Goal: Task Accomplishment & Management: Use online tool/utility

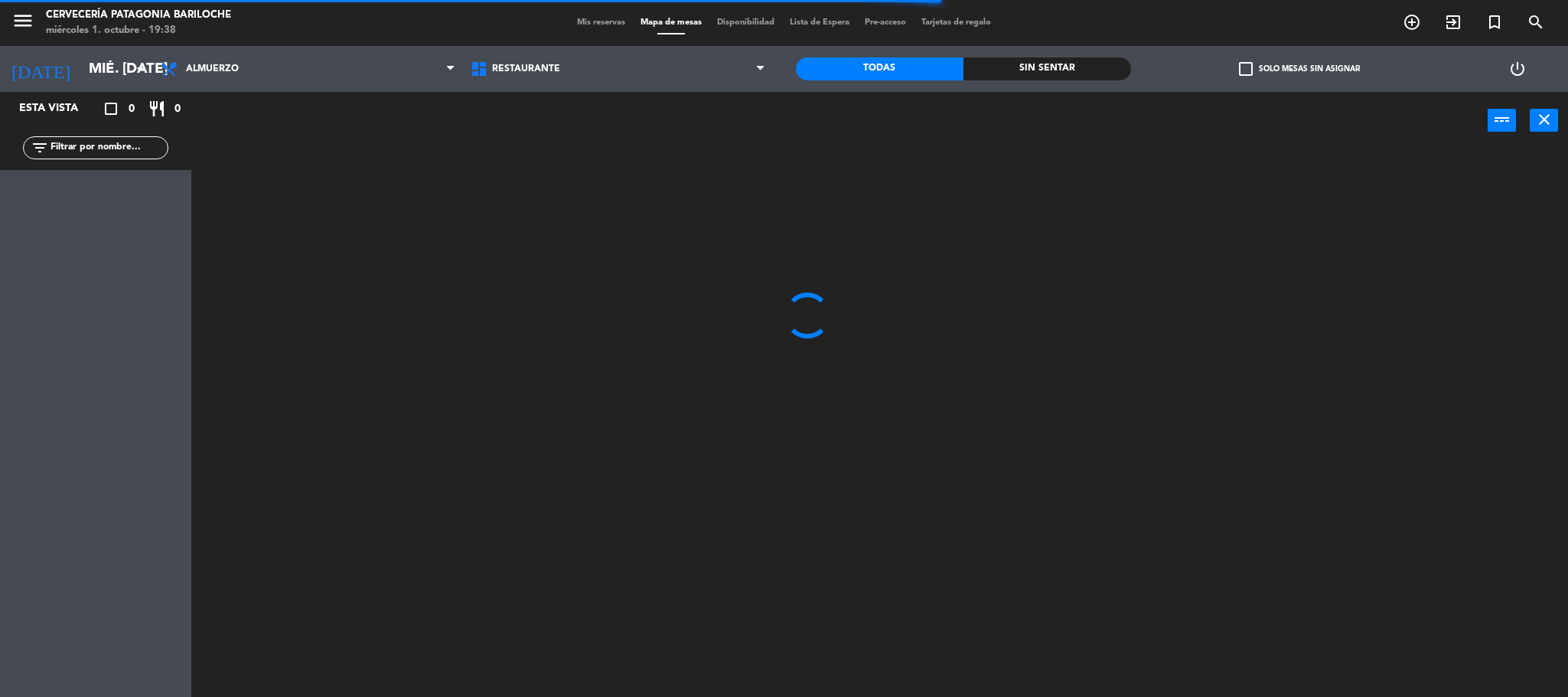
scroll to position [759, 0]
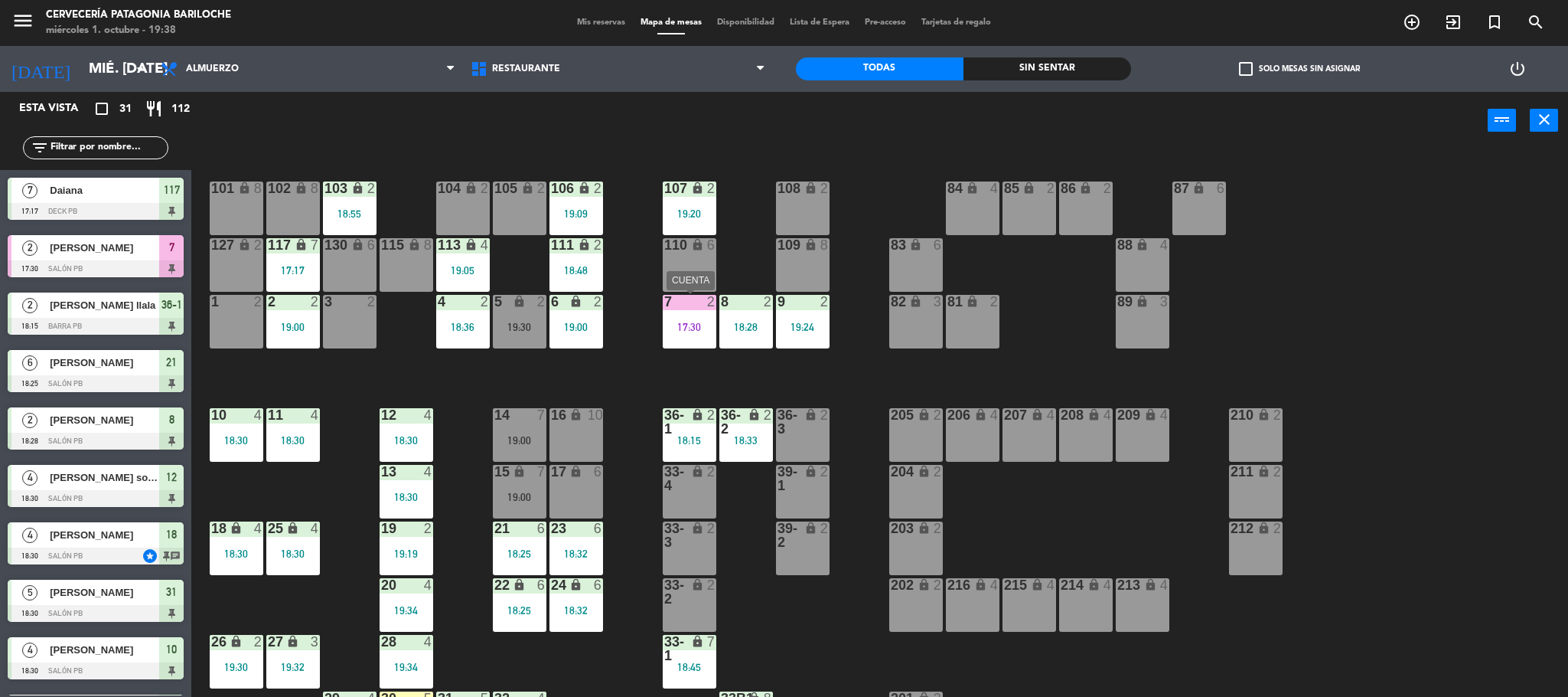
click at [667, 310] on div "7 2 17:30" at bounding box center [689, 321] width 53 height 53
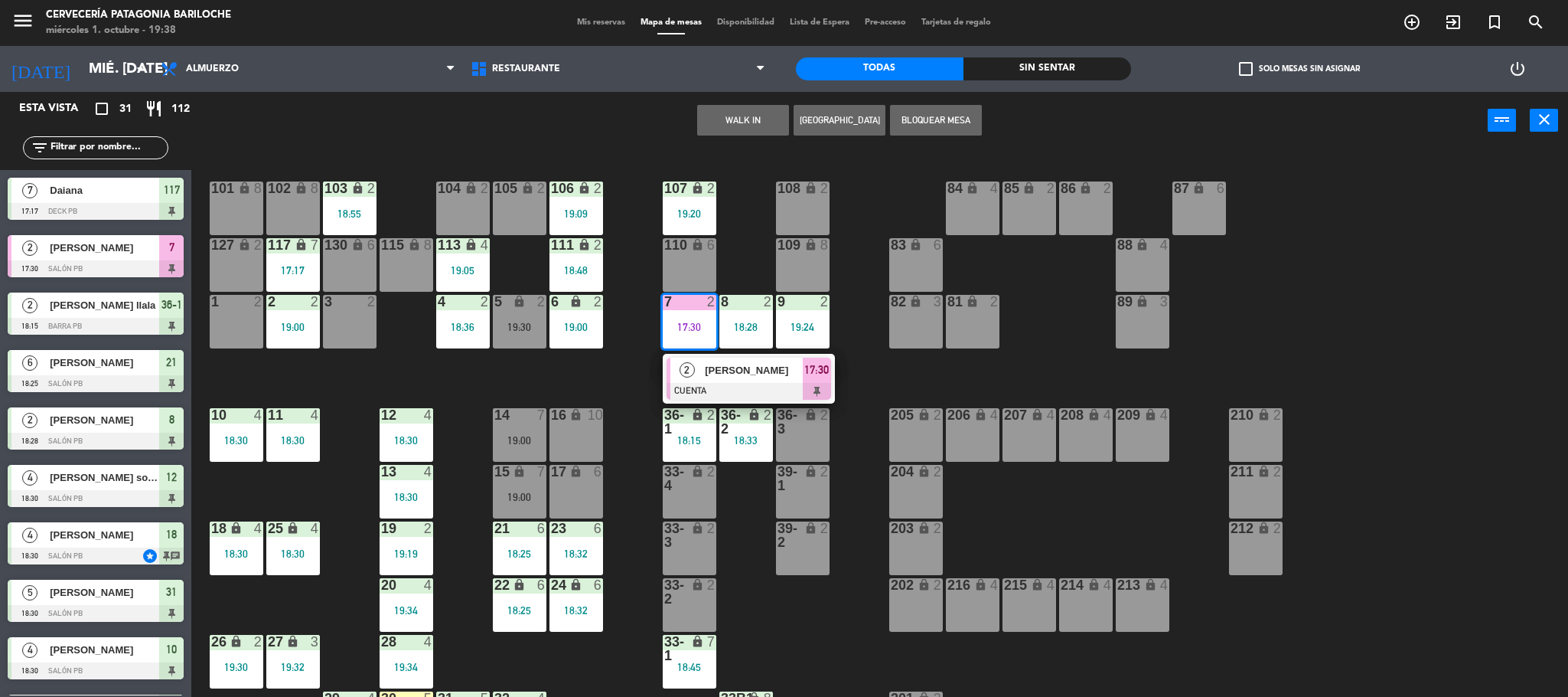
click at [615, 356] on div "101 lock 8 102 lock 8 104 lock 2 105 lock 2 106 lock 2 19:09 103 lock 2 18:55 1…" at bounding box center [887, 427] width 1361 height 547
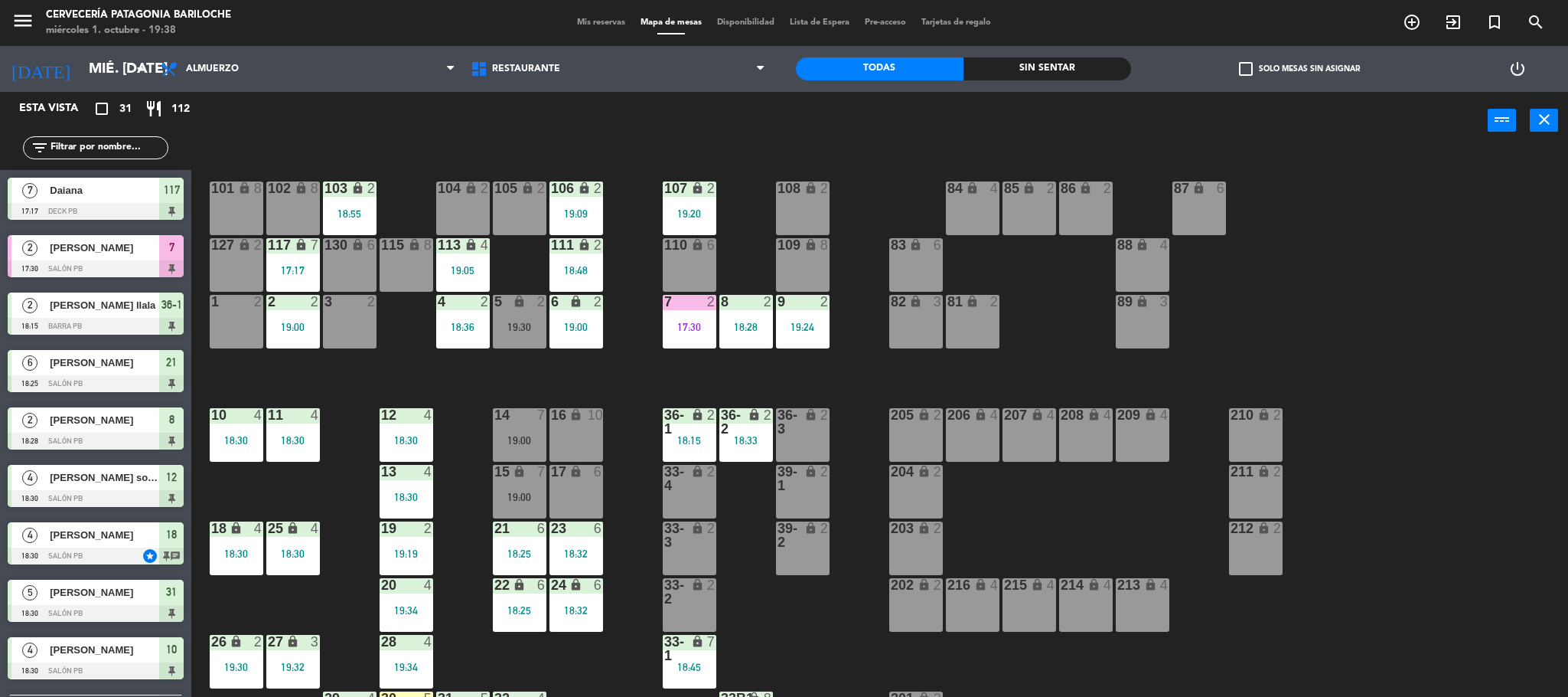
click at [811, 330] on div "19:24" at bounding box center [802, 327] width 53 height 11
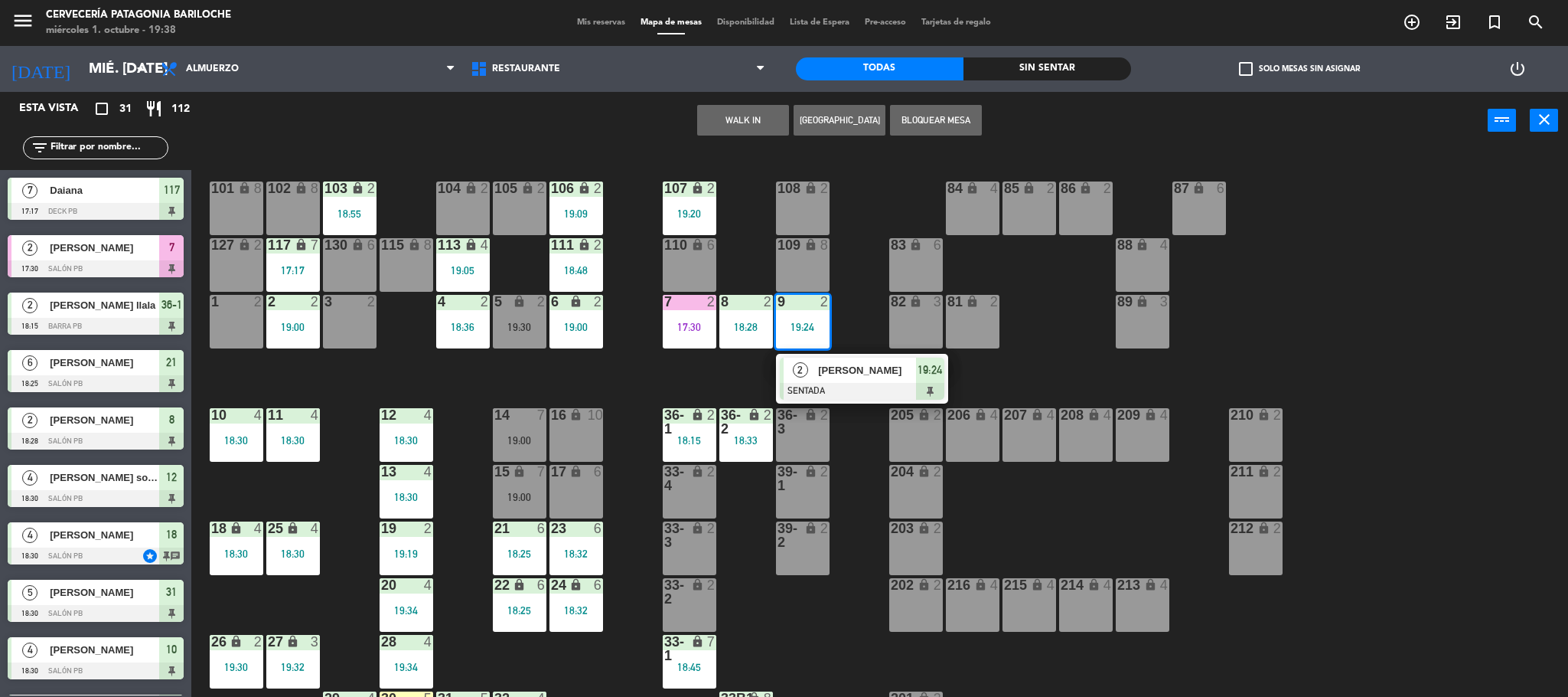
click at [700, 370] on div "101 lock 8 102 lock 8 104 lock 2 105 lock 2 106 lock 2 19:09 103 lock 2 18:55 1…" at bounding box center [887, 427] width 1361 height 547
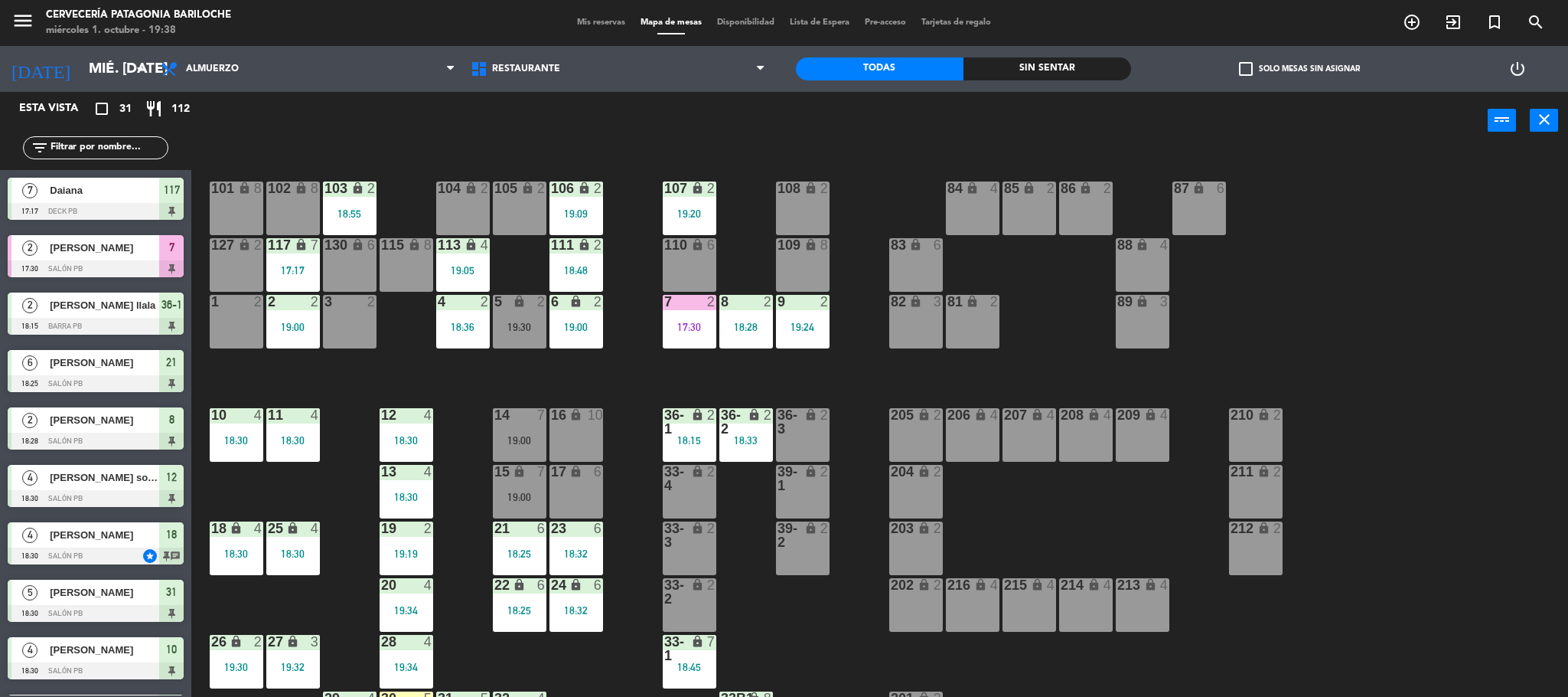
click at [683, 313] on div "7 2 17:30" at bounding box center [689, 321] width 53 height 53
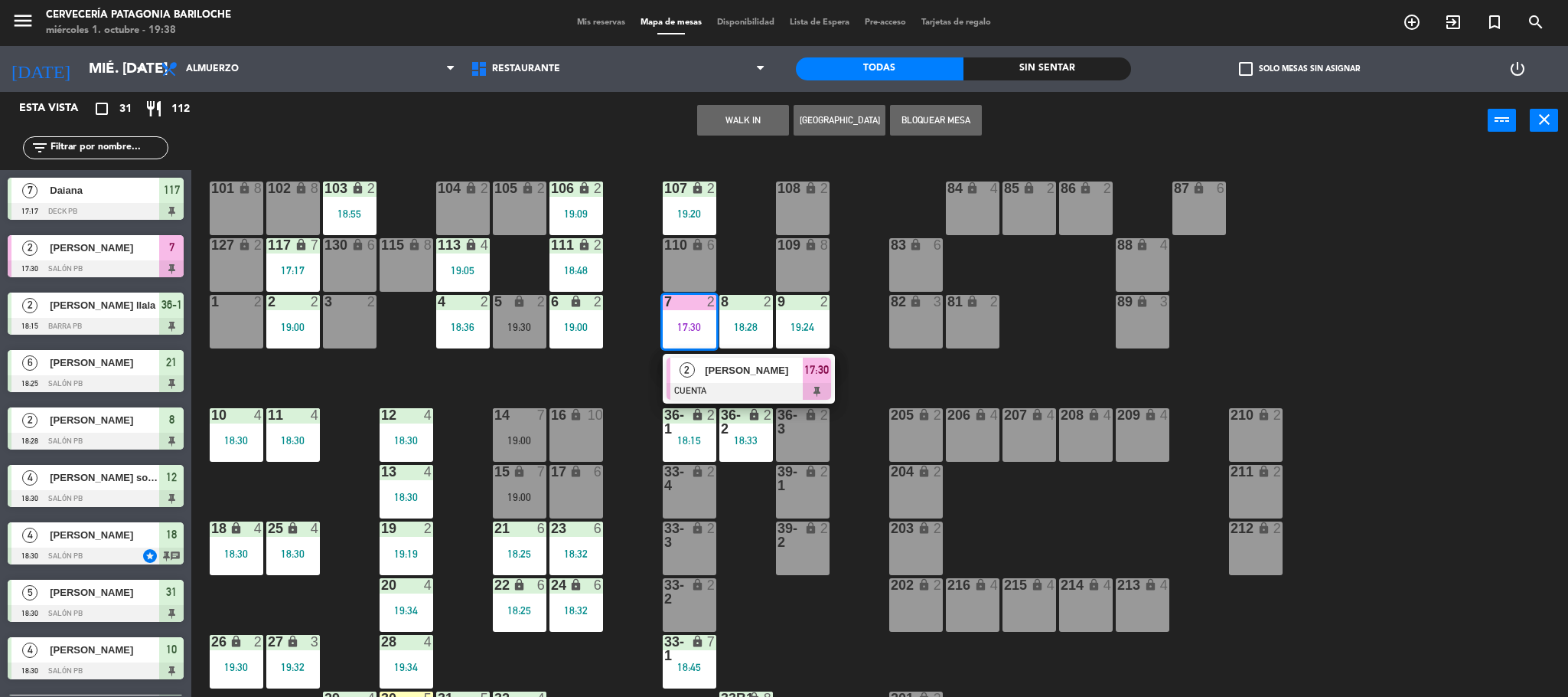
click at [724, 365] on span "[PERSON_NAME]" at bounding box center [754, 370] width 98 height 16
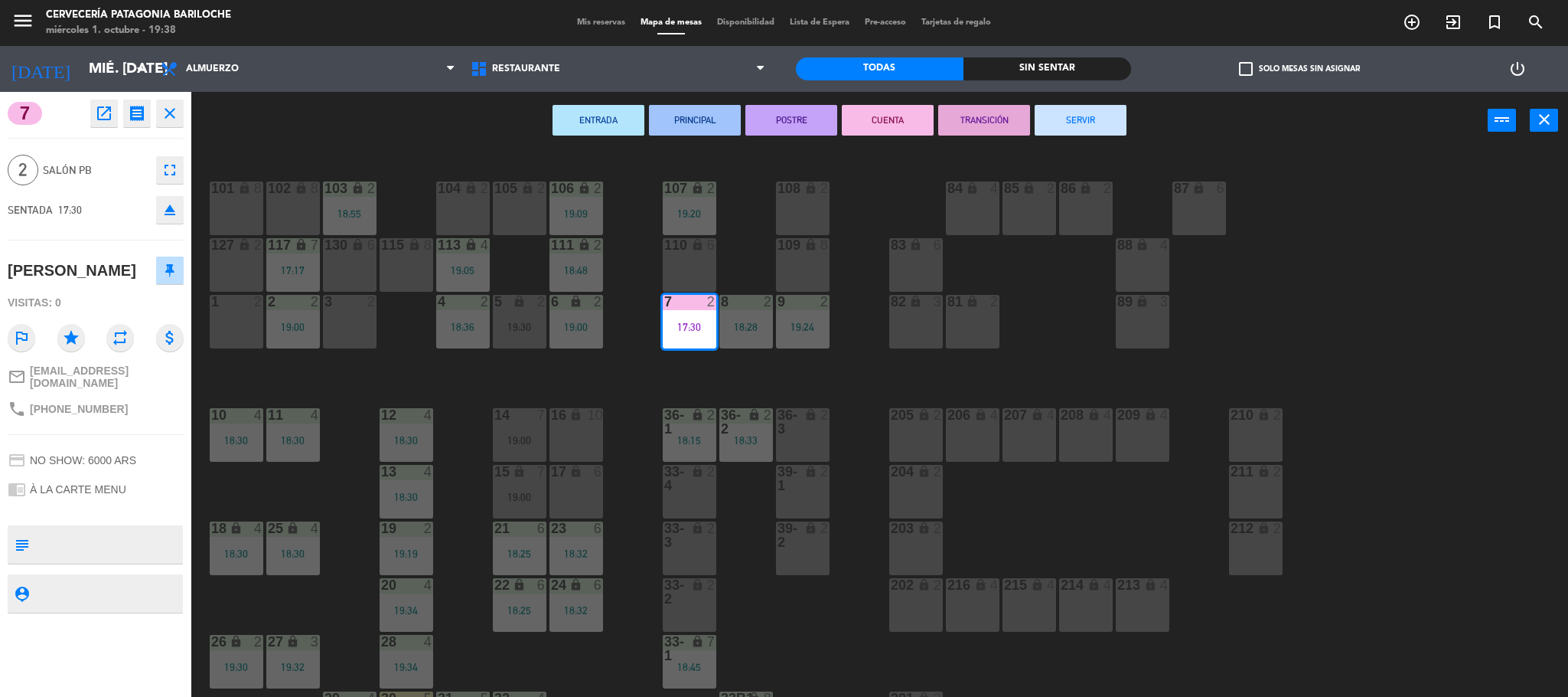
click at [1069, 113] on button "SERVIR" at bounding box center [1080, 121] width 92 height 31
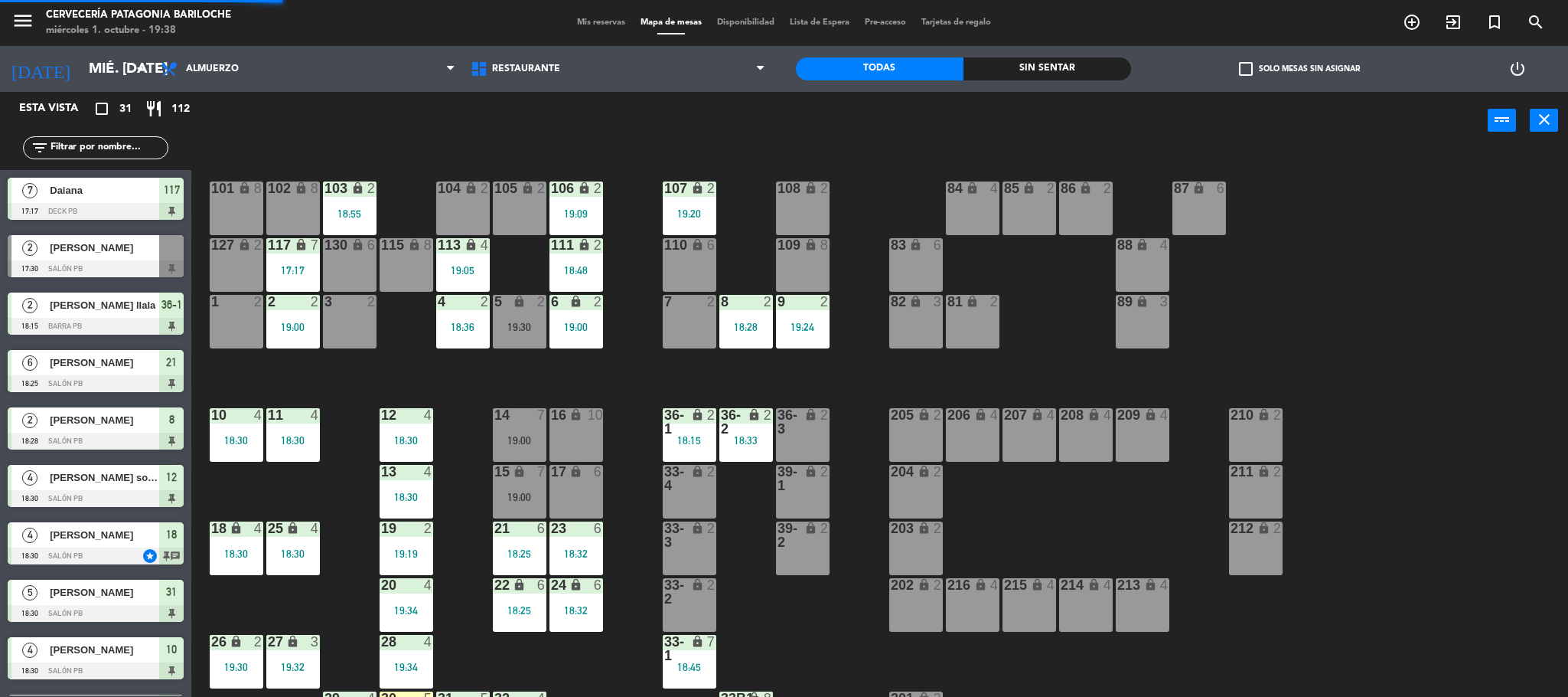
click at [727, 335] on div "8 2 18:28" at bounding box center [746, 321] width 53 height 53
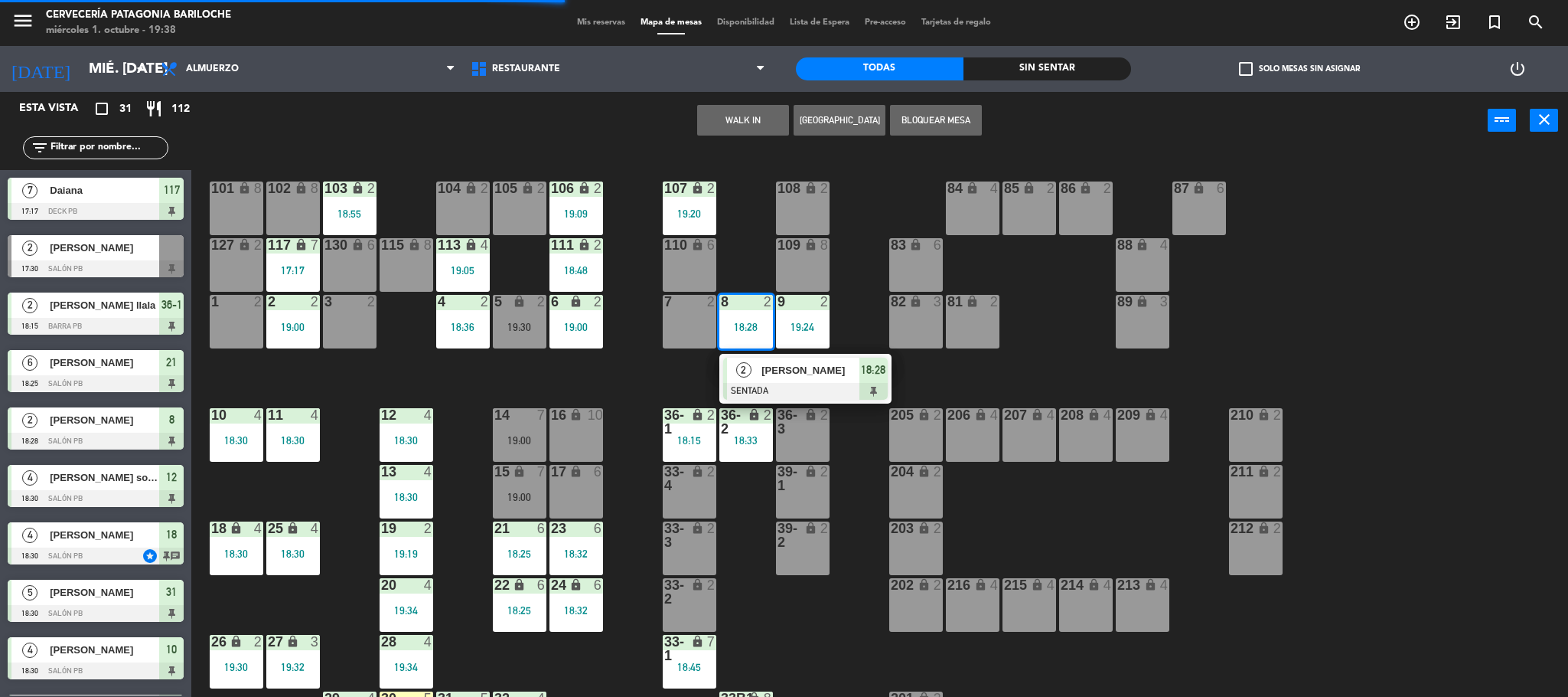
click at [751, 362] on div "2" at bounding box center [744, 370] width 33 height 25
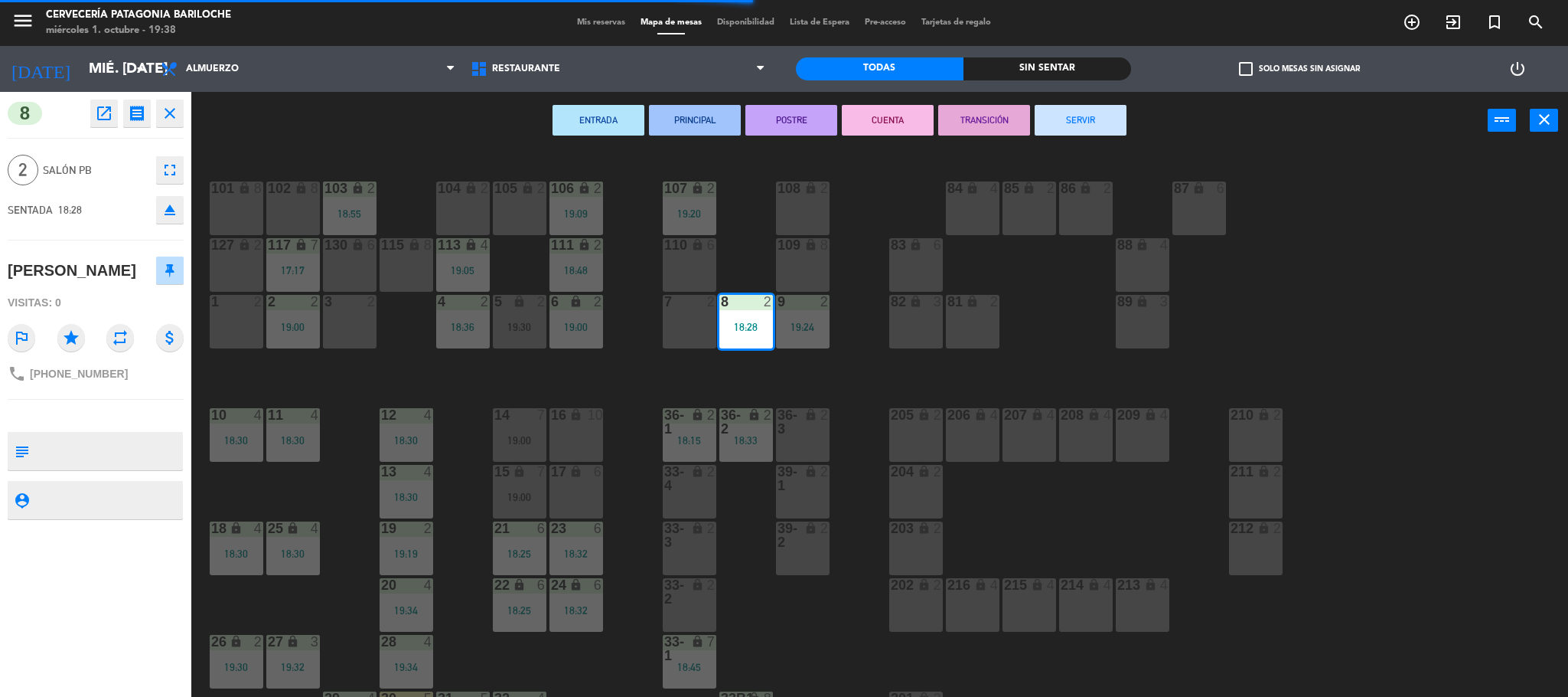
click at [1069, 116] on button "SERVIR" at bounding box center [1080, 121] width 92 height 31
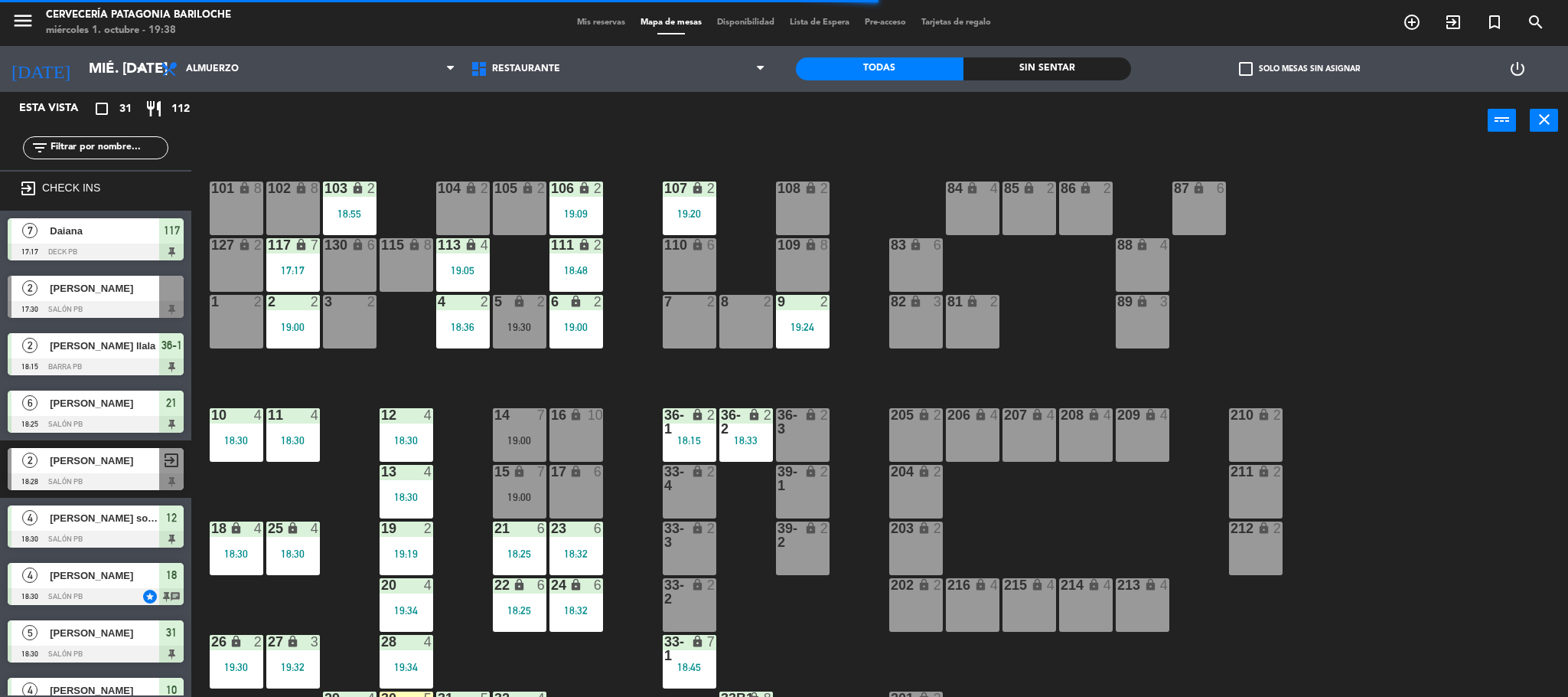
click at [812, 335] on div "9 2 19:24" at bounding box center [802, 321] width 53 height 53
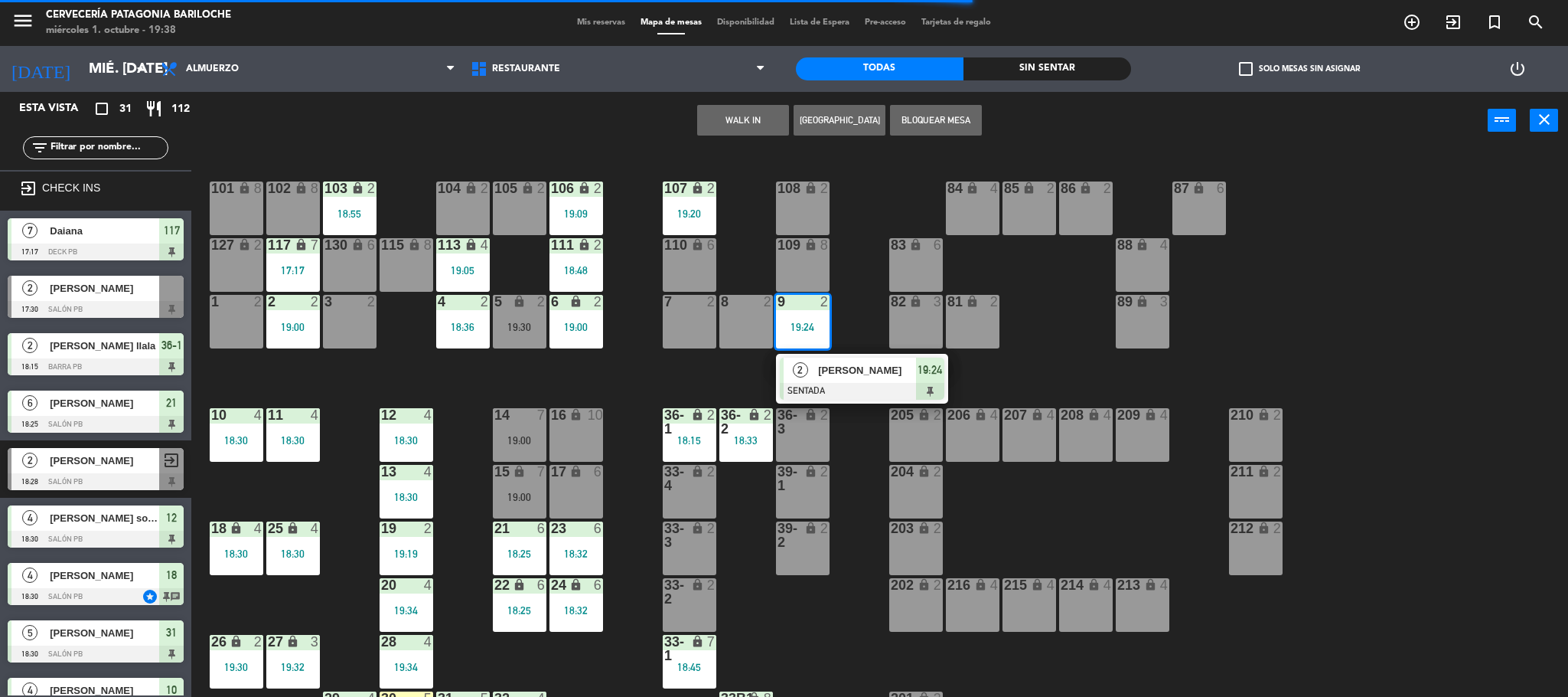
click at [819, 360] on div "[PERSON_NAME]" at bounding box center [866, 370] width 100 height 25
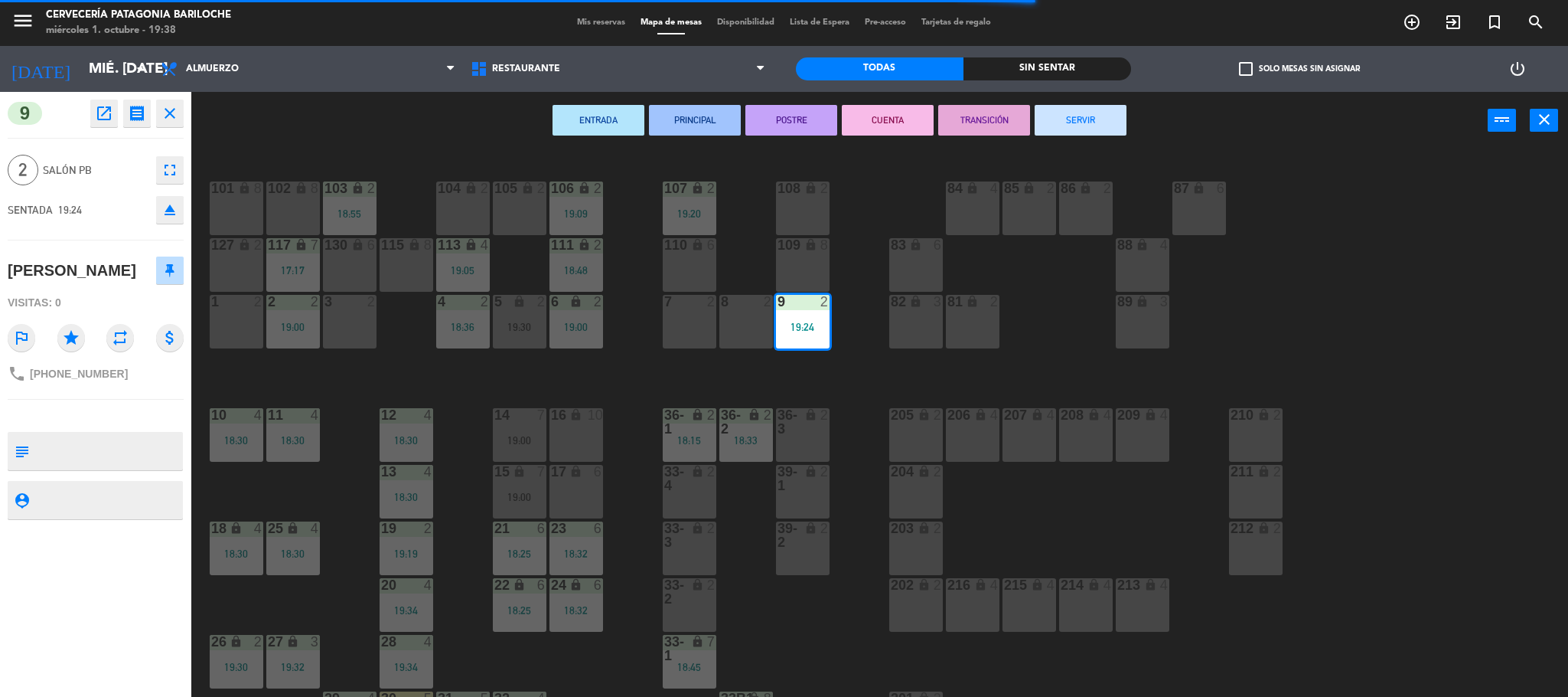
click at [692, 319] on div "7 2" at bounding box center [689, 321] width 53 height 53
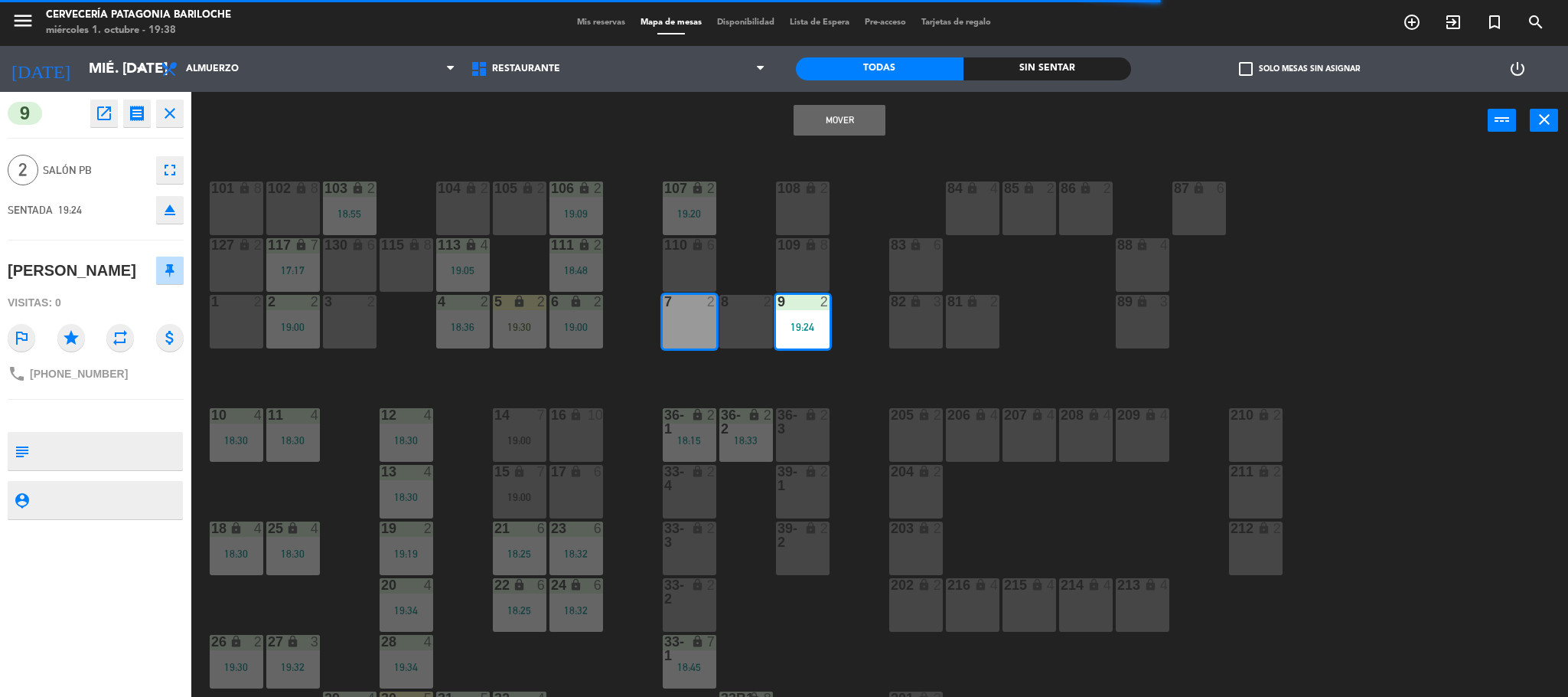
click at [841, 122] on button "Mover" at bounding box center [839, 121] width 92 height 31
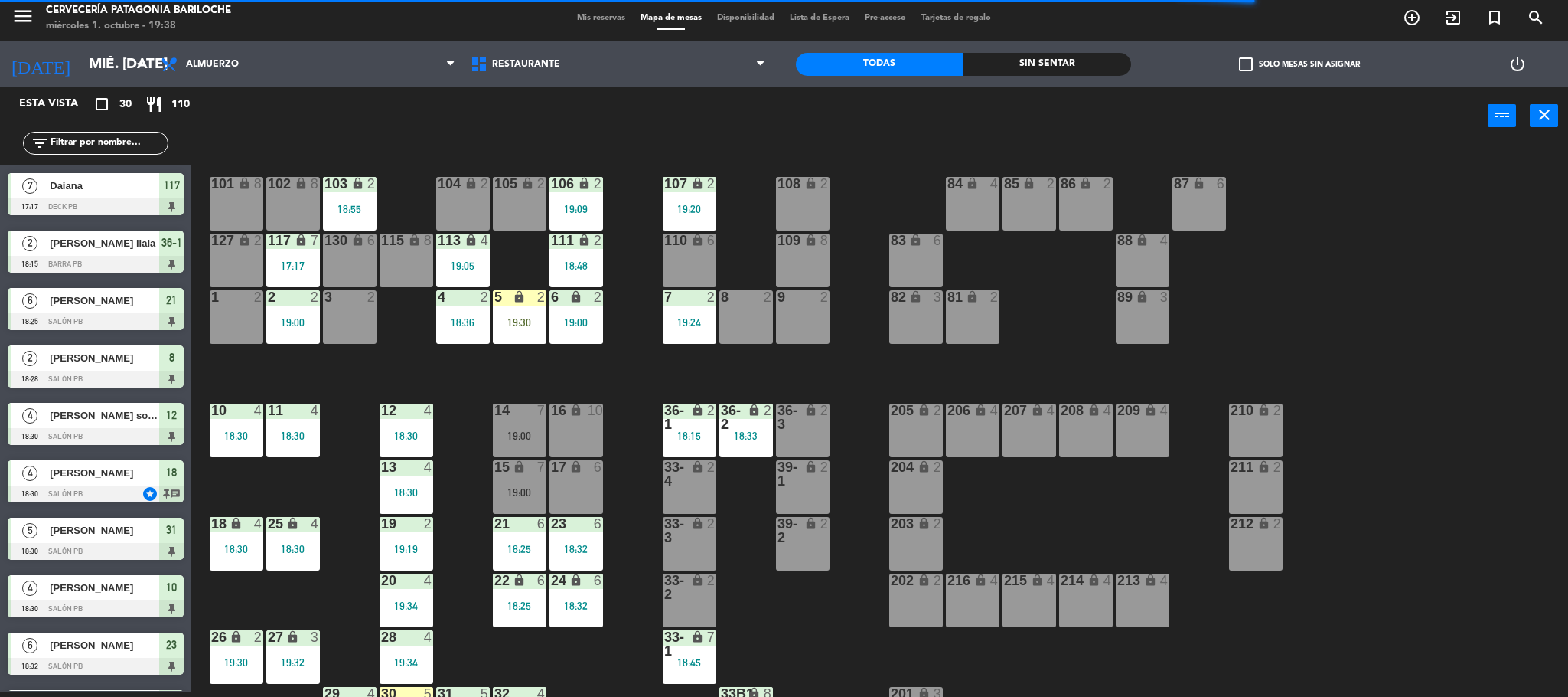
scroll to position [265, 0]
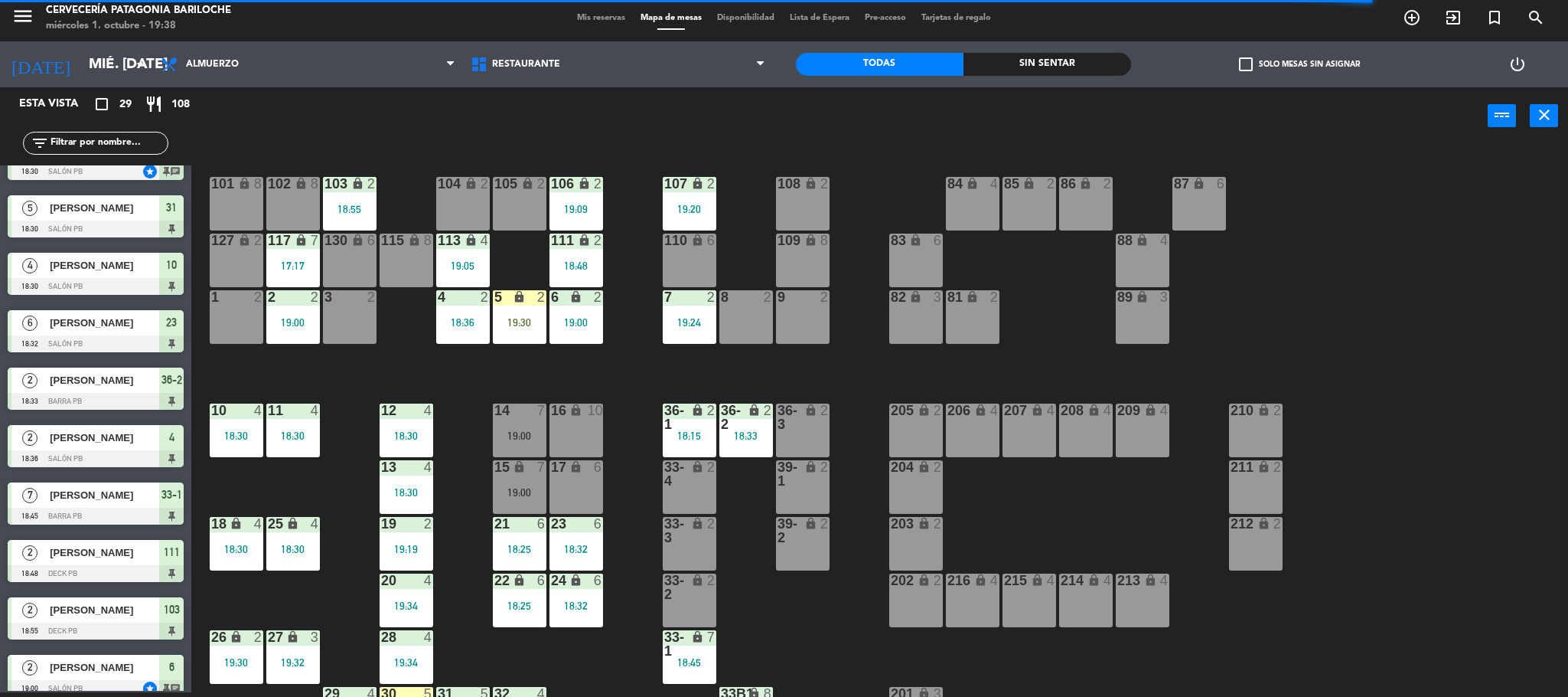
click at [310, 256] on div "117 lock 7 17:17" at bounding box center [293, 260] width 53 height 53
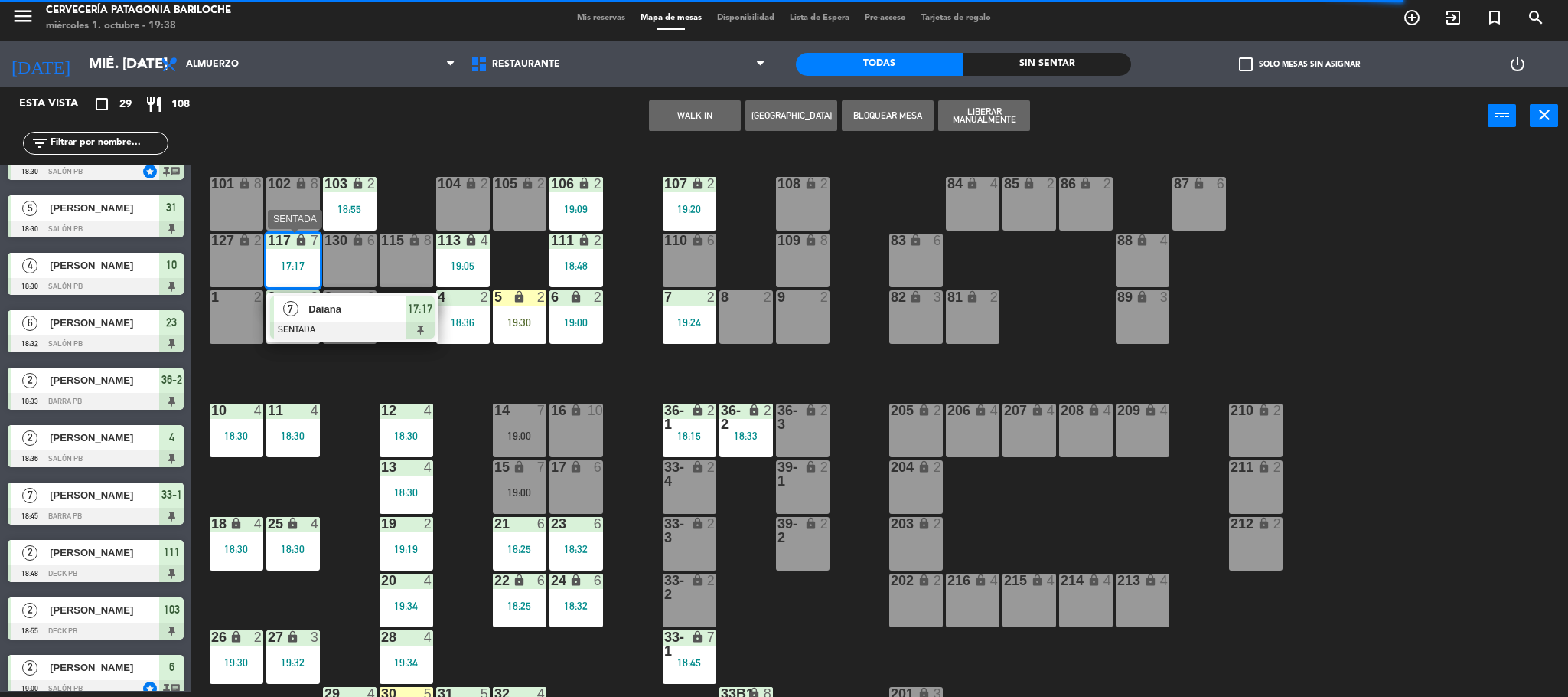
click at [338, 299] on div "Daiana" at bounding box center [356, 309] width 100 height 25
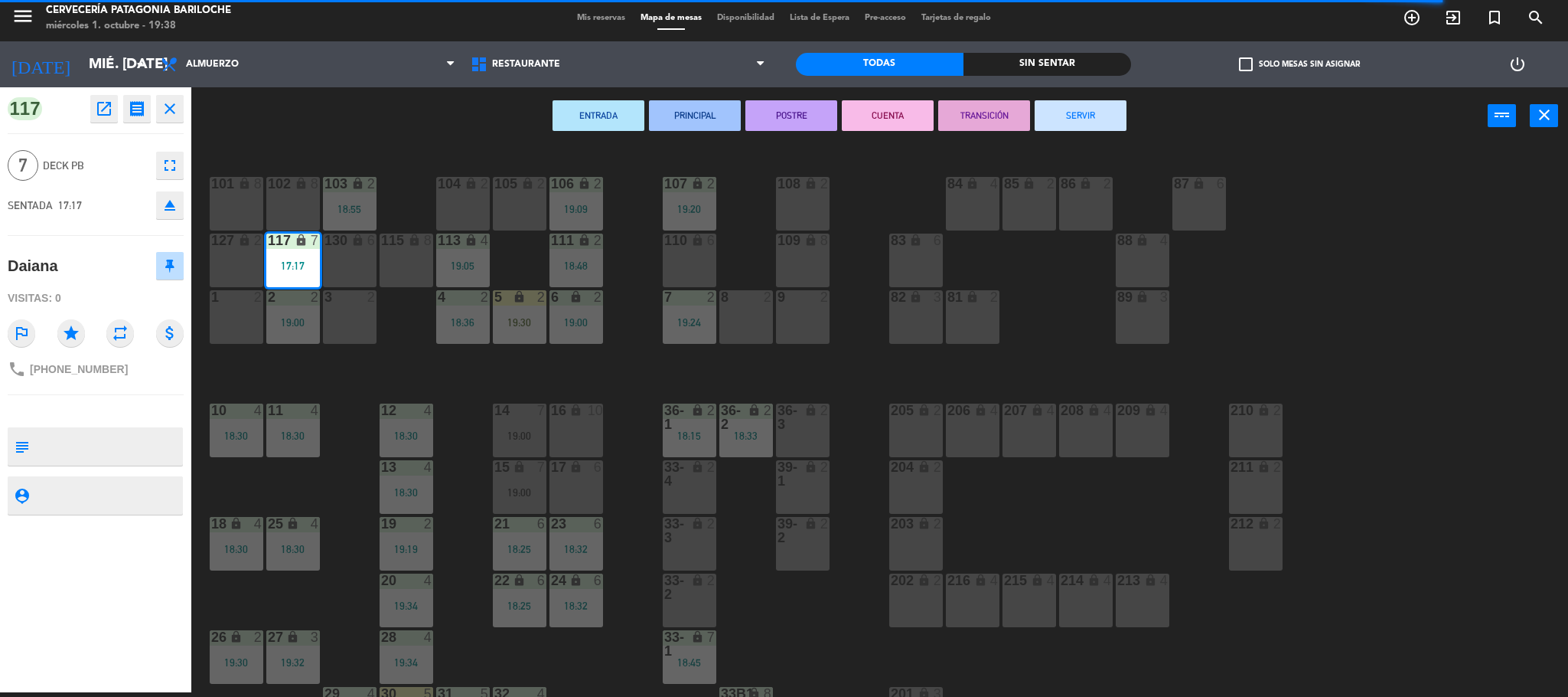
click at [1084, 108] on button "SERVIR" at bounding box center [1080, 116] width 92 height 31
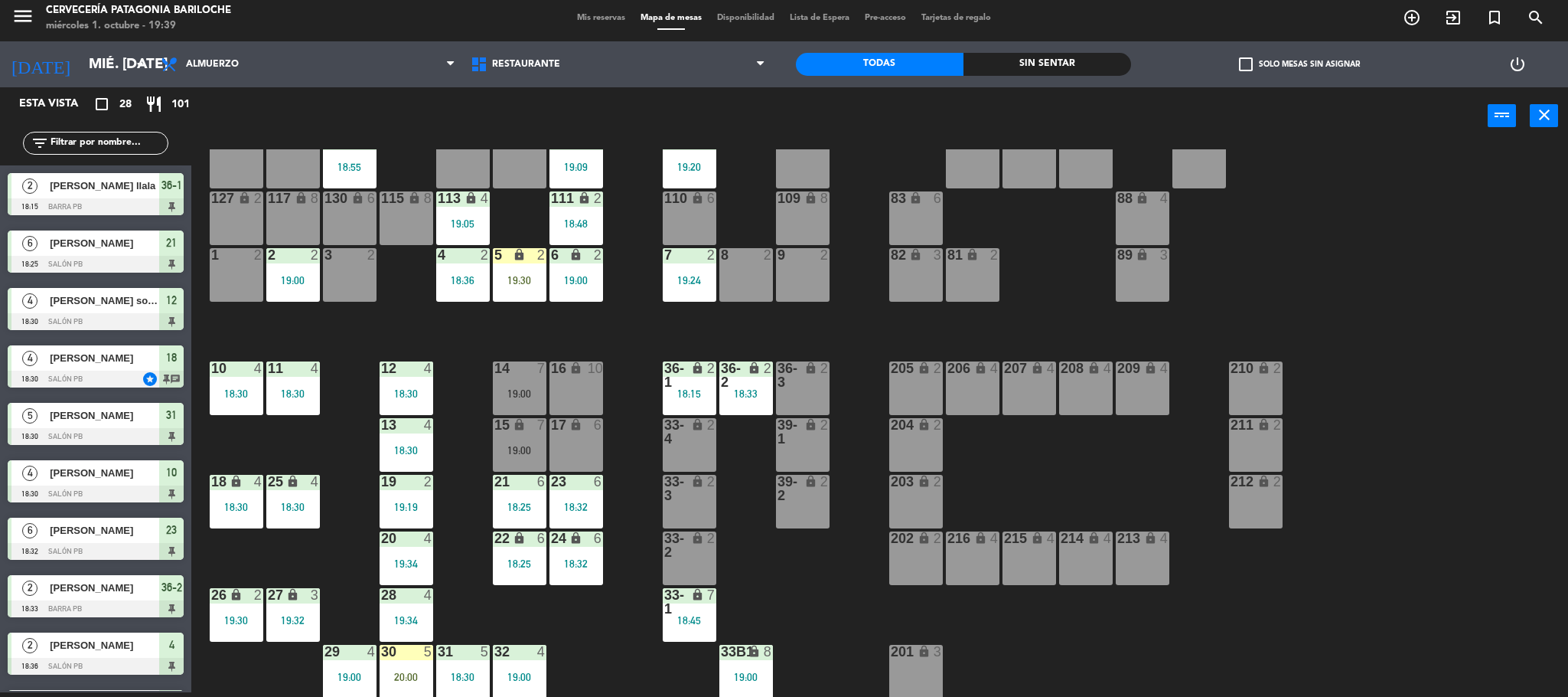
scroll to position [0, 0]
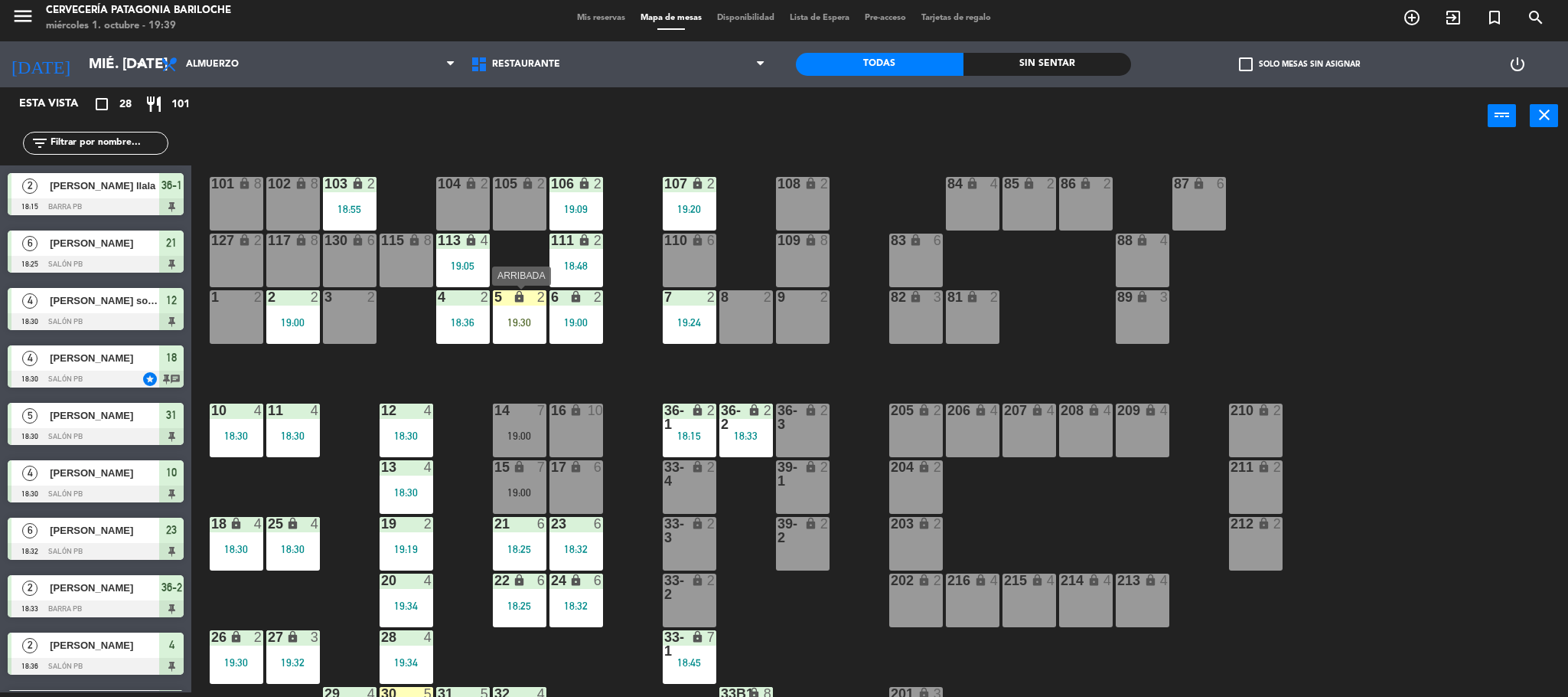
click at [507, 312] on div "5 lock 2 19:30" at bounding box center [519, 316] width 53 height 53
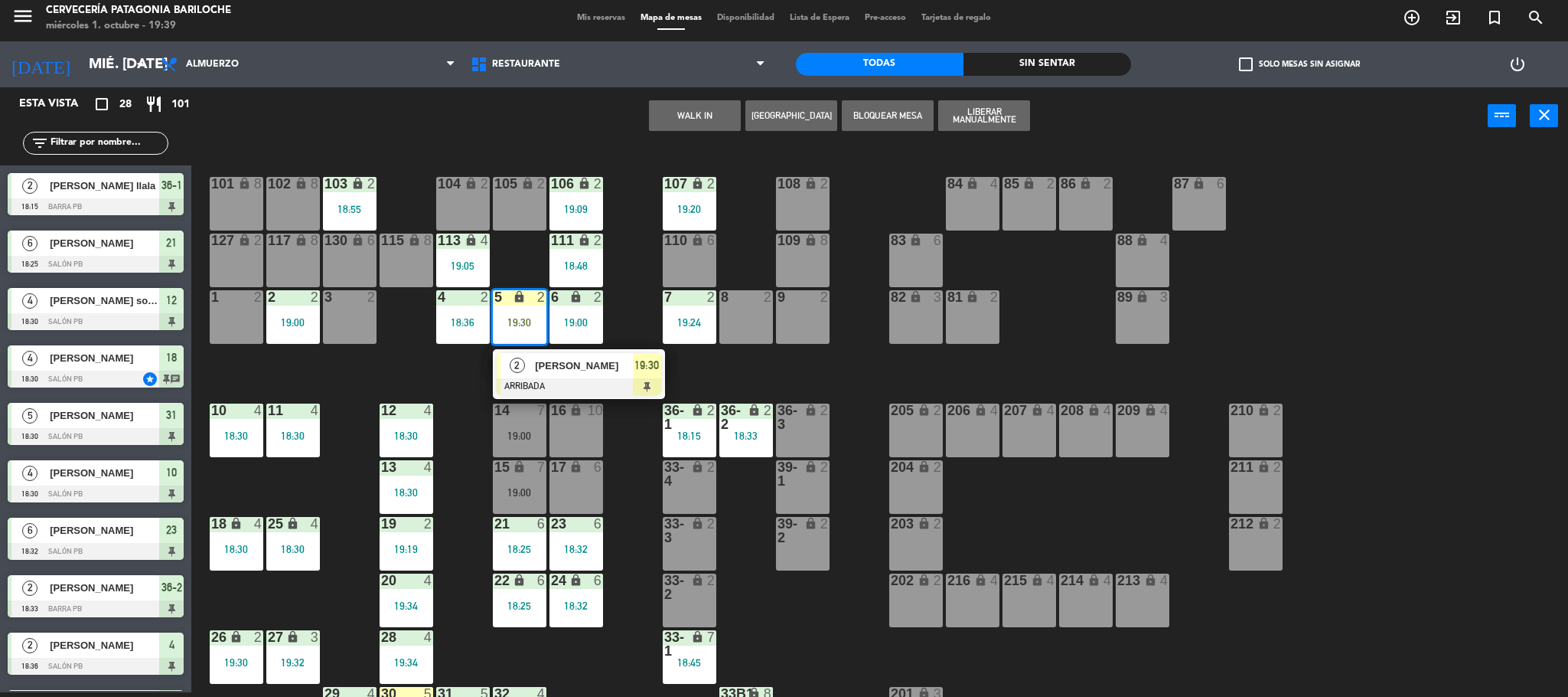
click at [625, 294] on div "101 lock 8 102 lock 8 104 lock 2 105 lock 2 106 lock 2 19:09 103 lock 2 18:55 1…" at bounding box center [887, 422] width 1361 height 547
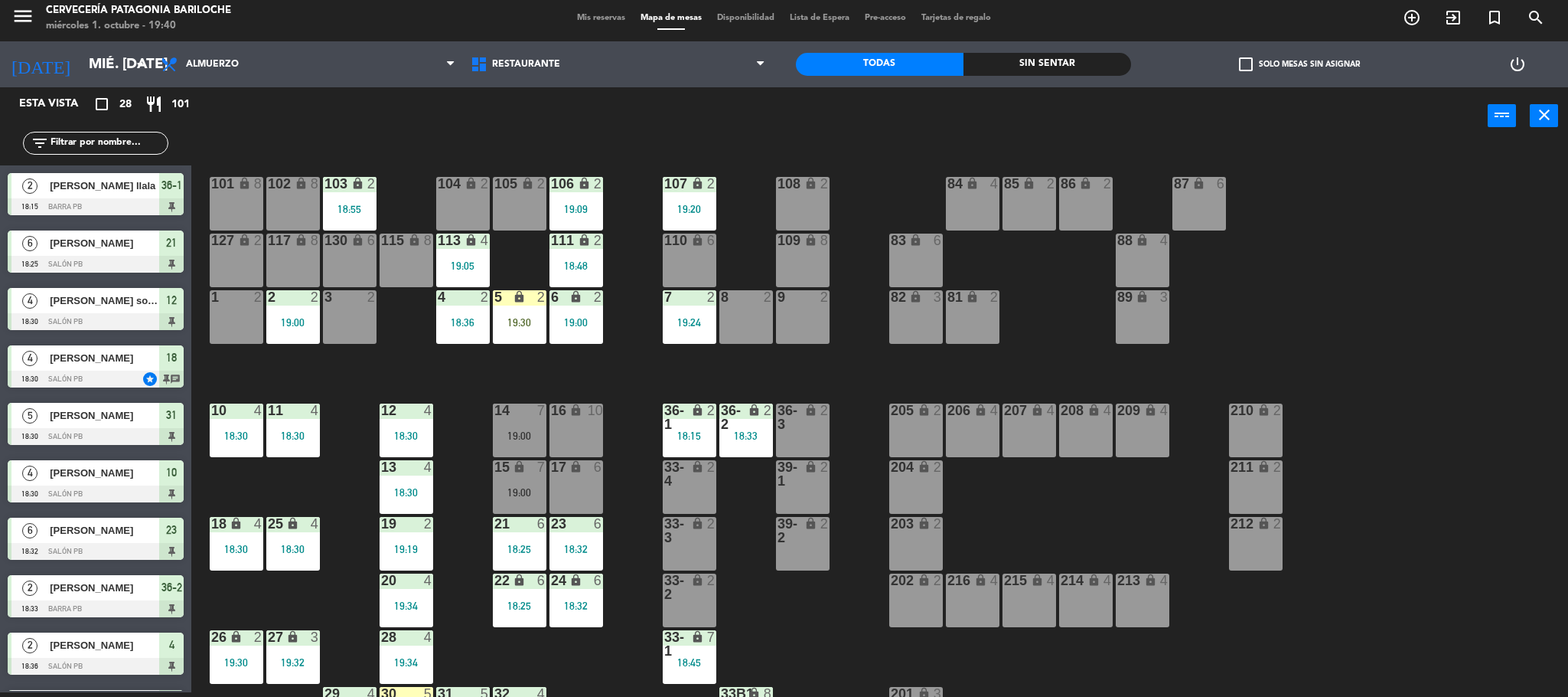
scroll to position [43, 0]
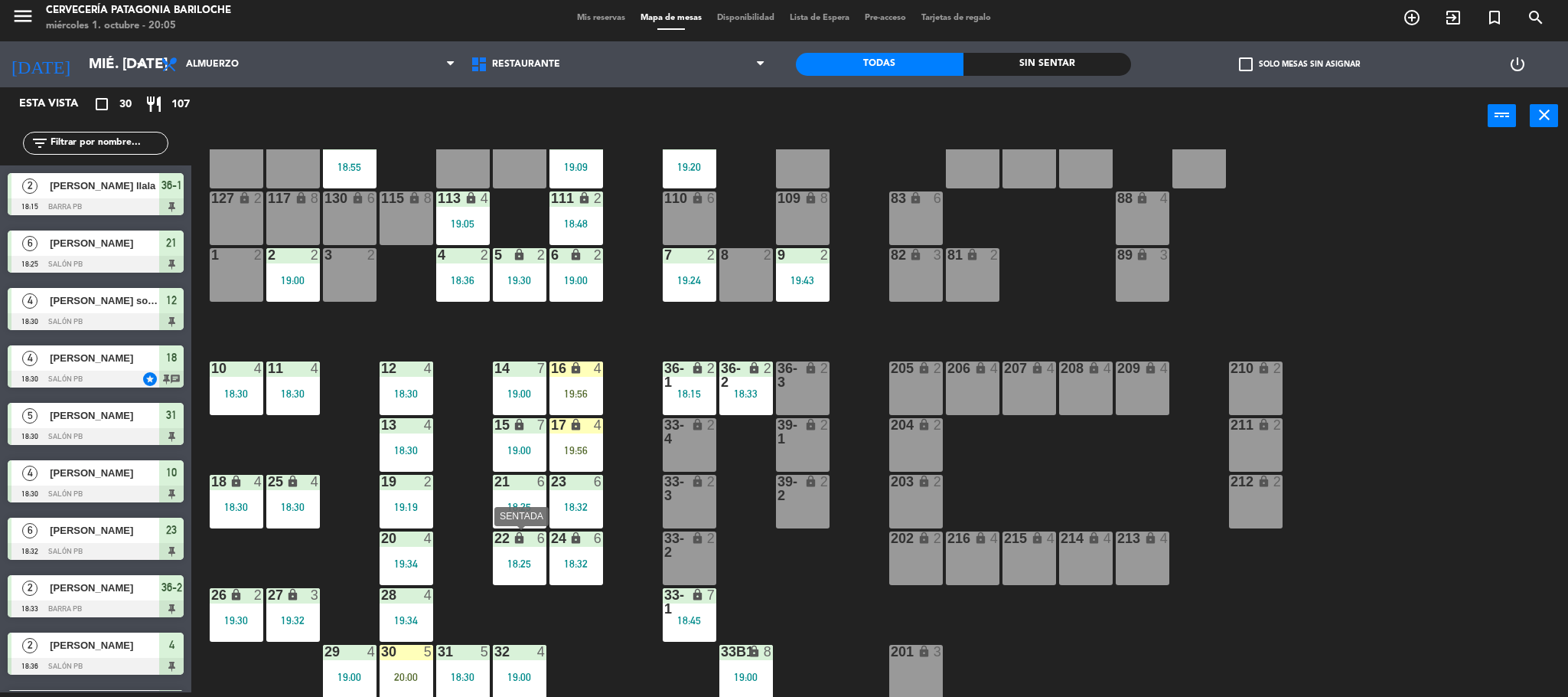
click at [527, 559] on div "18:25" at bounding box center [519, 563] width 53 height 11
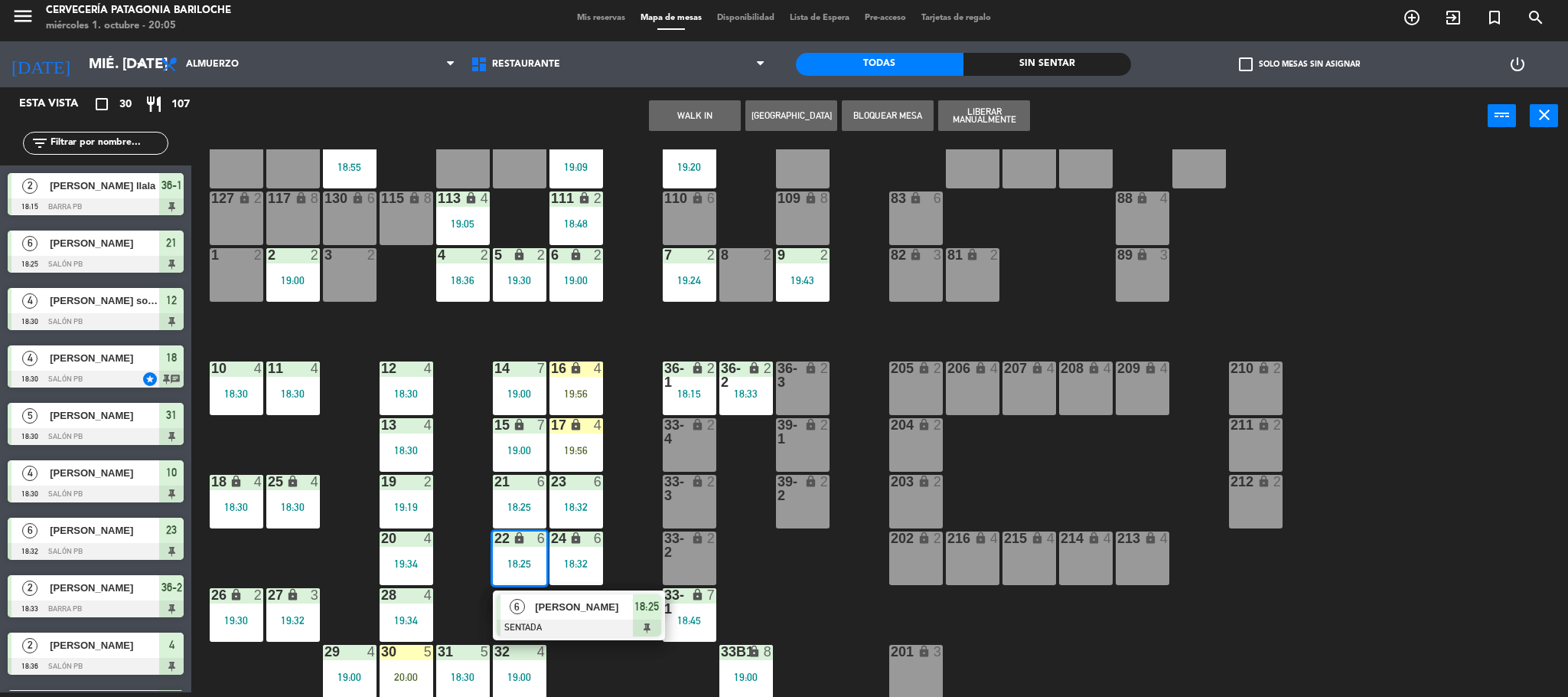
click at [875, 616] on div "101 lock 8 102 lock 8 104 lock 2 105 lock 2 106 lock 2 19:09 103 lock 2 18:55 1…" at bounding box center [887, 422] width 1361 height 547
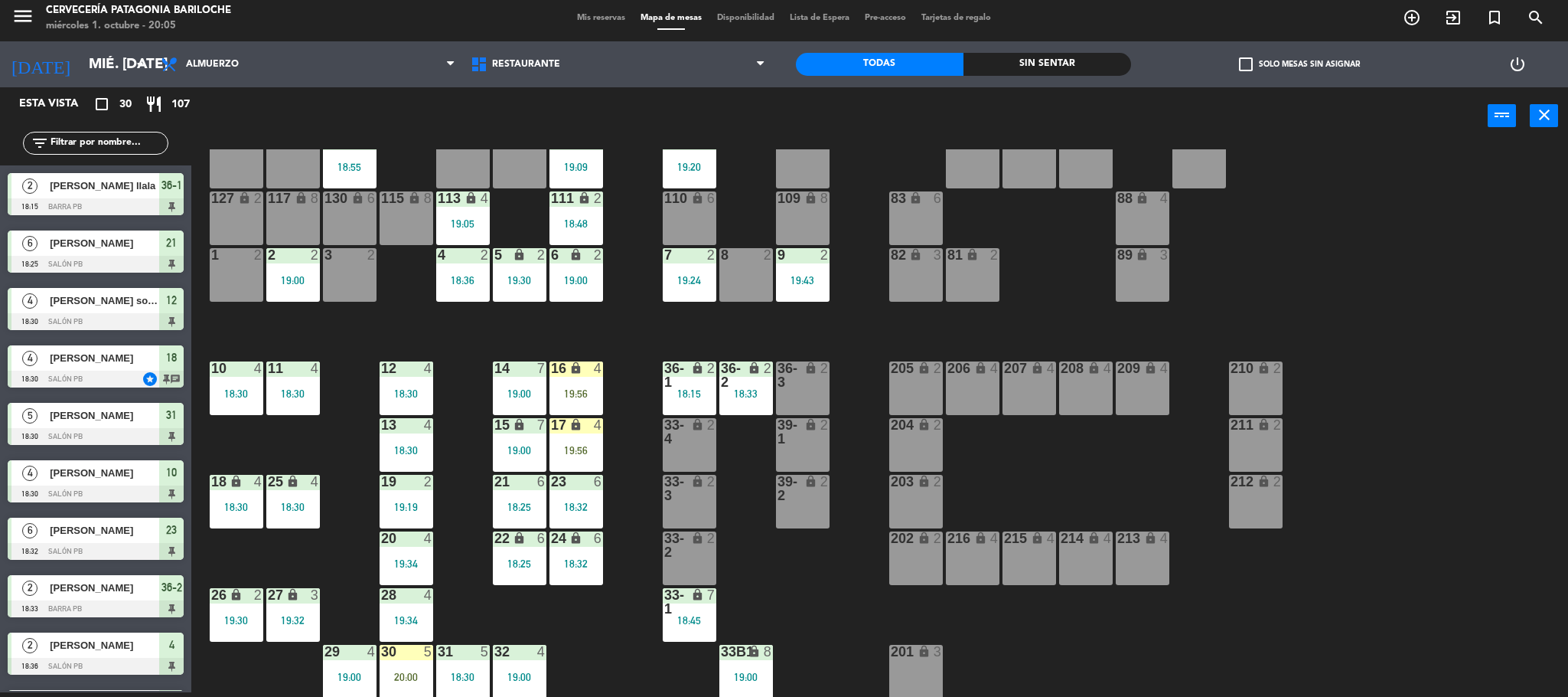
click at [275, 471] on div "101 lock 8 102 lock 8 104 lock 2 105 lock 2 106 lock 2 19:09 103 lock 2 18:55 1…" at bounding box center [887, 422] width 1361 height 547
type textarea "Charlar"
click at [290, 517] on div "25 lock 4 18:30" at bounding box center [293, 501] width 53 height 53
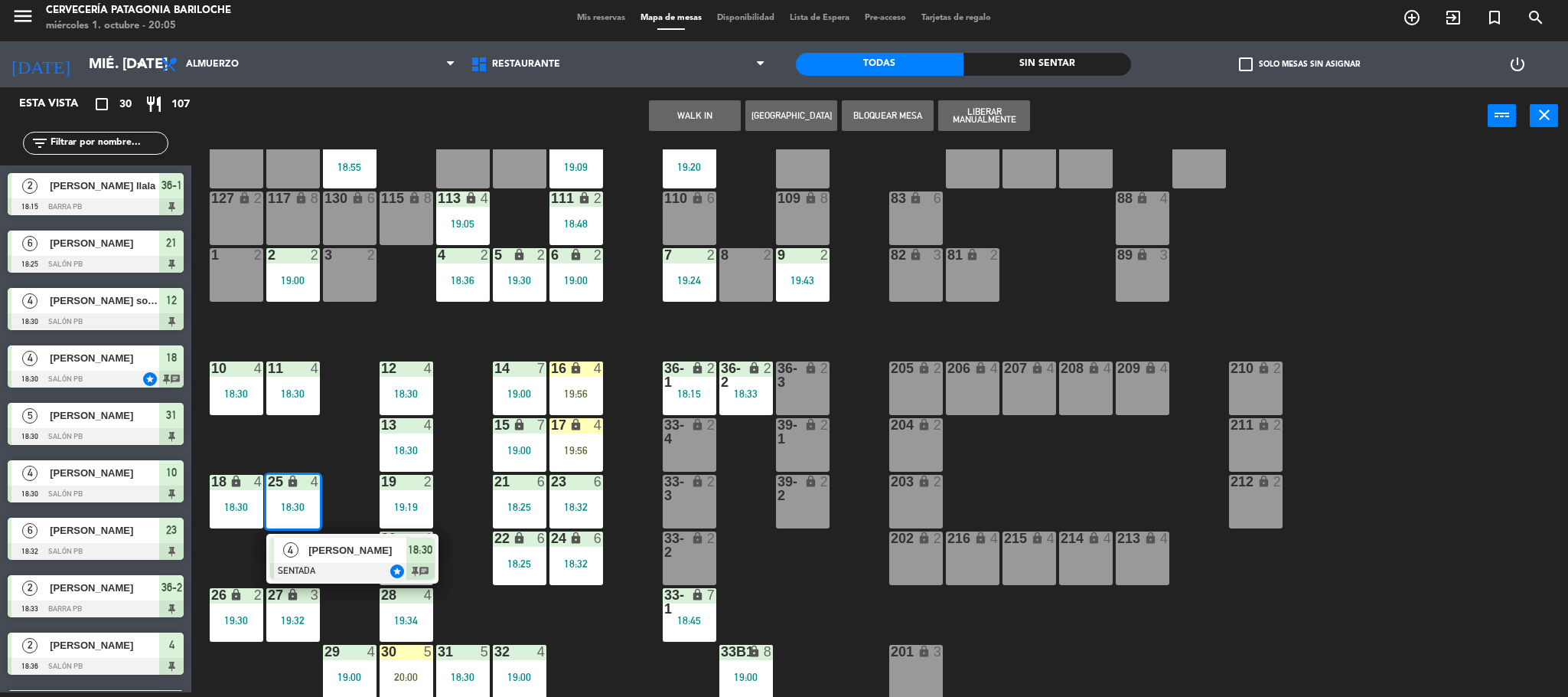
click at [340, 480] on div "101 lock 8 102 lock 8 104 lock 2 105 lock 2 106 lock 2 19:09 103 lock 2 18:55 1…" at bounding box center [887, 422] width 1361 height 547
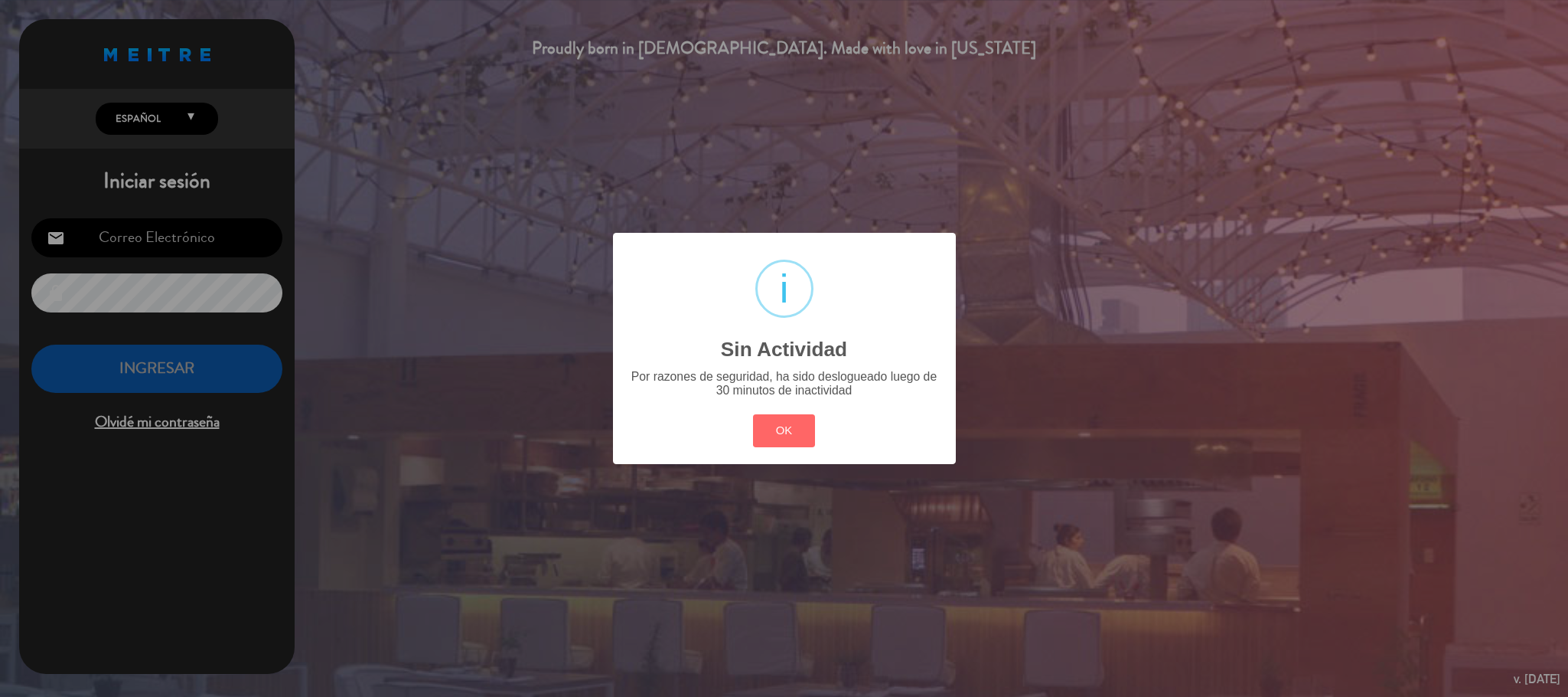
type input "[EMAIL_ADDRESS][DOMAIN_NAME]"
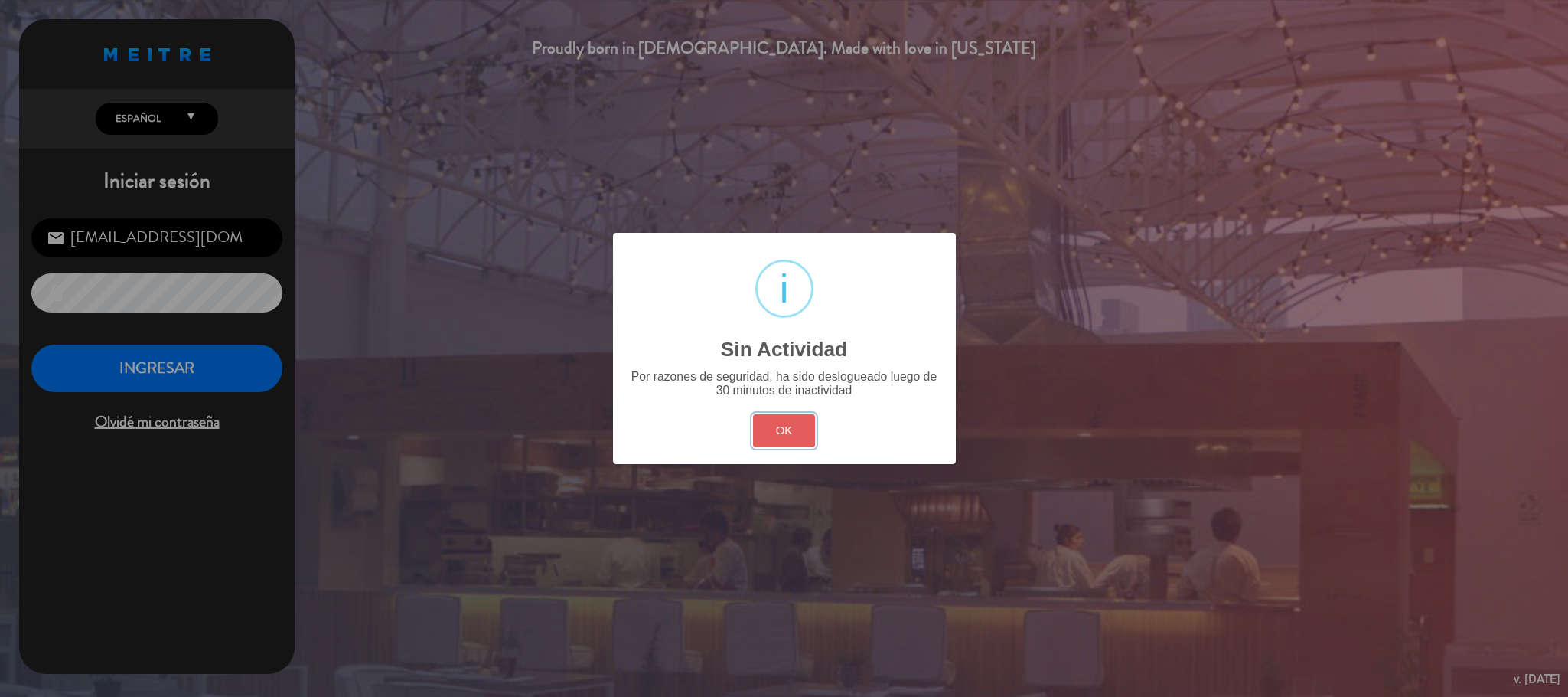
click at [769, 427] on button "OK" at bounding box center [784, 431] width 62 height 33
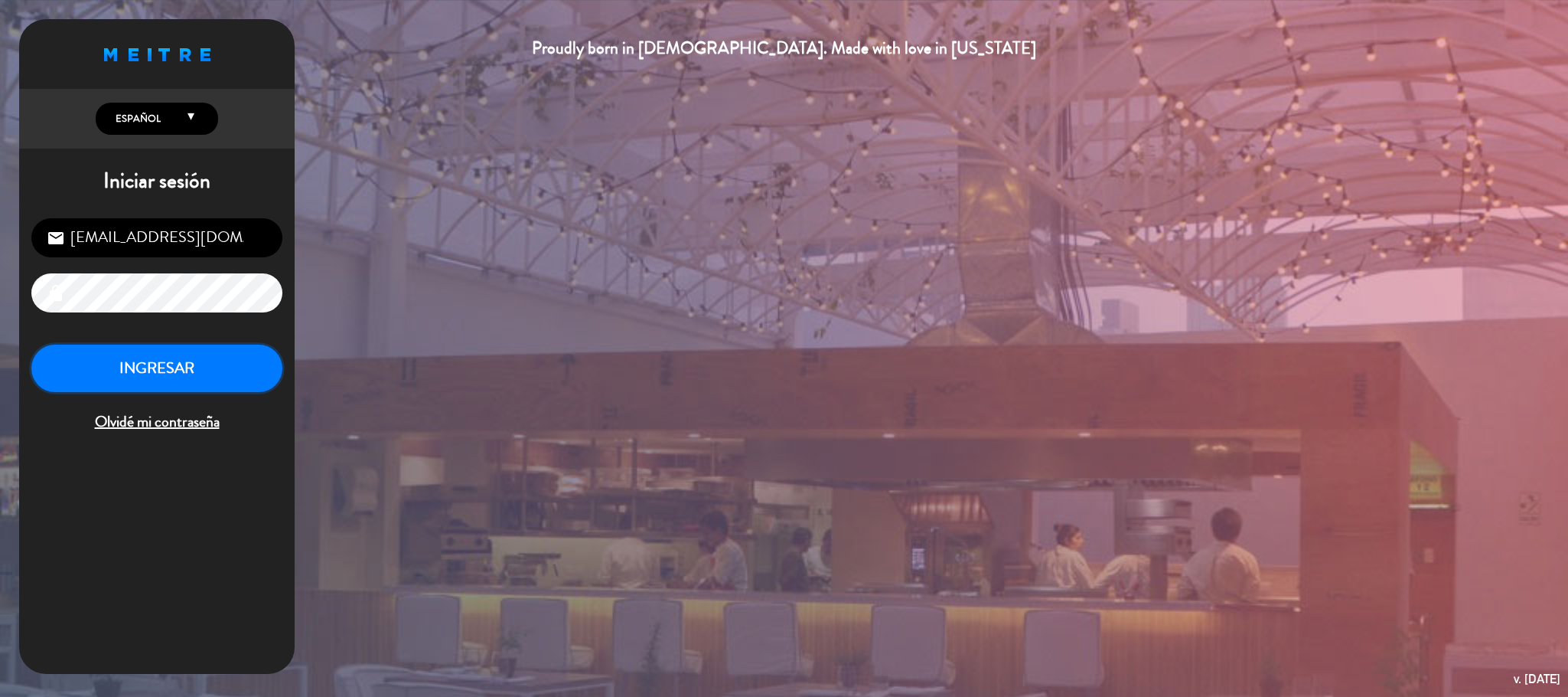
click at [238, 367] on button "INGRESAR" at bounding box center [157, 368] width 251 height 48
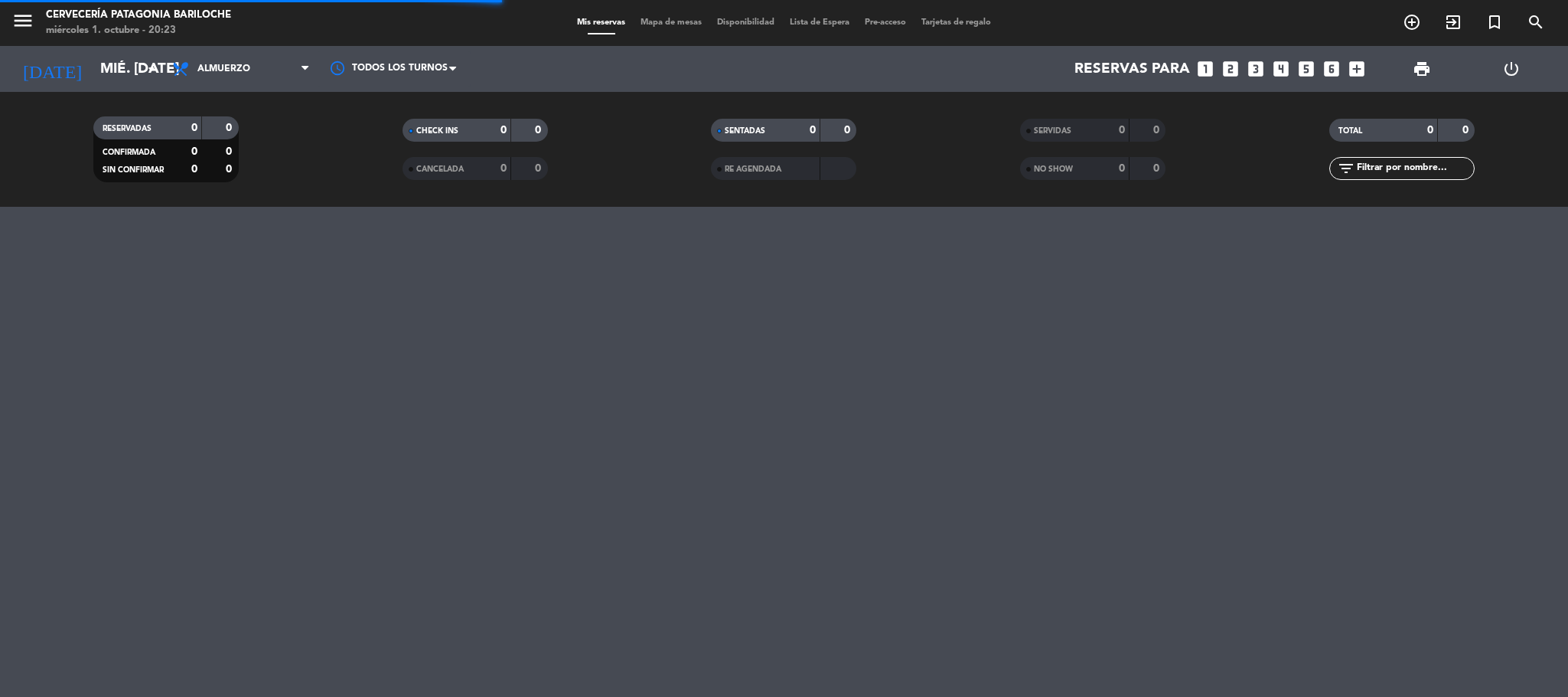
click at [662, 25] on span "Mapa de mesas" at bounding box center [670, 22] width 76 height 9
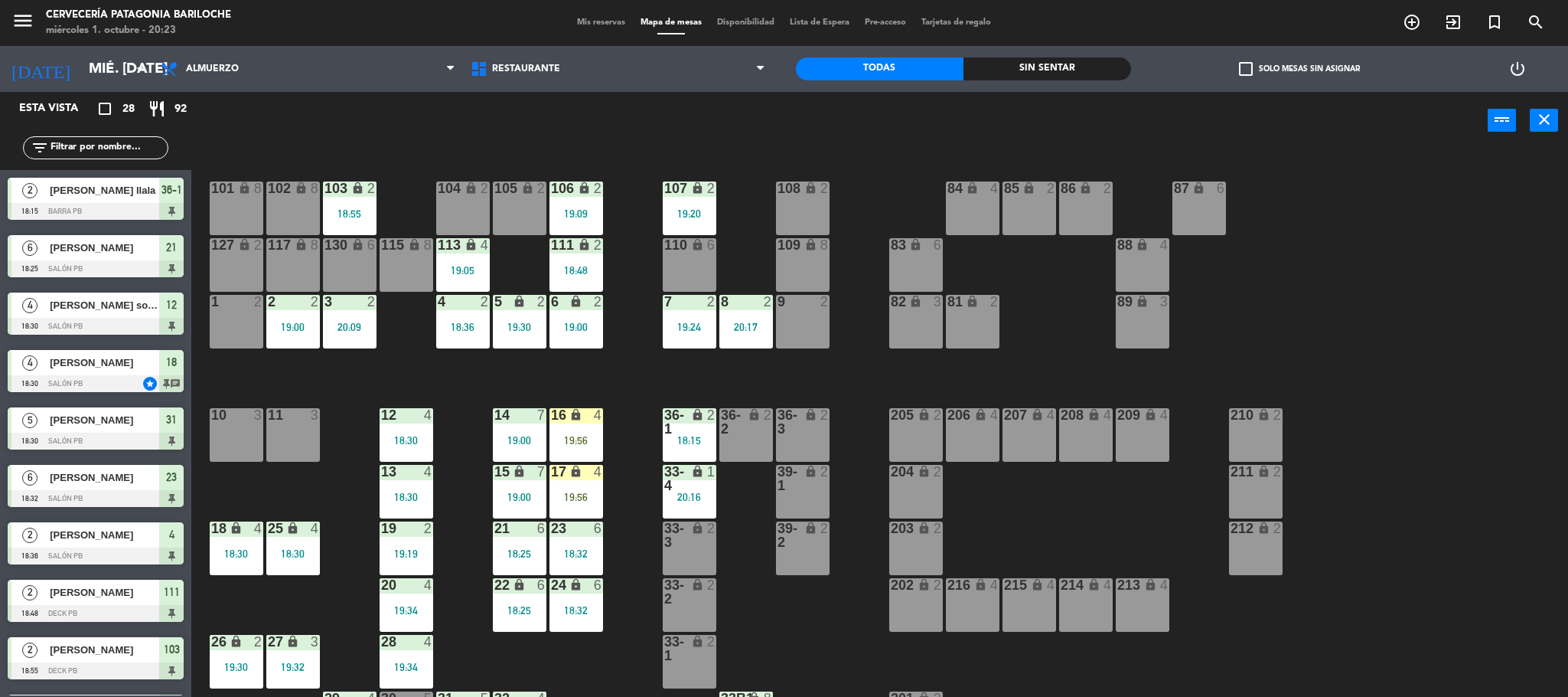
scroll to position [43, 0]
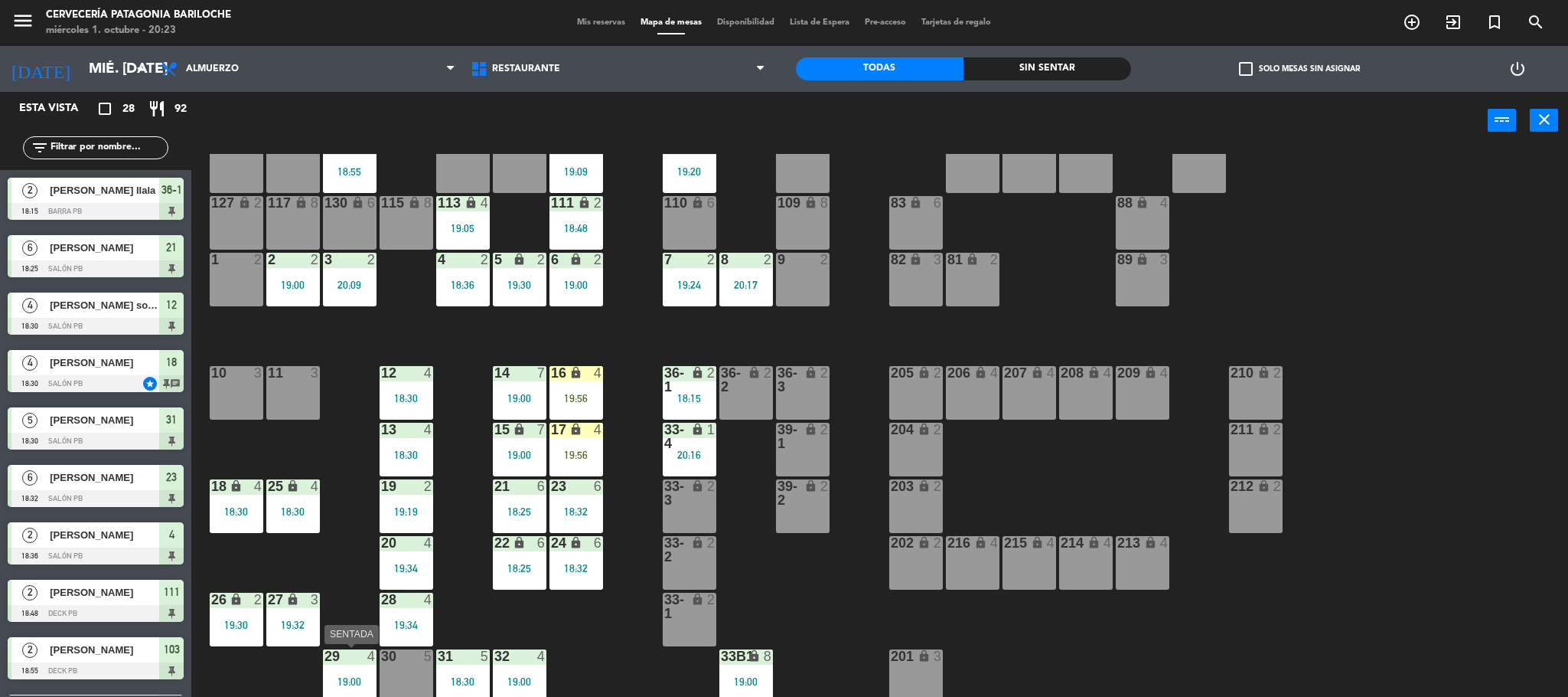
click at [360, 660] on div at bounding box center [350, 656] width 25 height 14
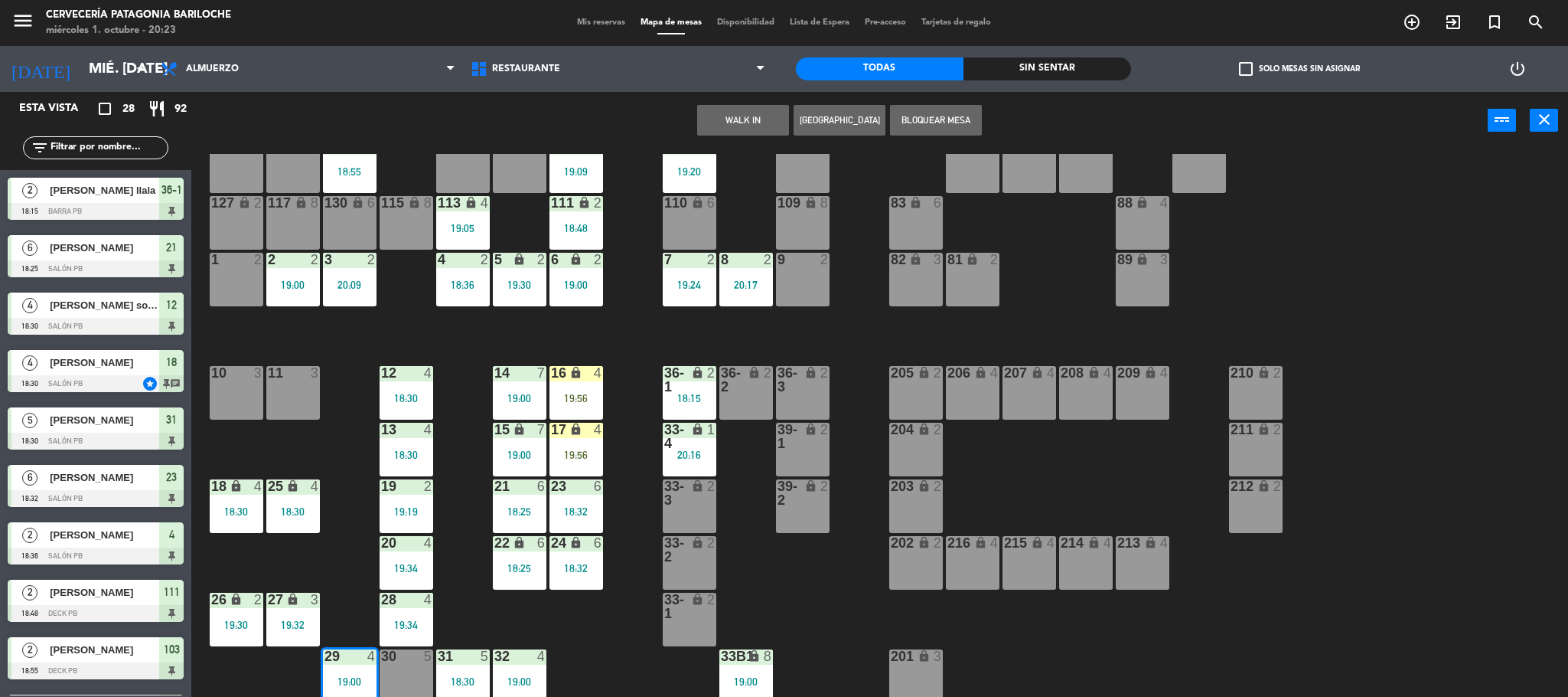
scroll to position [98, 0]
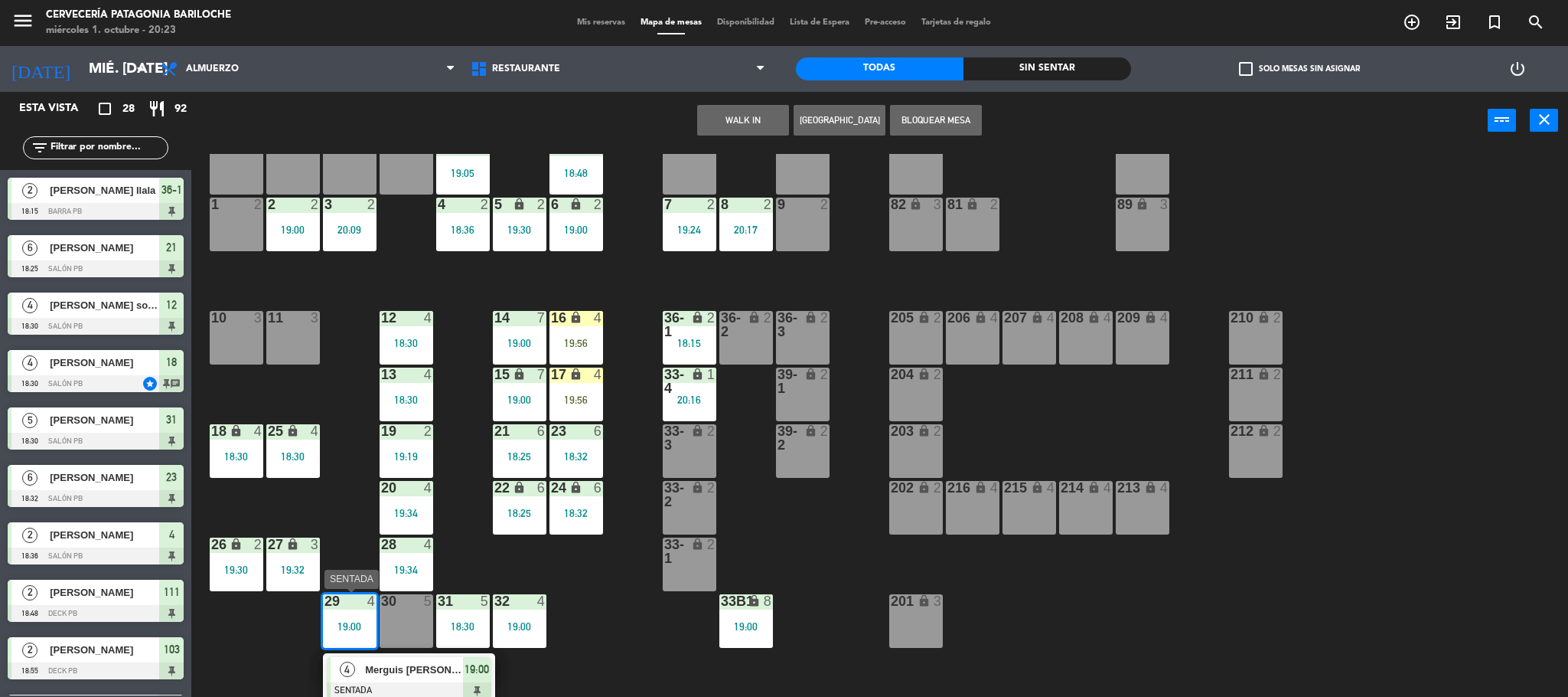
click at [425, 665] on span "Merguis [PERSON_NAME]" at bounding box center [413, 669] width 98 height 16
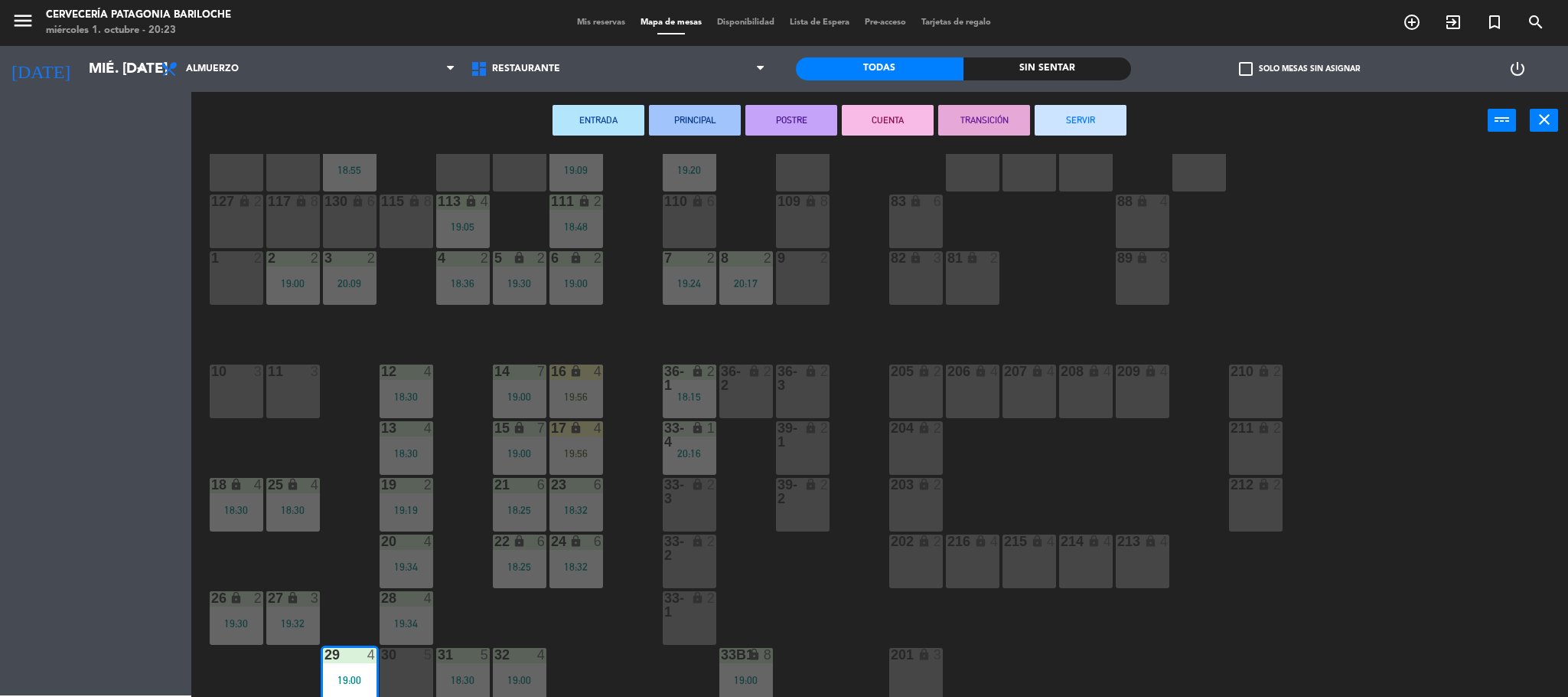
scroll to position [43, 0]
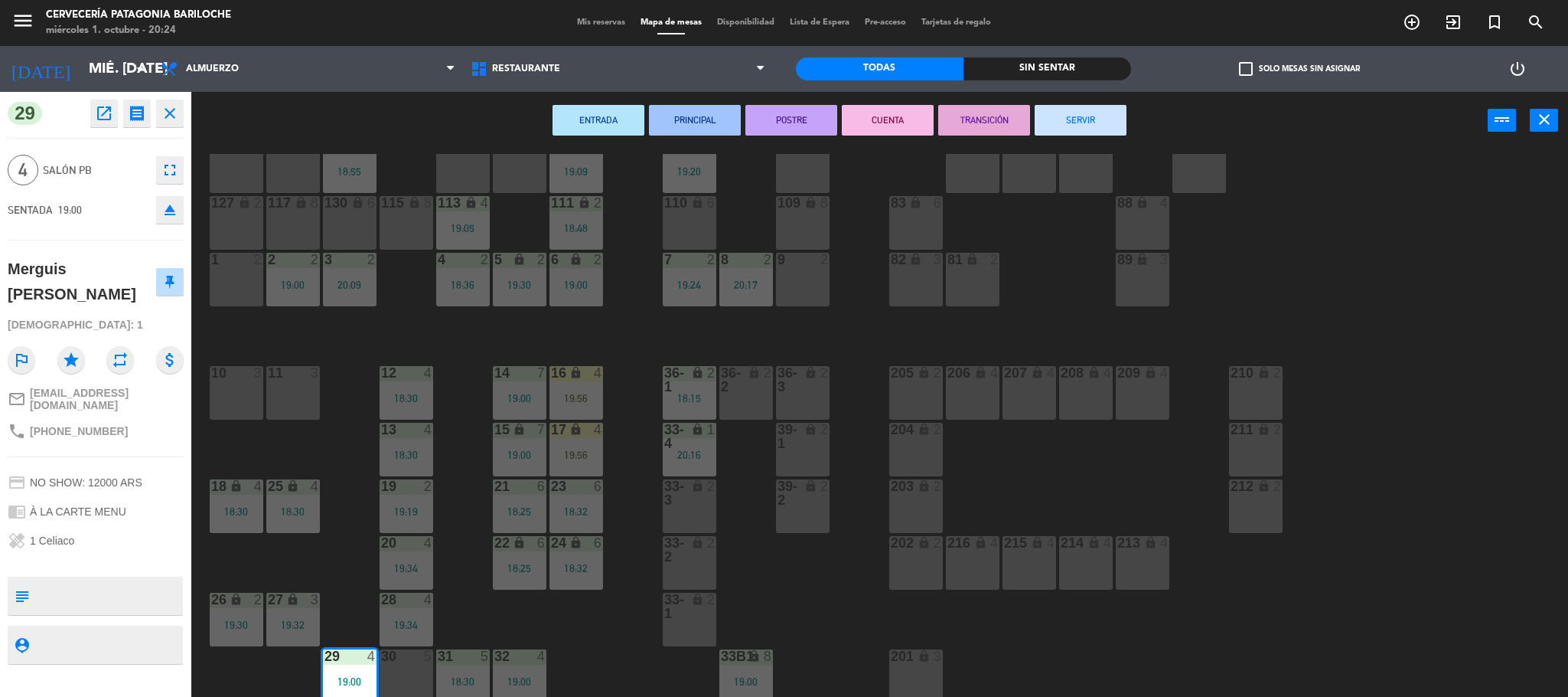
click at [1105, 125] on button "SERVIR" at bounding box center [1080, 121] width 92 height 31
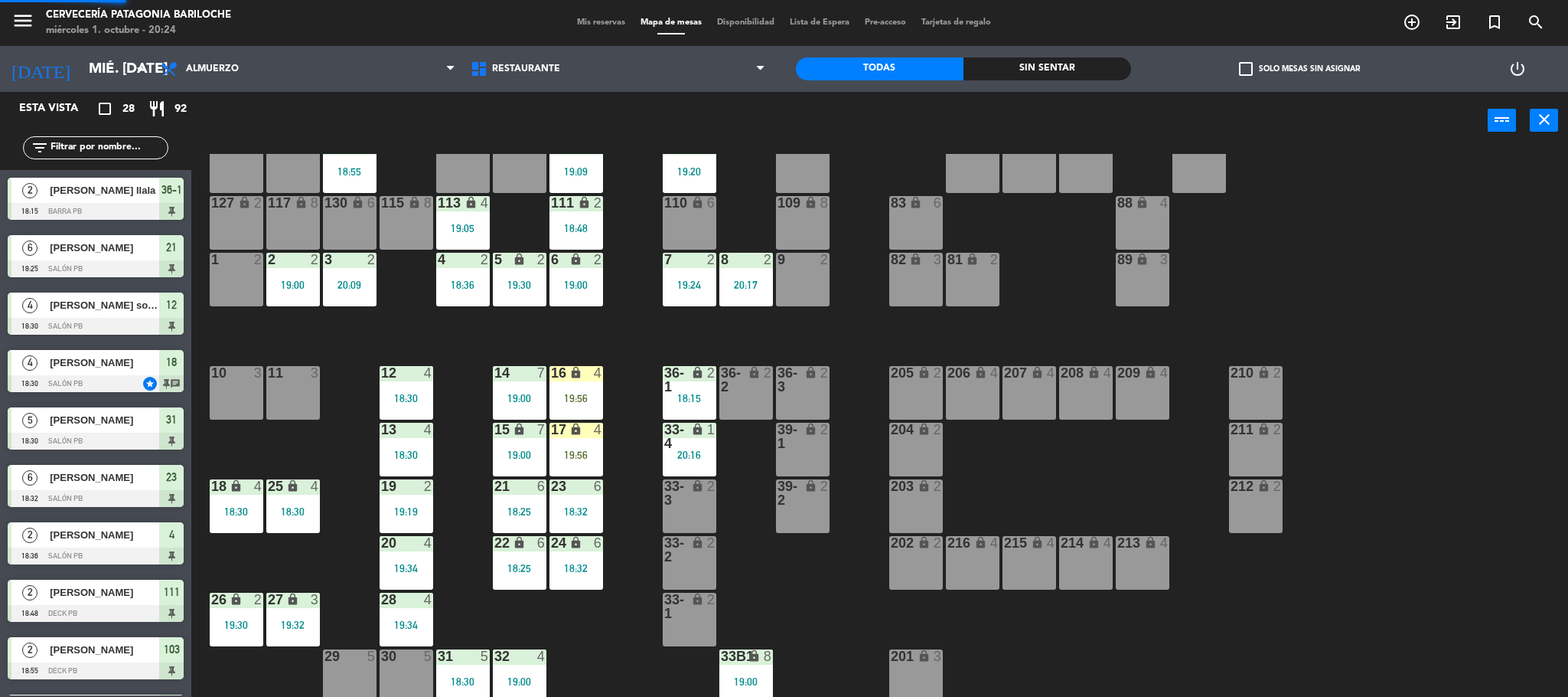
scroll to position [5, 0]
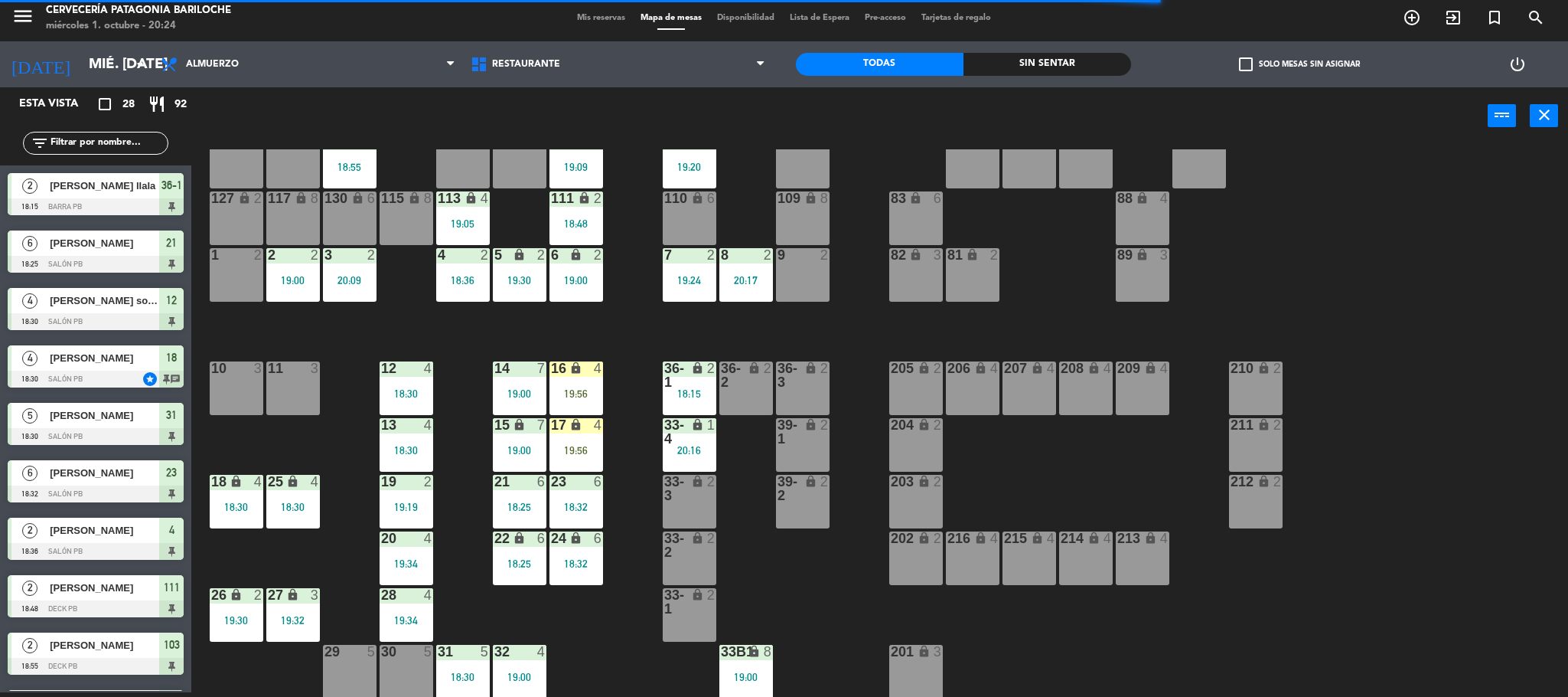
click at [465, 667] on div "31 5 18:30" at bounding box center [463, 671] width 53 height 53
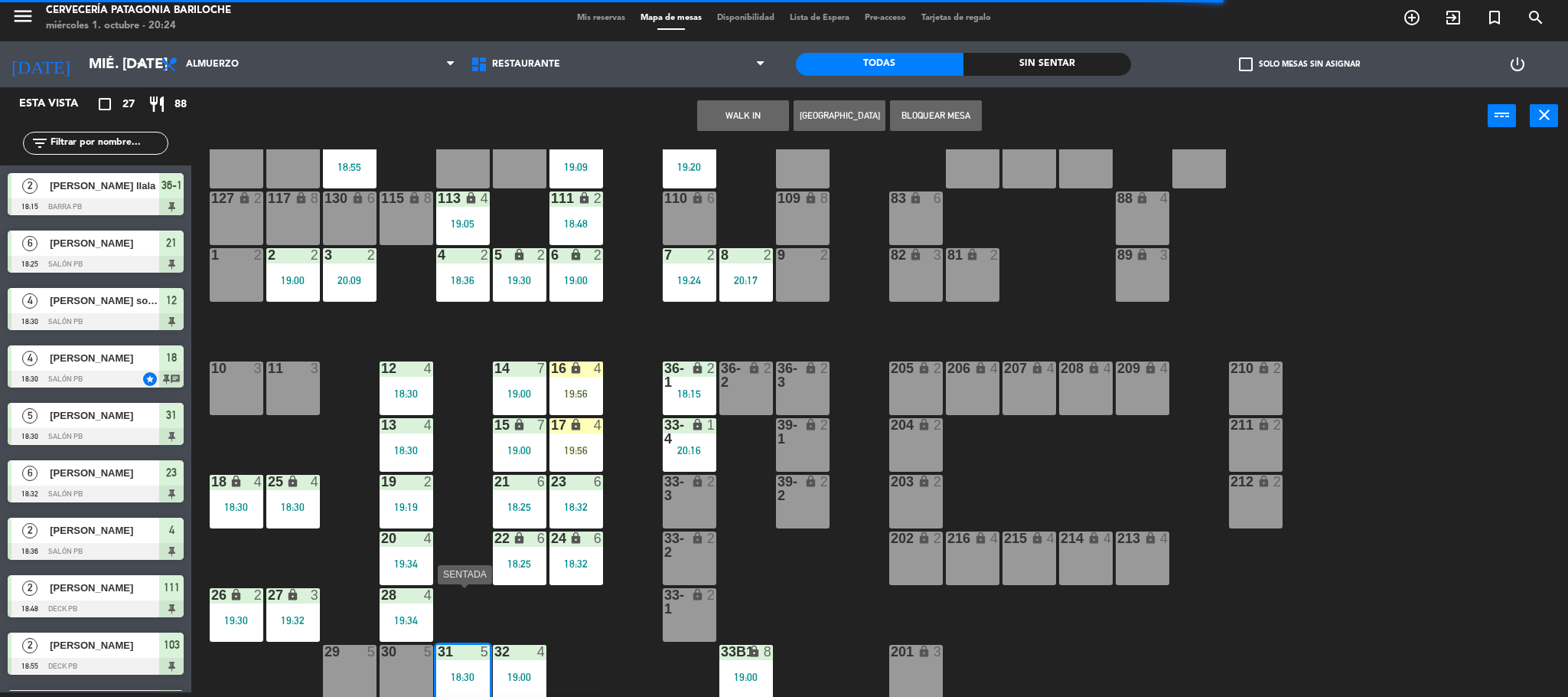
scroll to position [98, 0]
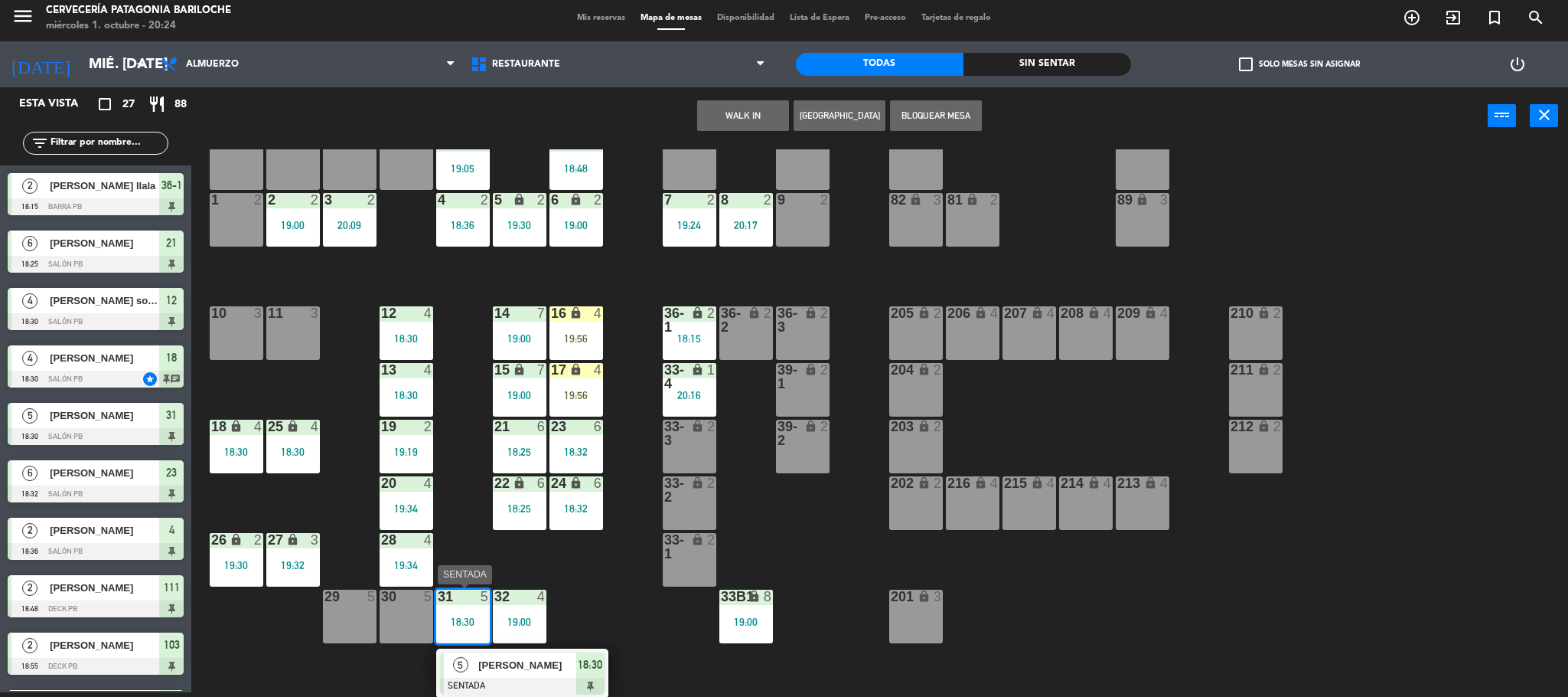
click at [512, 664] on span "[PERSON_NAME]" at bounding box center [527, 665] width 98 height 16
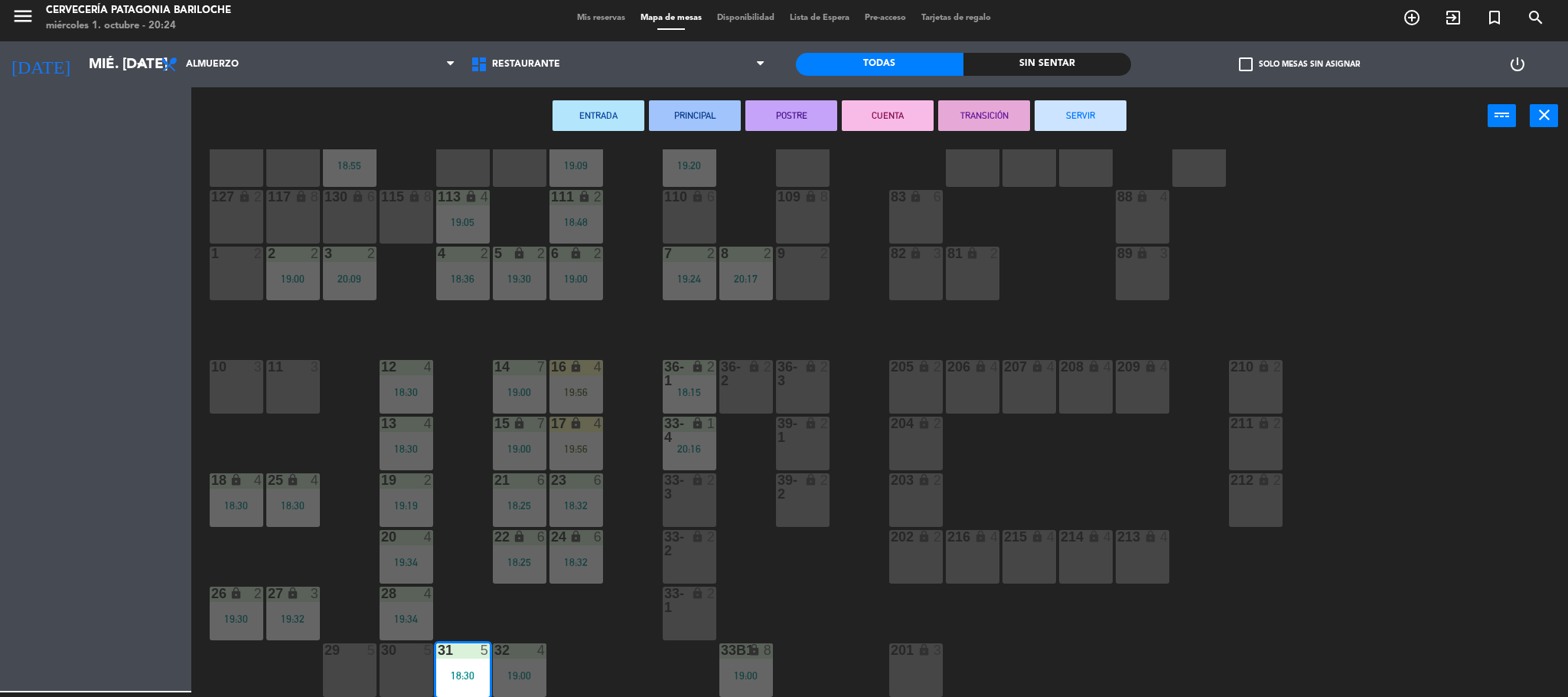
scroll to position [43, 0]
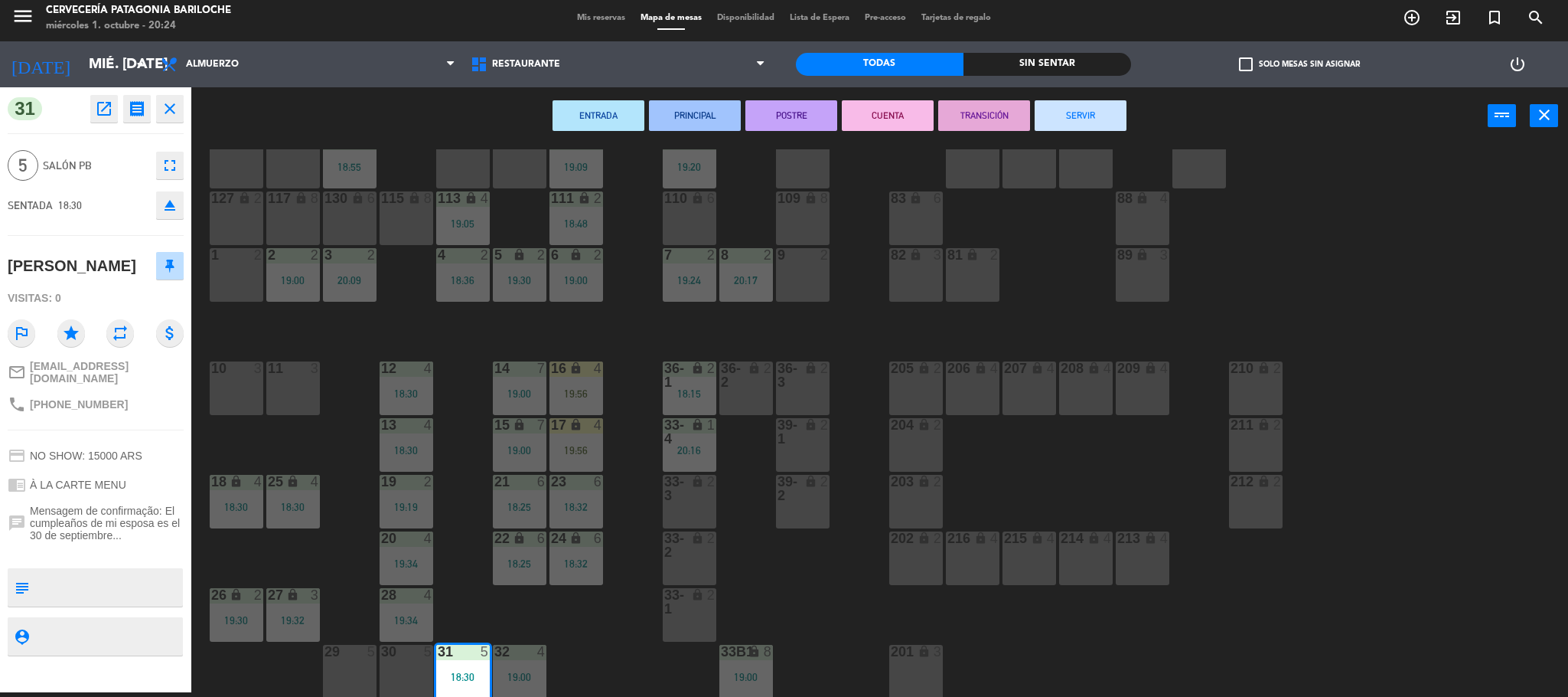
click at [1093, 115] on button "SERVIR" at bounding box center [1080, 116] width 92 height 31
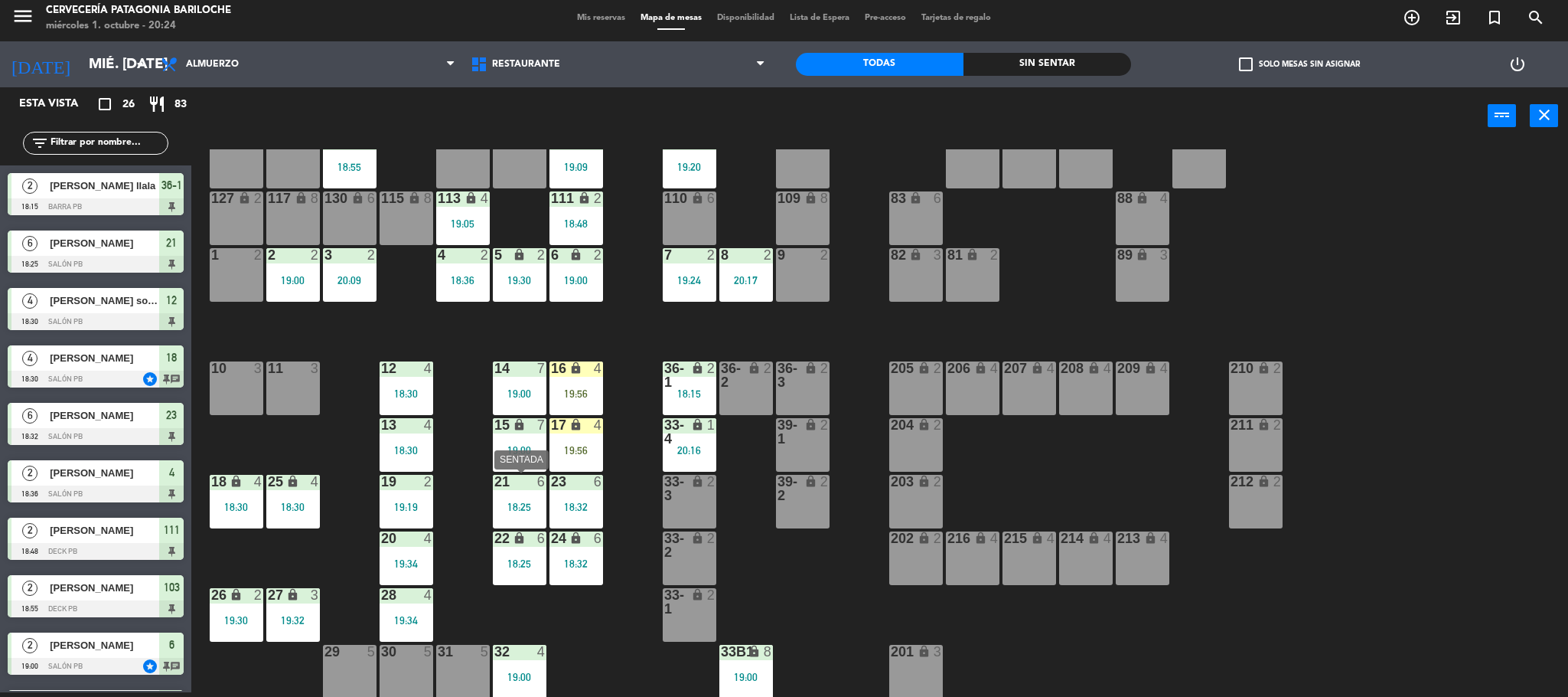
click at [517, 503] on div "18:25" at bounding box center [519, 507] width 53 height 11
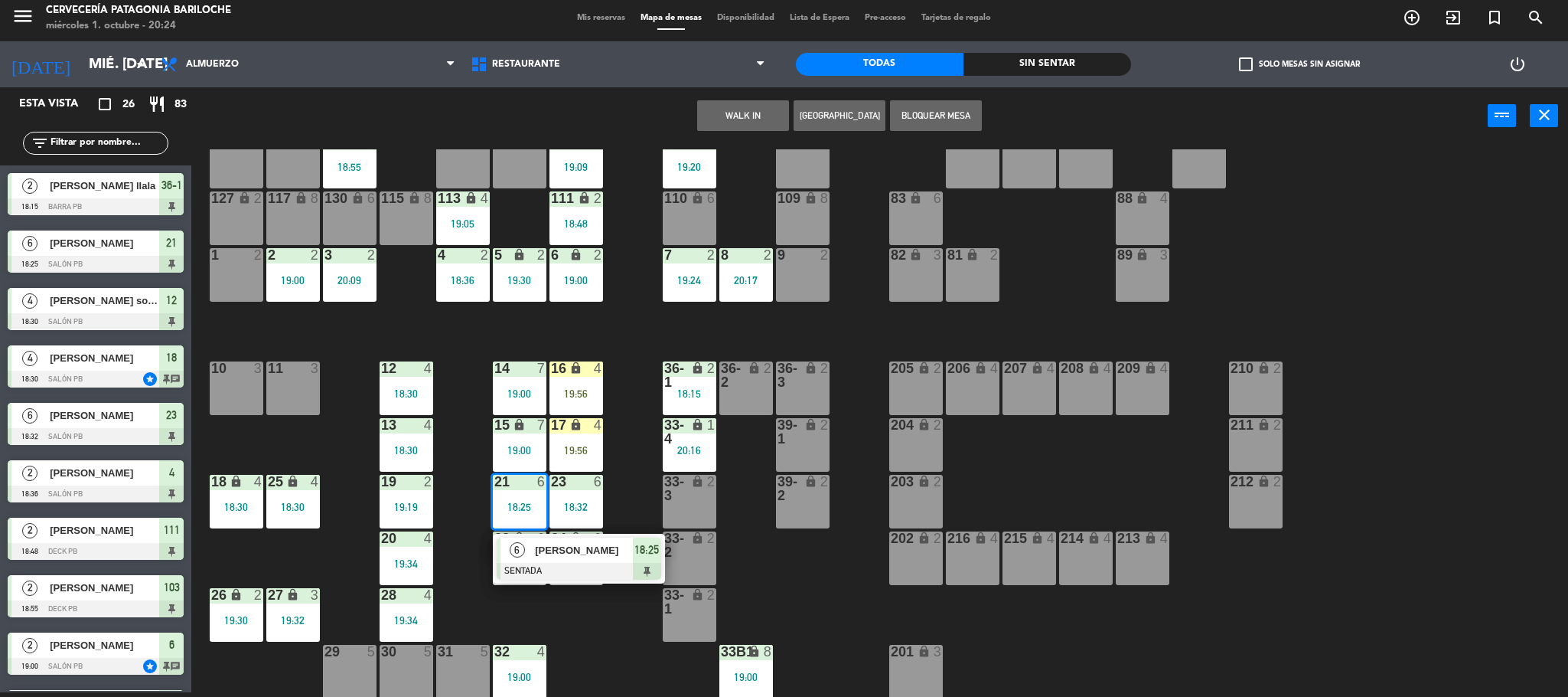
click at [535, 543] on span "[PERSON_NAME]" at bounding box center [584, 550] width 98 height 16
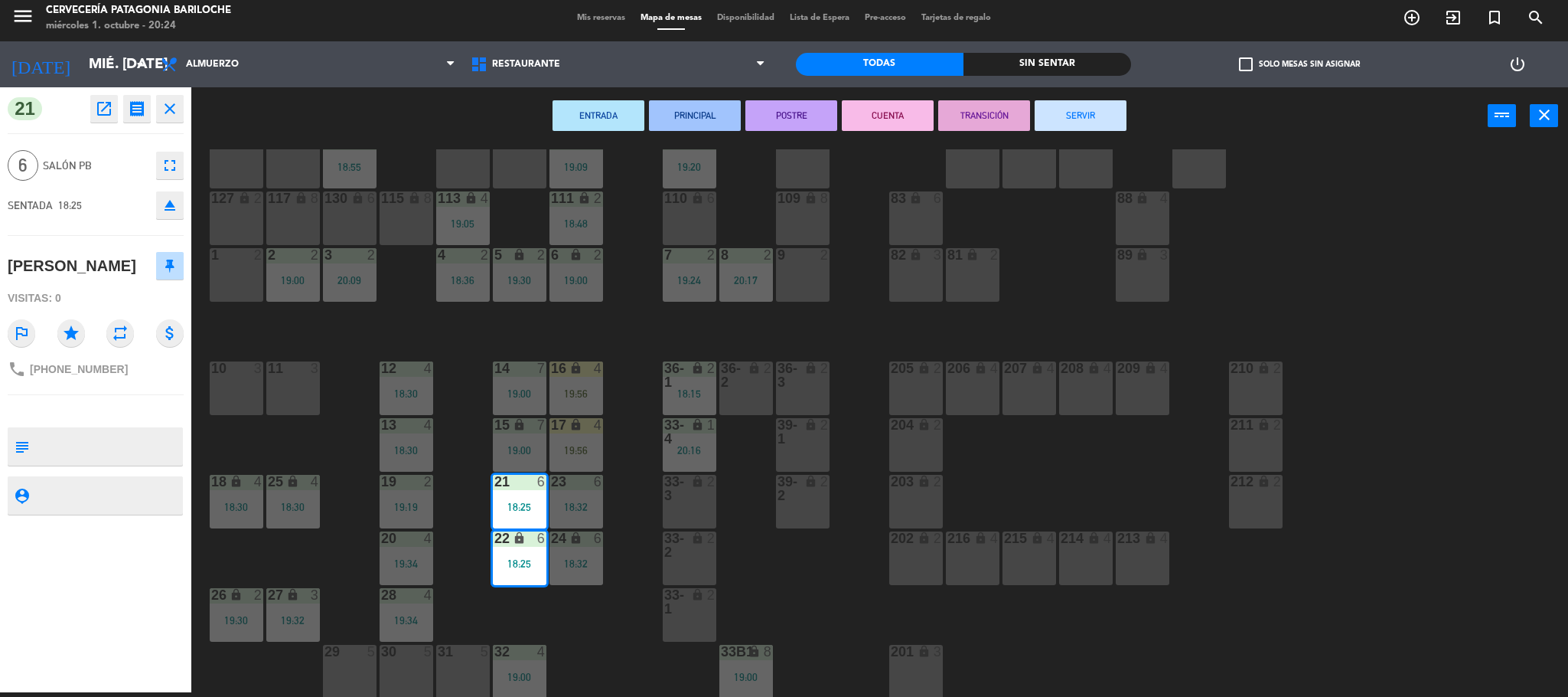
click at [1088, 108] on button "SERVIR" at bounding box center [1080, 116] width 92 height 31
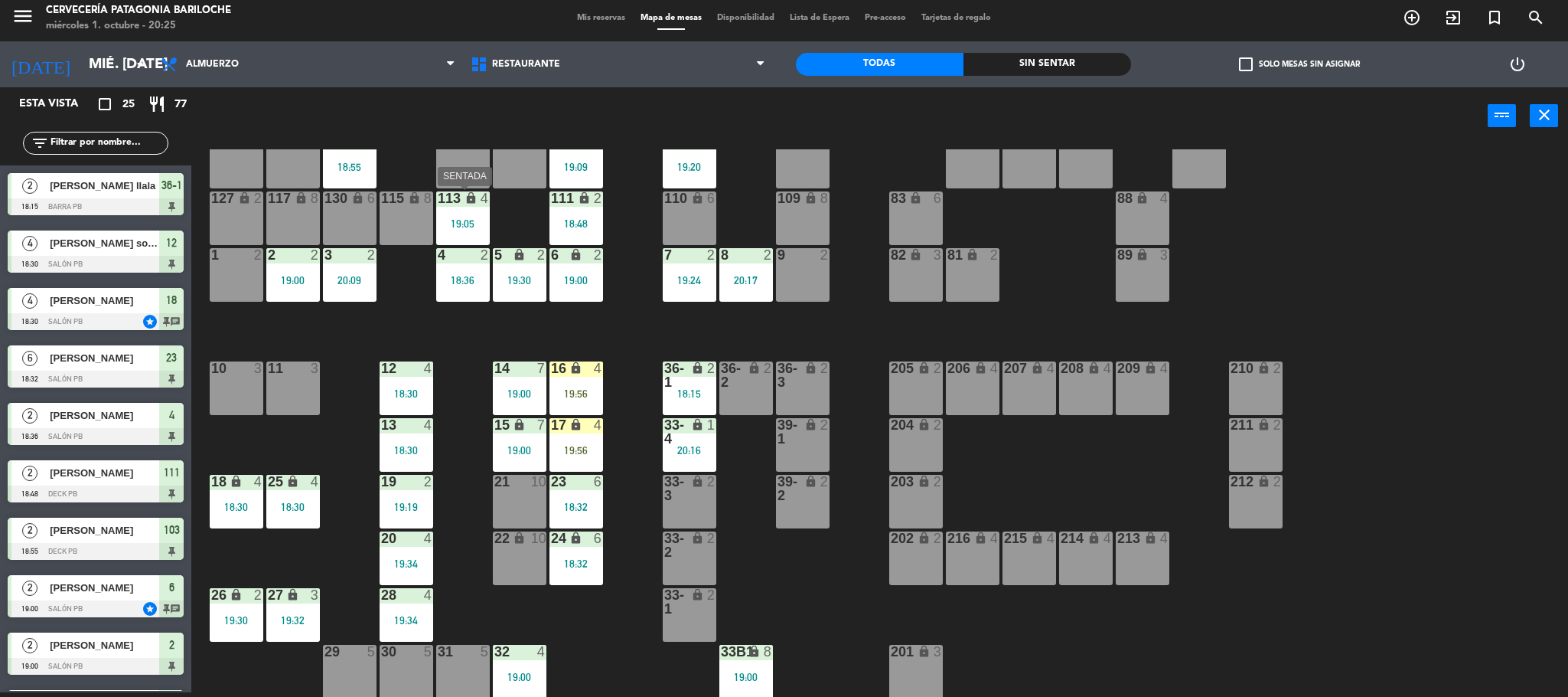
click at [483, 203] on div "113 lock 4 19:05" at bounding box center [463, 218] width 53 height 53
click at [507, 209] on div "101 lock 8 102 lock 8 104 lock 2 105 lock 2 106 lock 2 19:09 103 lock 2 18:55 1…" at bounding box center [887, 422] width 1361 height 547
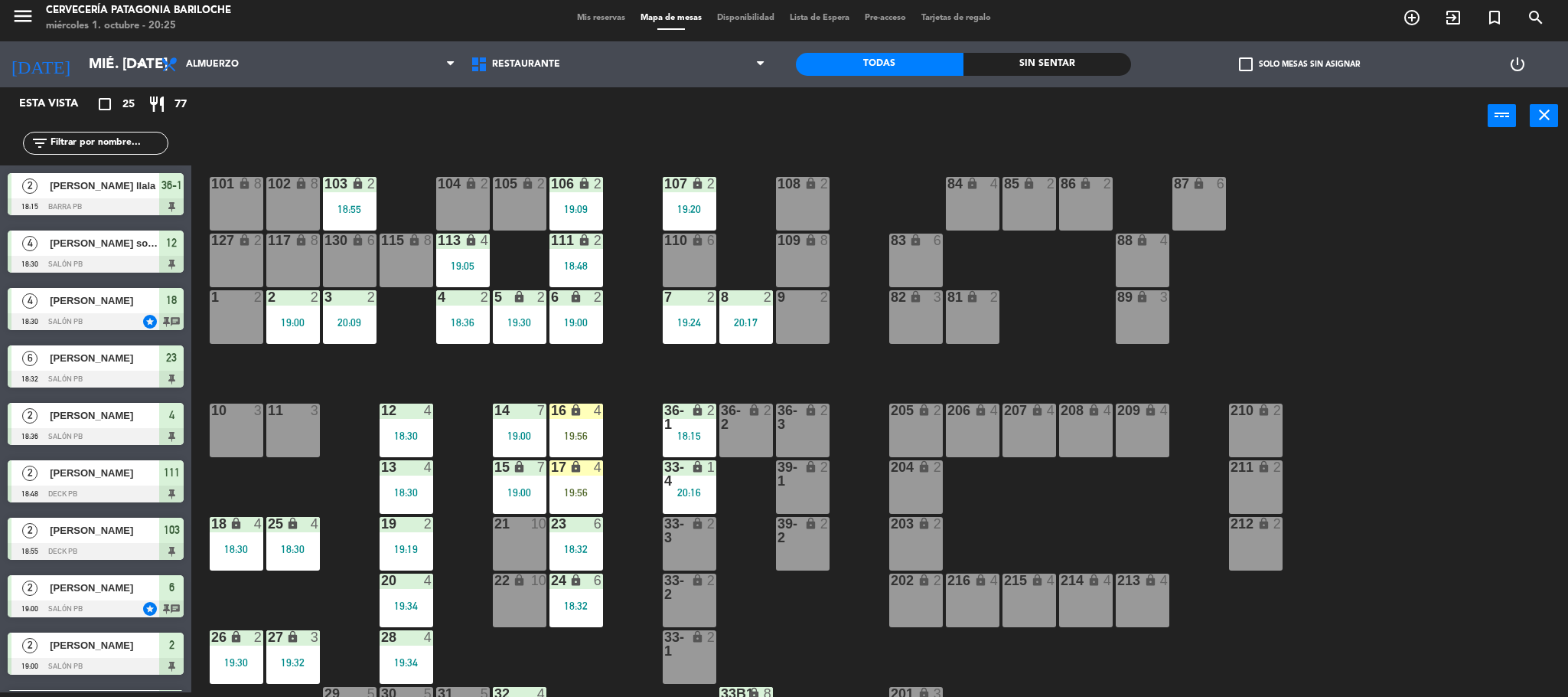
click at [587, 193] on div "106 lock 2 19:09" at bounding box center [576, 203] width 53 height 53
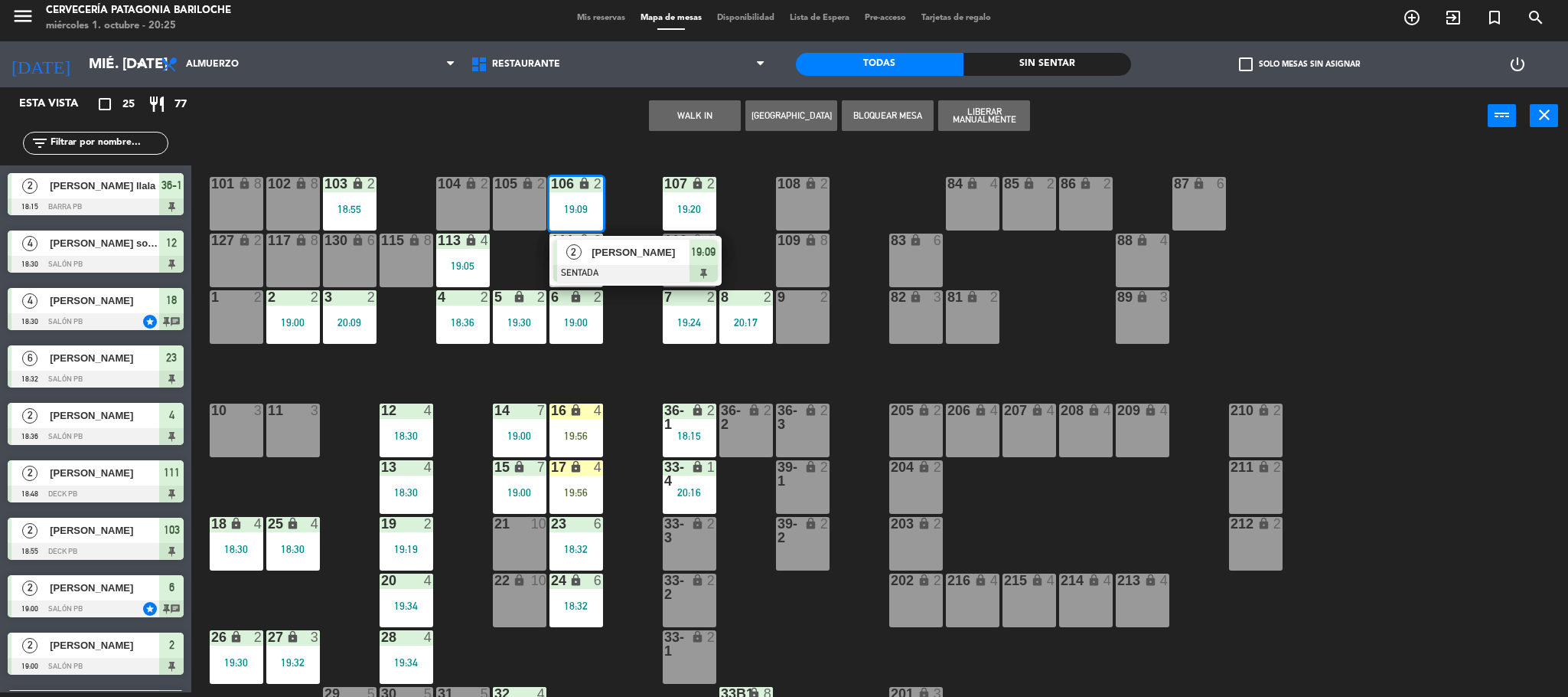
click at [623, 252] on div "2 [PERSON_NAME] 19:09" at bounding box center [636, 260] width 195 height 49
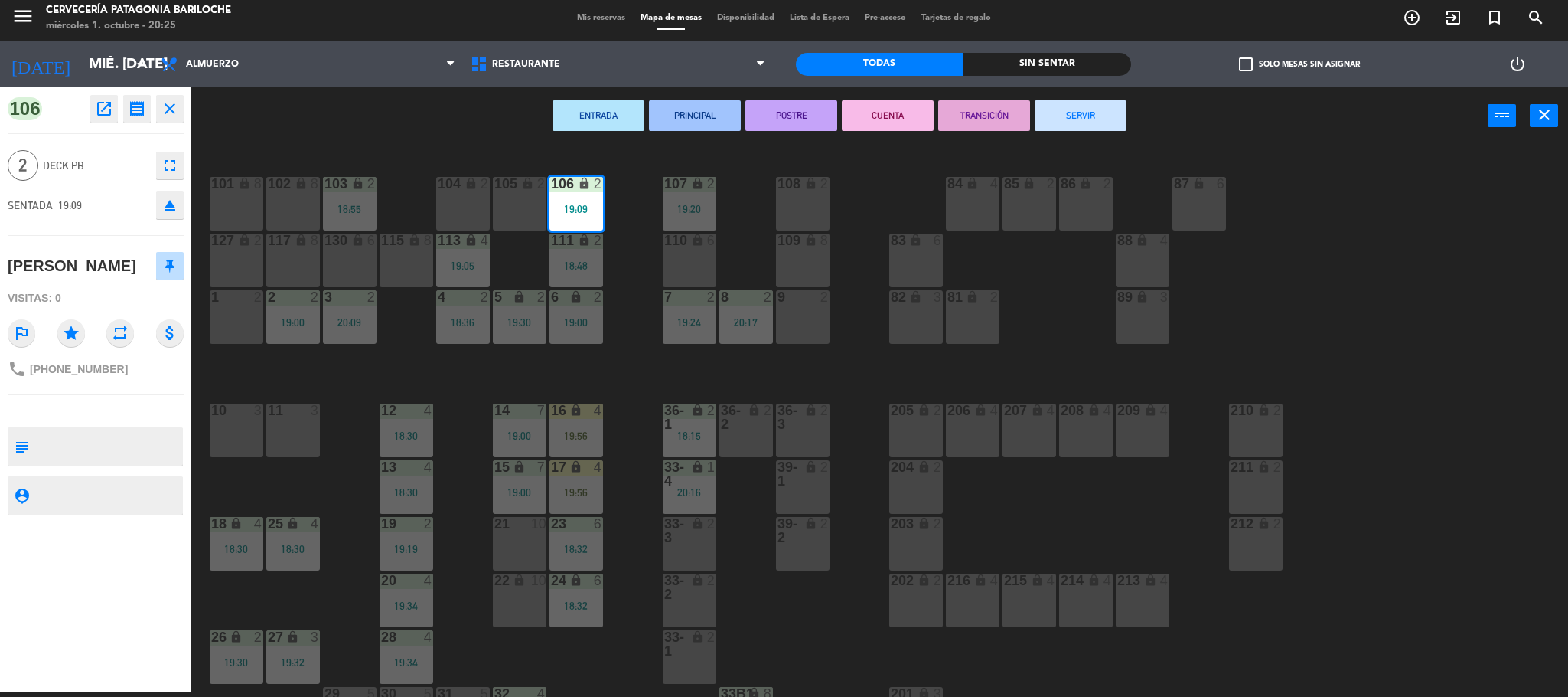
click at [1059, 118] on button "SERVIR" at bounding box center [1080, 116] width 92 height 31
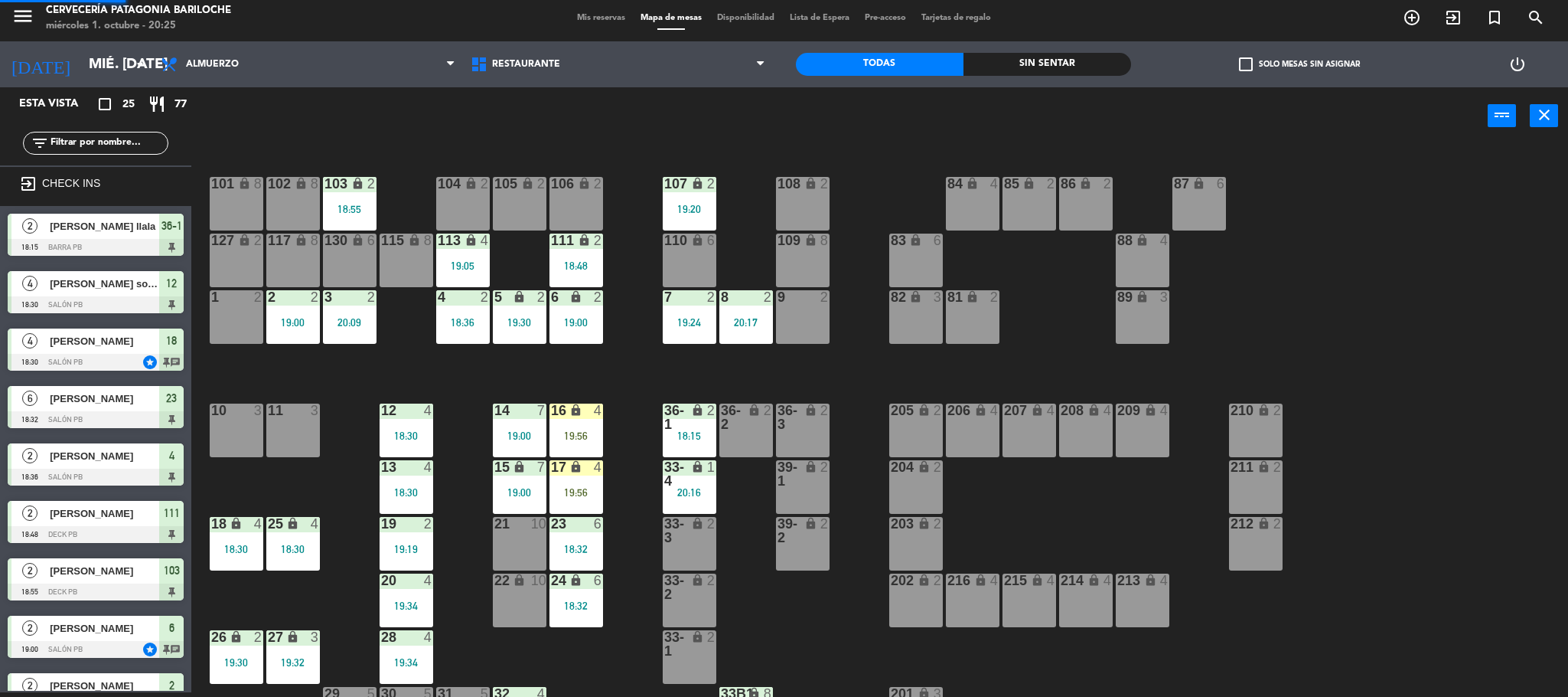
scroll to position [5, 0]
click at [390, 534] on div "19 2 19:19" at bounding box center [406, 543] width 53 height 53
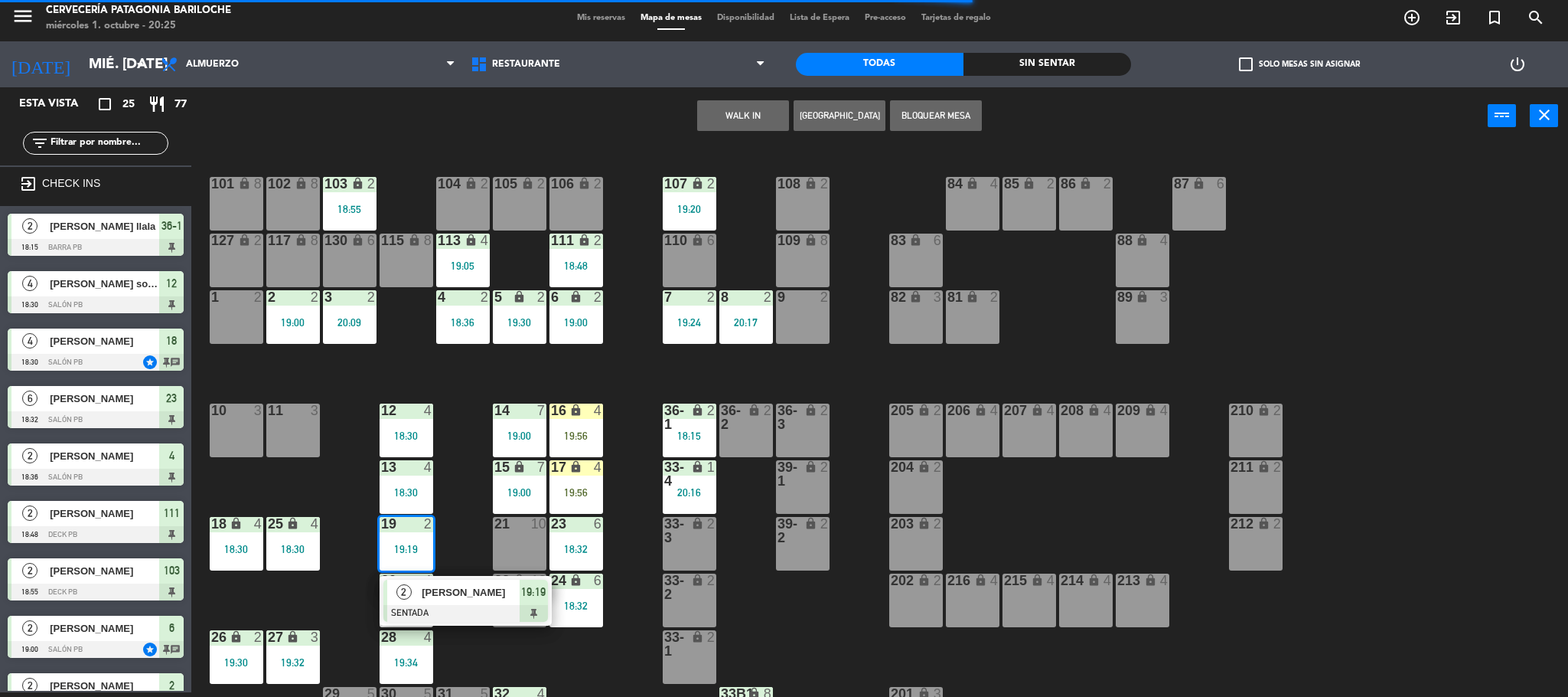
click at [437, 600] on span "[PERSON_NAME]" at bounding box center [470, 592] width 98 height 16
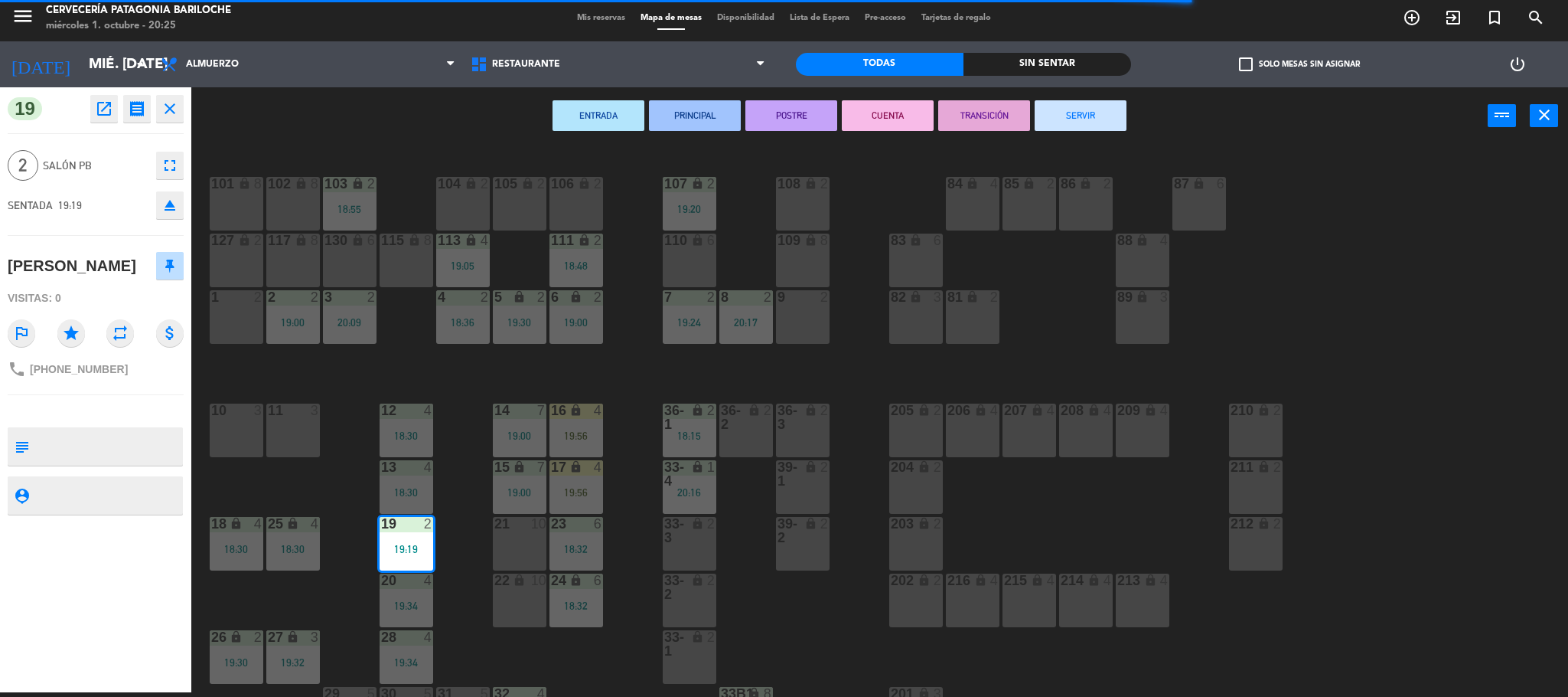
click at [875, 108] on button "CUENTA" at bounding box center [887, 116] width 92 height 31
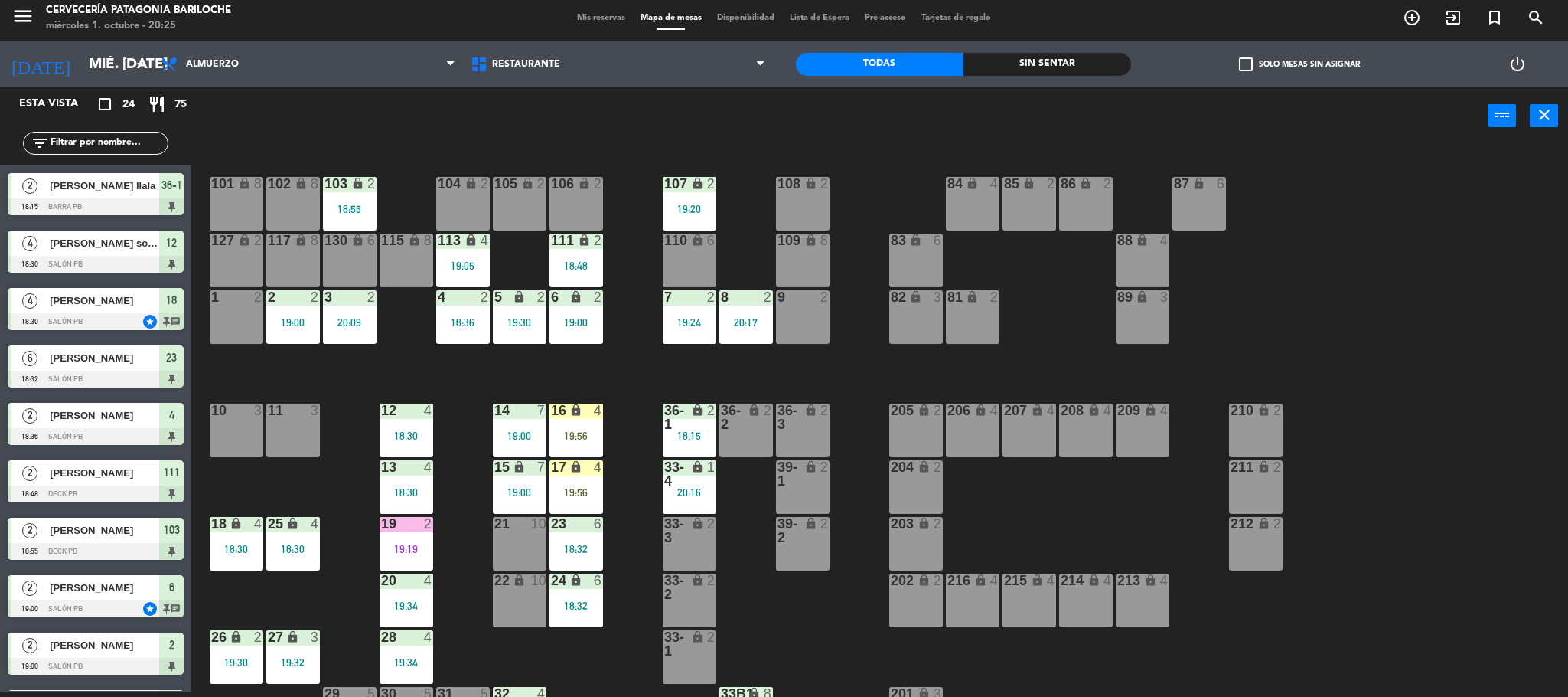
click at [287, 317] on div "19:00" at bounding box center [293, 322] width 53 height 11
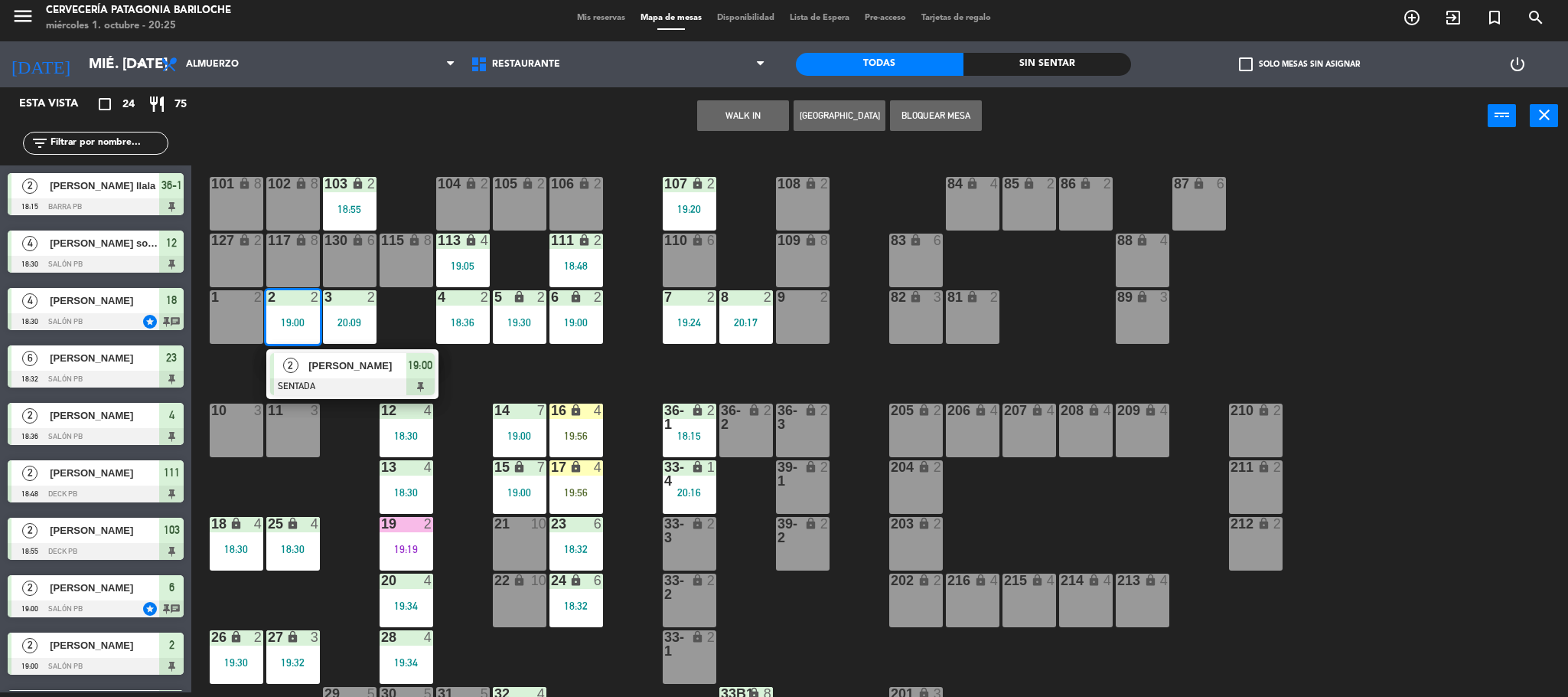
click at [388, 361] on span "[PERSON_NAME]" at bounding box center [356, 365] width 98 height 16
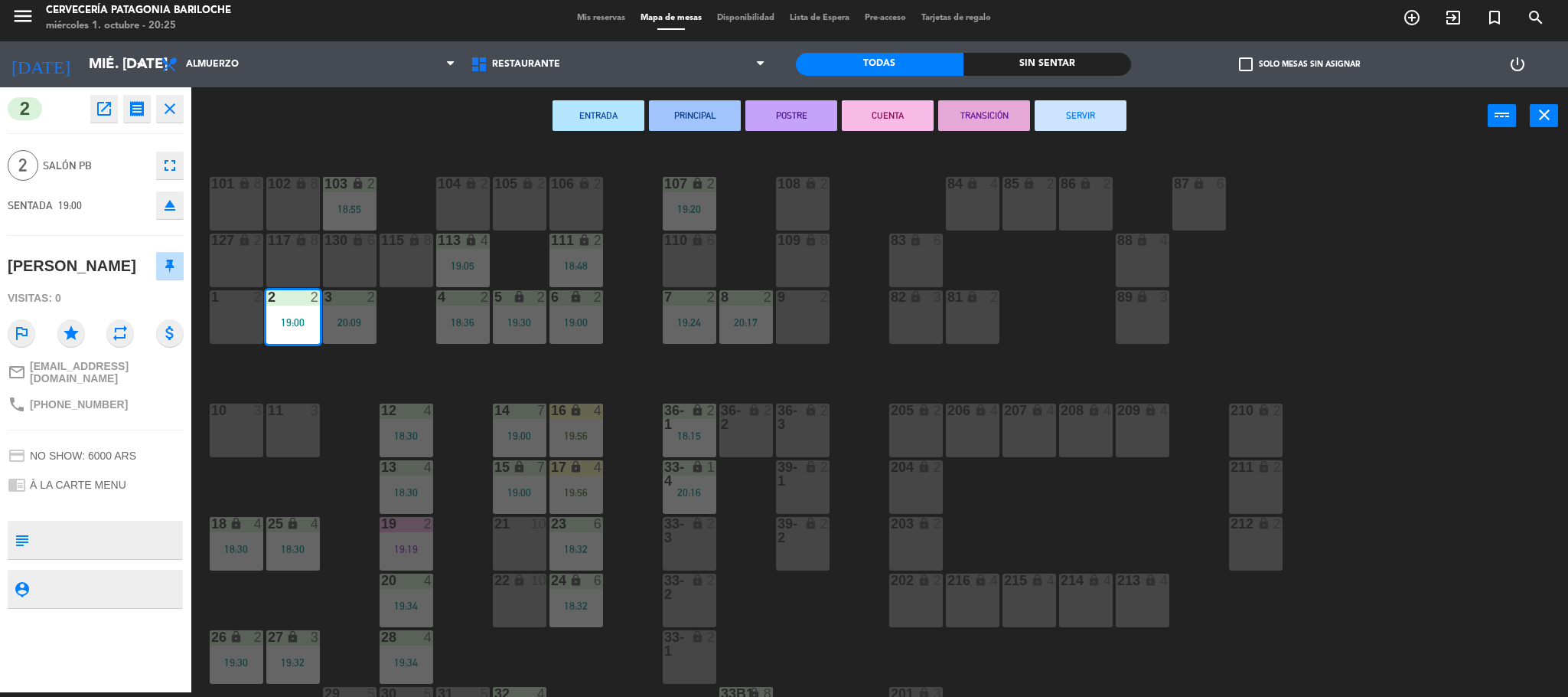
click at [889, 117] on button "CUENTA" at bounding box center [887, 116] width 92 height 31
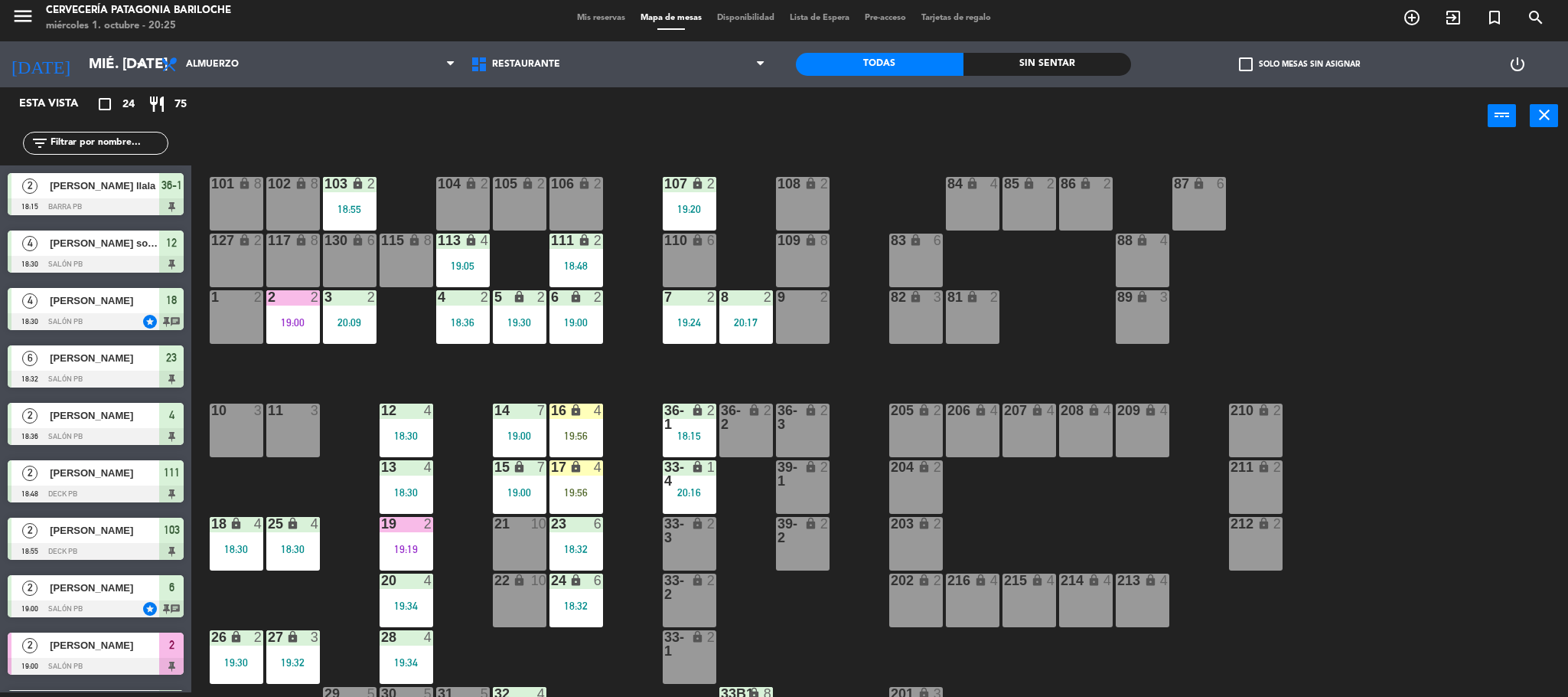
click at [335, 210] on div "18:55" at bounding box center [349, 209] width 53 height 11
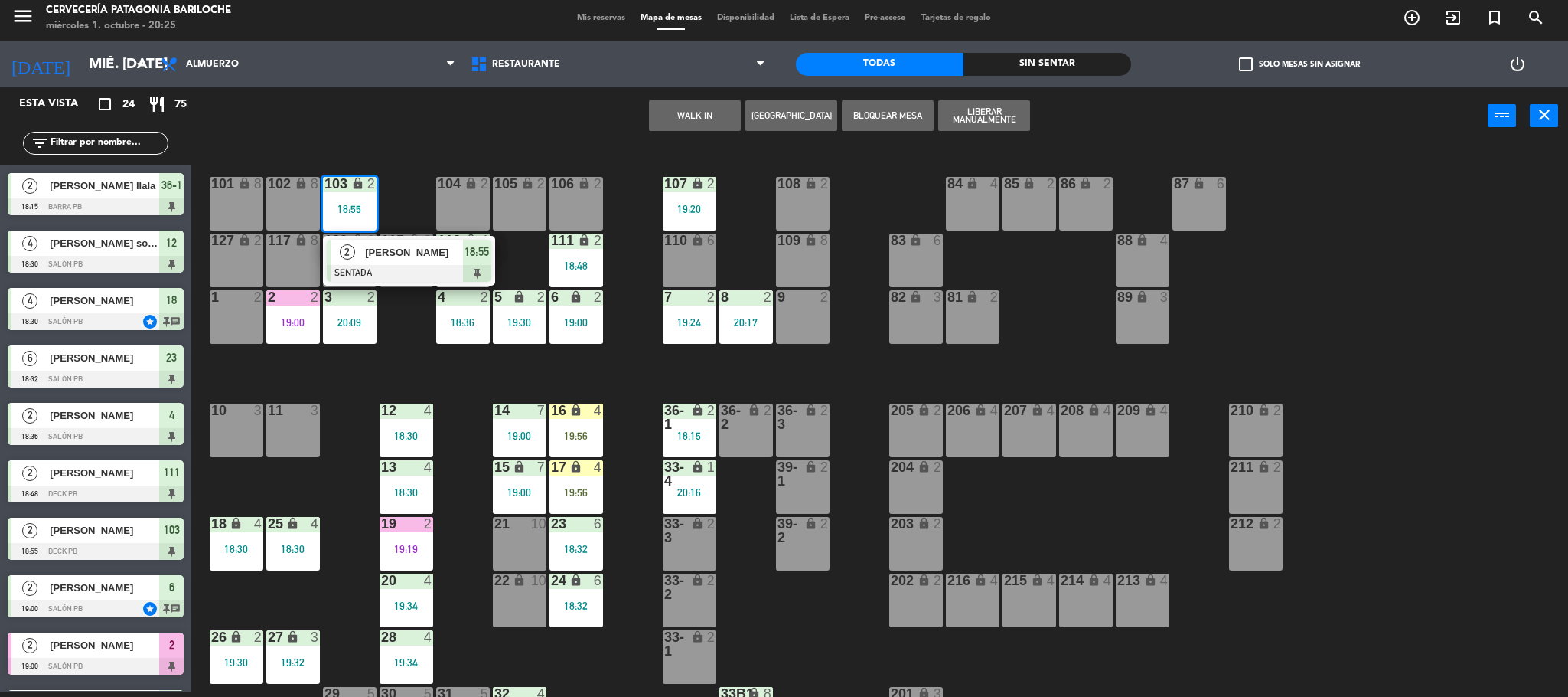
click at [385, 251] on span "[PERSON_NAME]" at bounding box center [413, 252] width 98 height 16
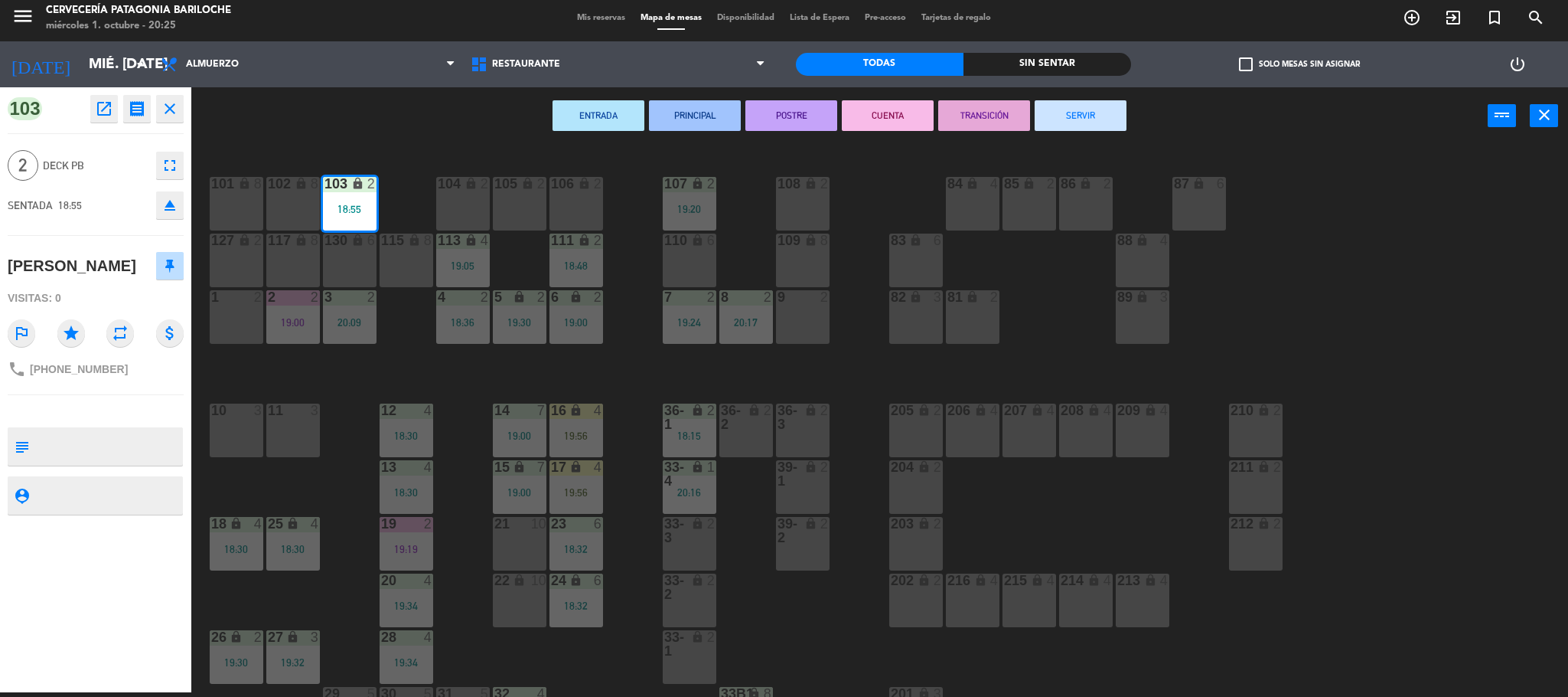
click at [903, 123] on button "CUENTA" at bounding box center [887, 116] width 92 height 31
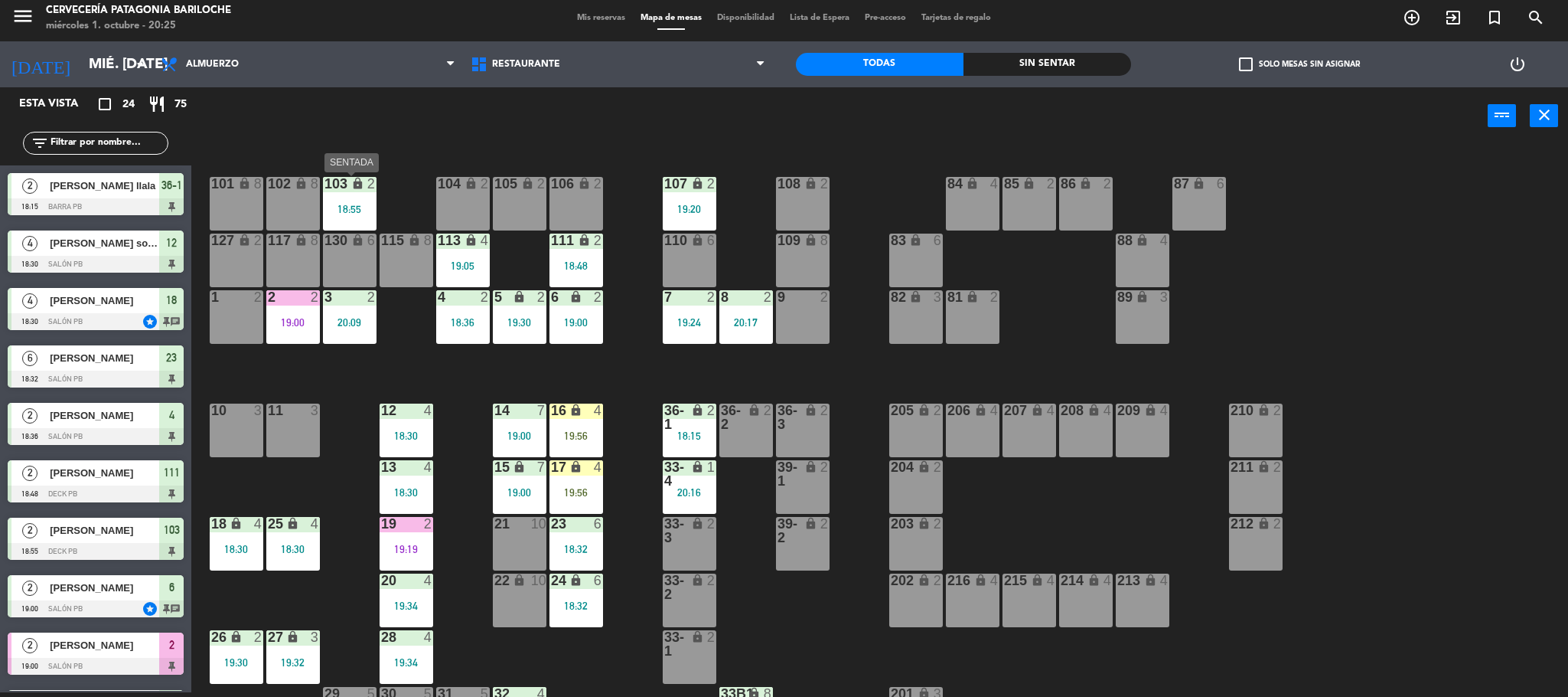
click at [325, 208] on div "18:55" at bounding box center [349, 209] width 53 height 11
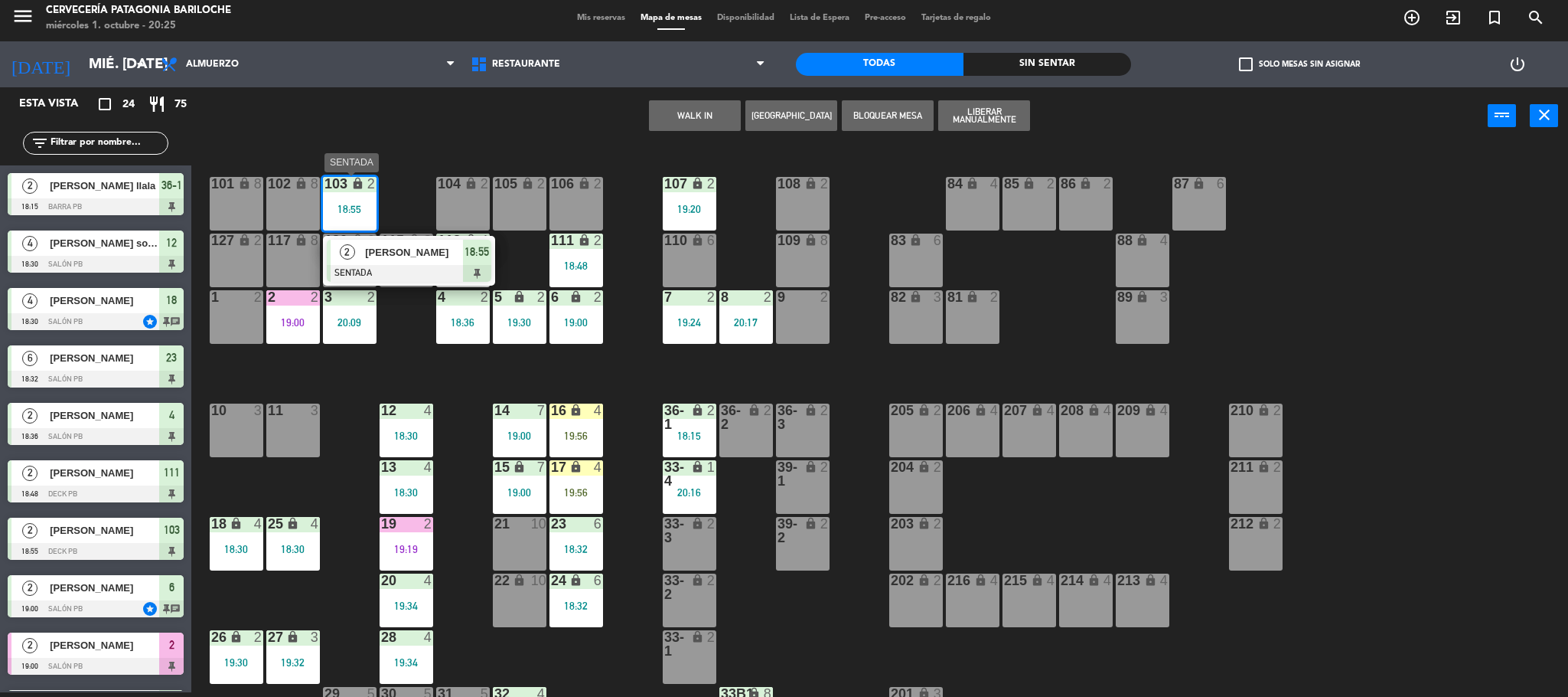
click at [348, 189] on div "lock" at bounding box center [350, 184] width 25 height 15
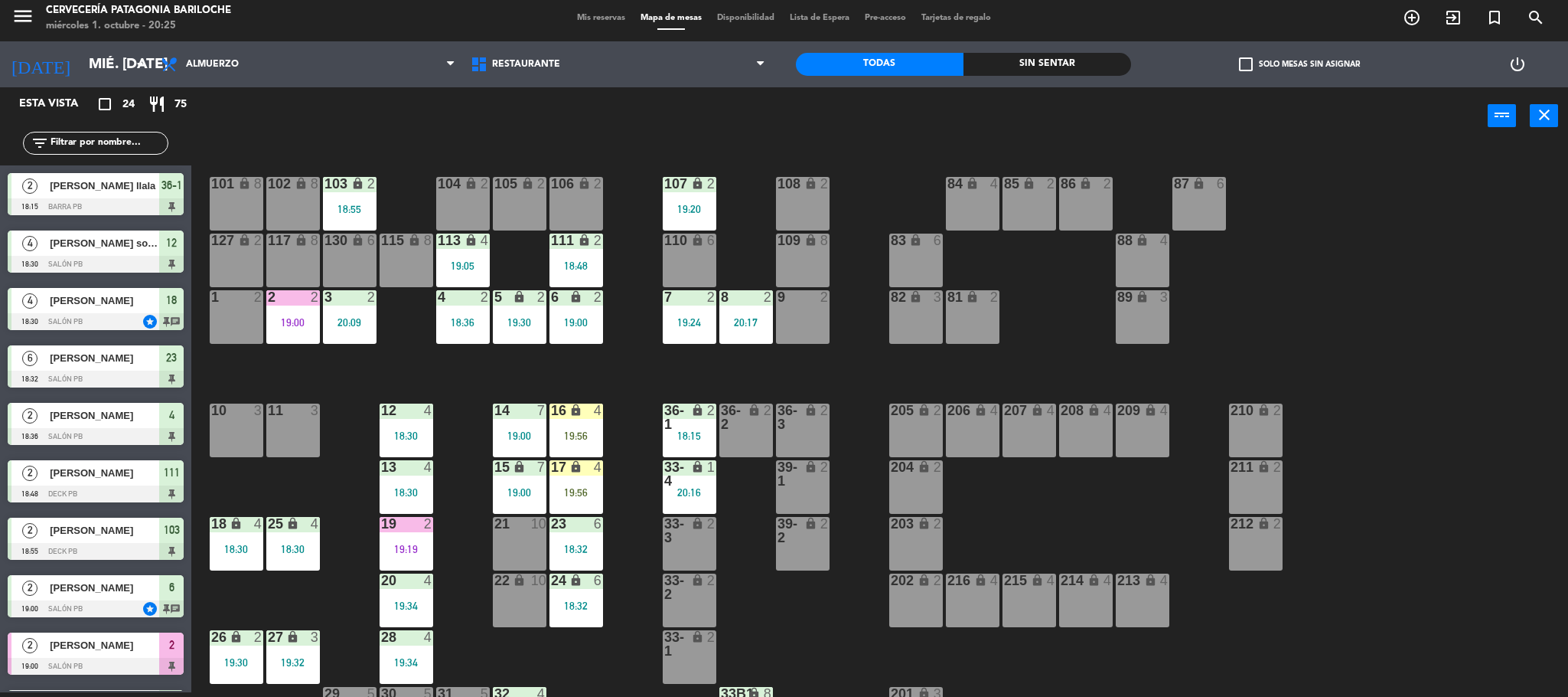
click at [349, 196] on div "103 lock 2 18:55" at bounding box center [349, 203] width 53 height 53
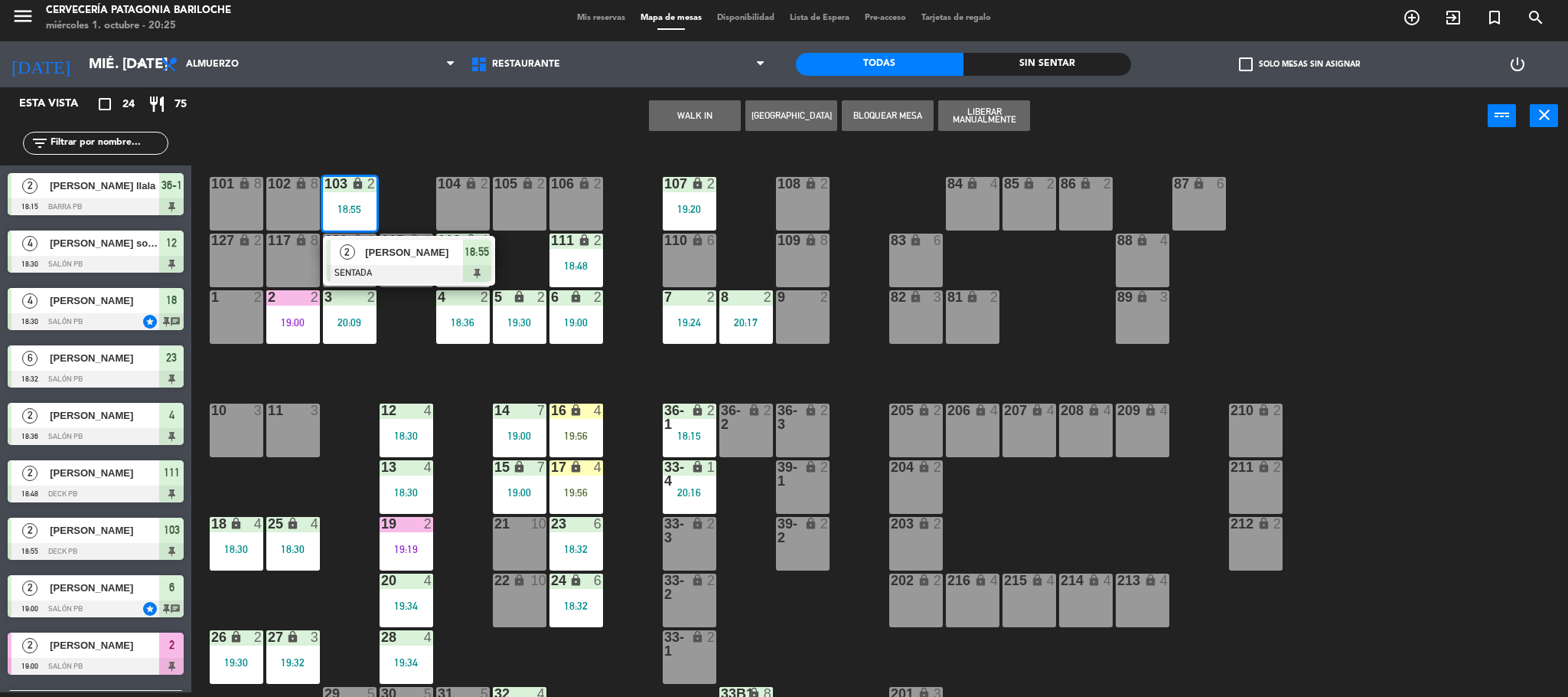
click at [391, 248] on span "[PERSON_NAME]" at bounding box center [413, 252] width 98 height 16
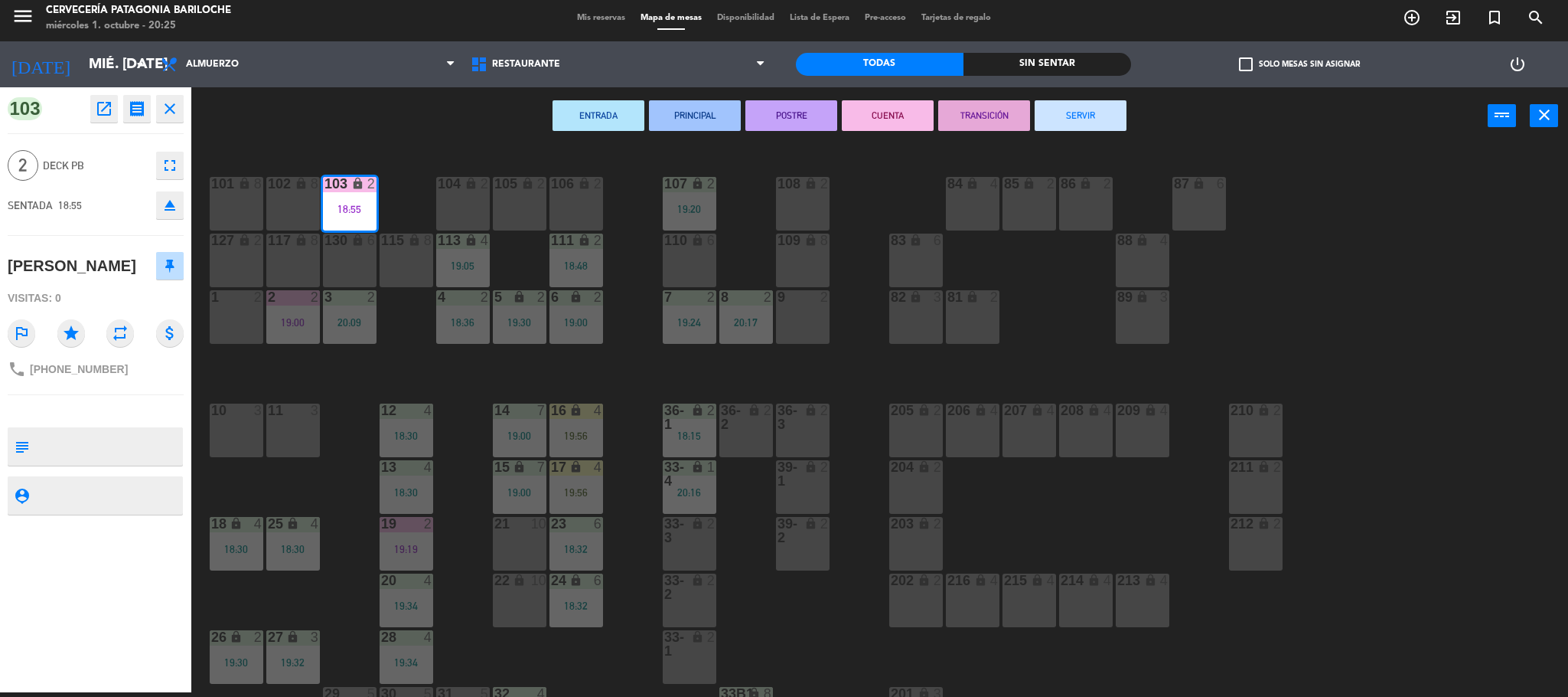
click at [1066, 123] on button "SERVIR" at bounding box center [1080, 116] width 92 height 31
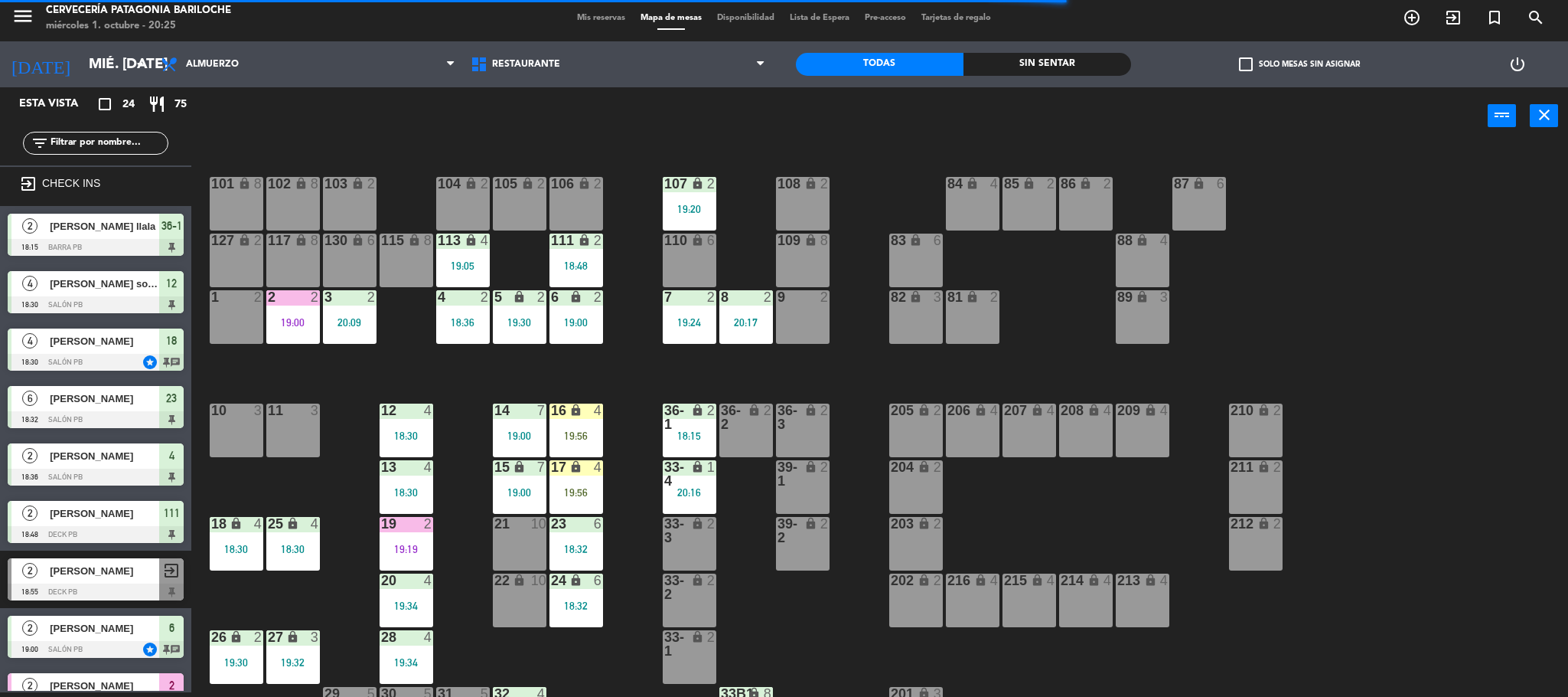
click at [574, 246] on div "lock" at bounding box center [576, 241] width 25 height 15
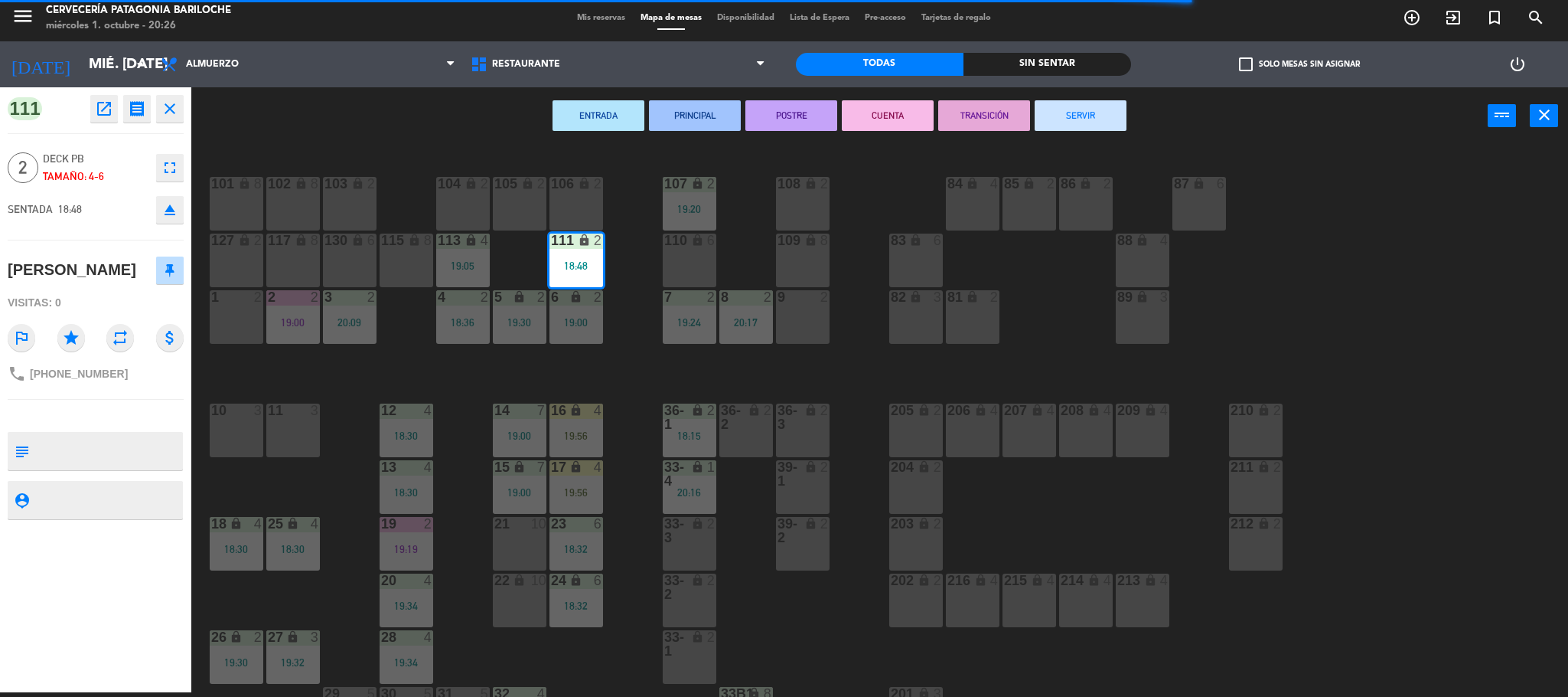
drag, startPoint x: 1066, startPoint y: 112, endPoint x: 445, endPoint y: 219, distance: 630.2
click at [1068, 112] on button "SERVIR" at bounding box center [1080, 116] width 92 height 31
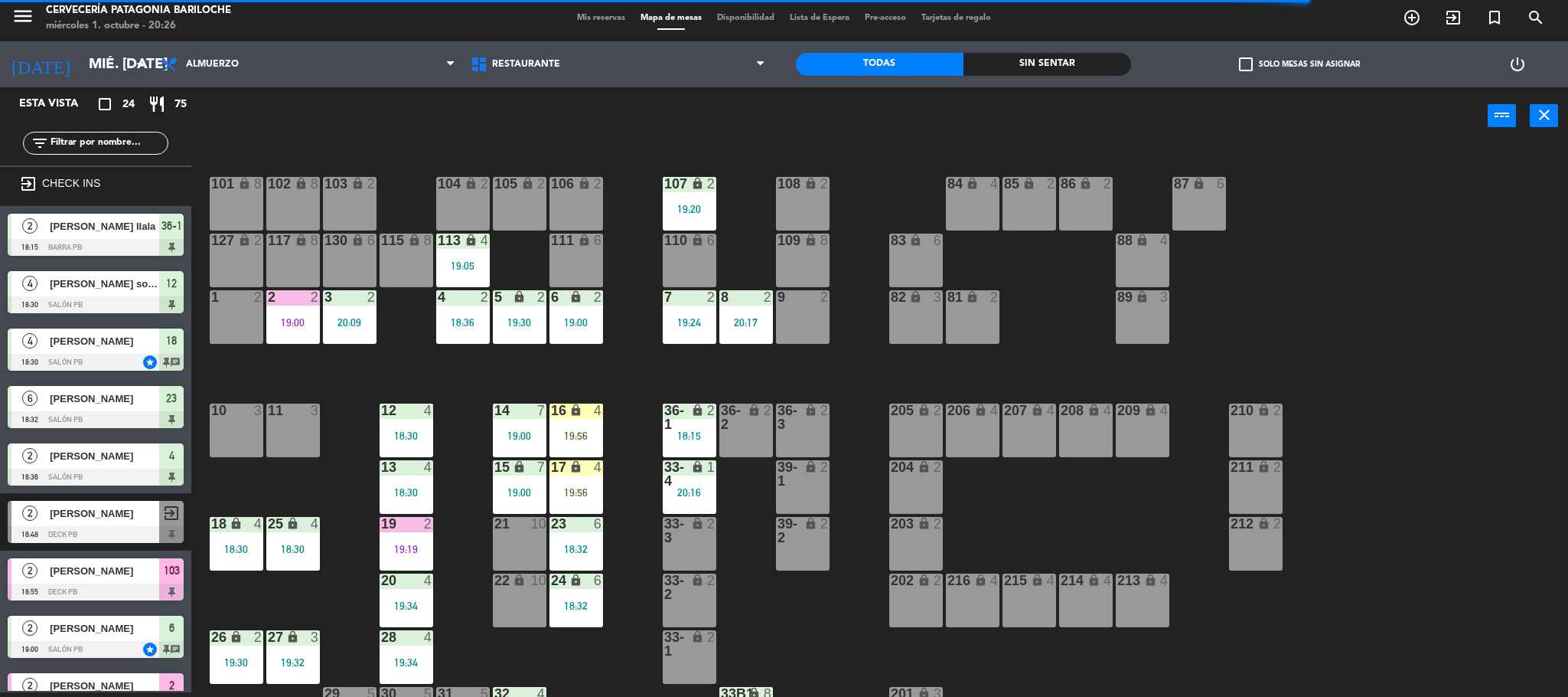
click at [462, 263] on div "19:05" at bounding box center [463, 265] width 53 height 11
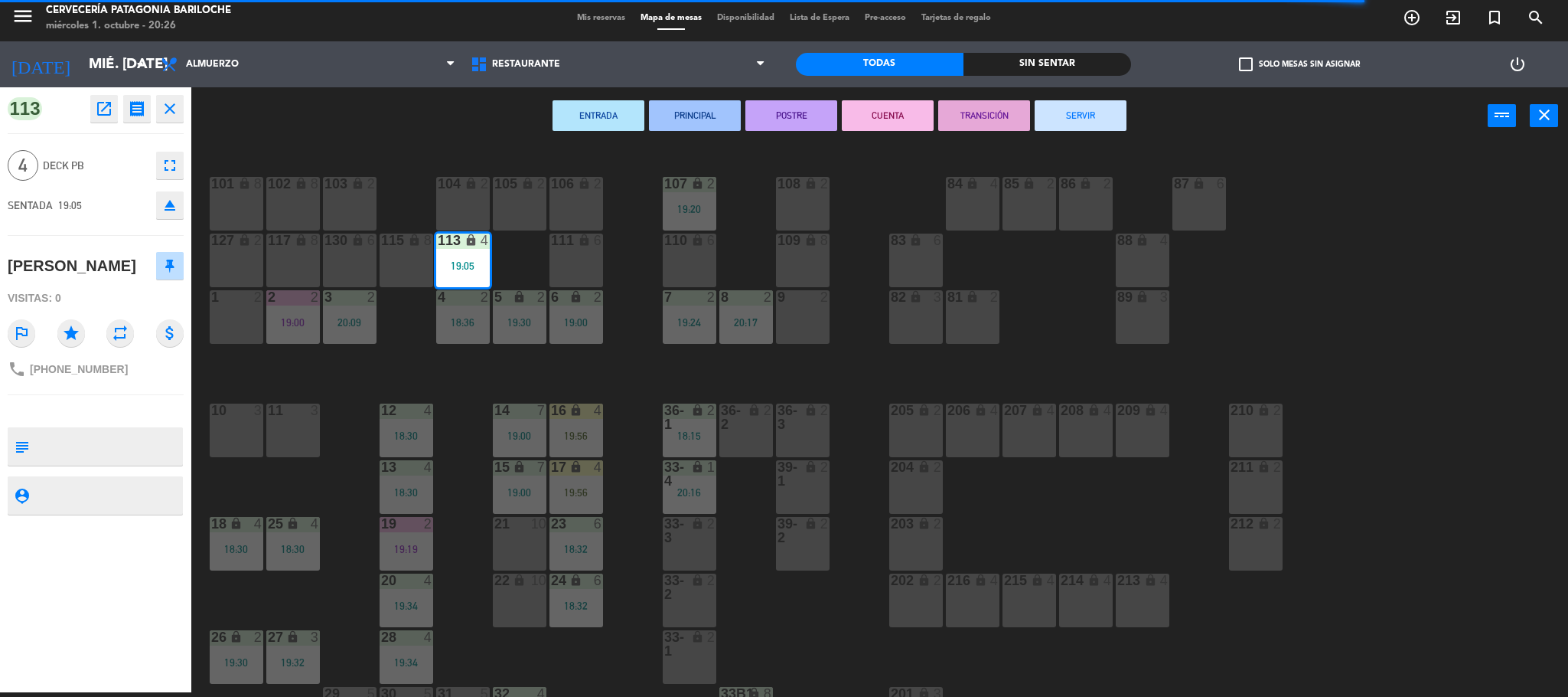
click at [1069, 120] on button "SERVIR" at bounding box center [1080, 116] width 92 height 31
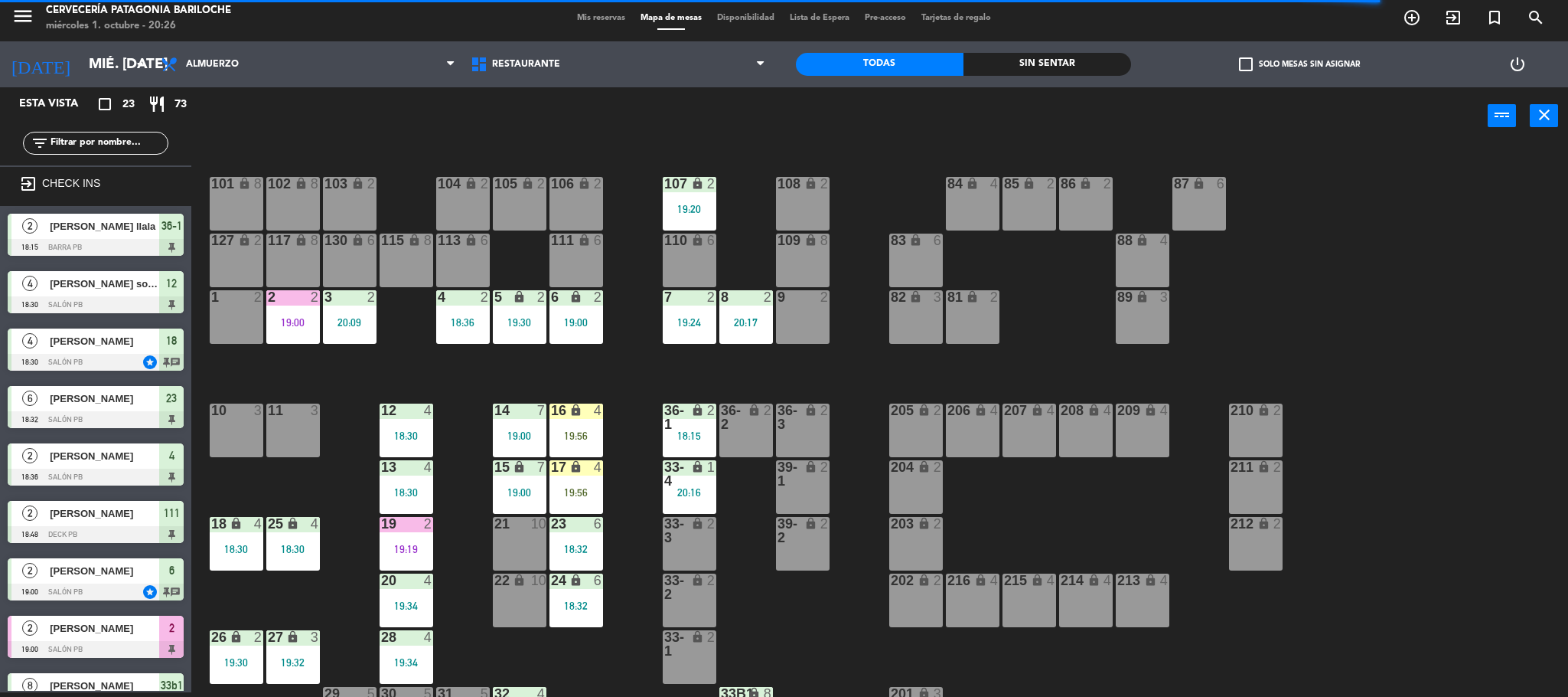
click at [687, 196] on div "107 lock 2 19:20" at bounding box center [689, 203] width 53 height 53
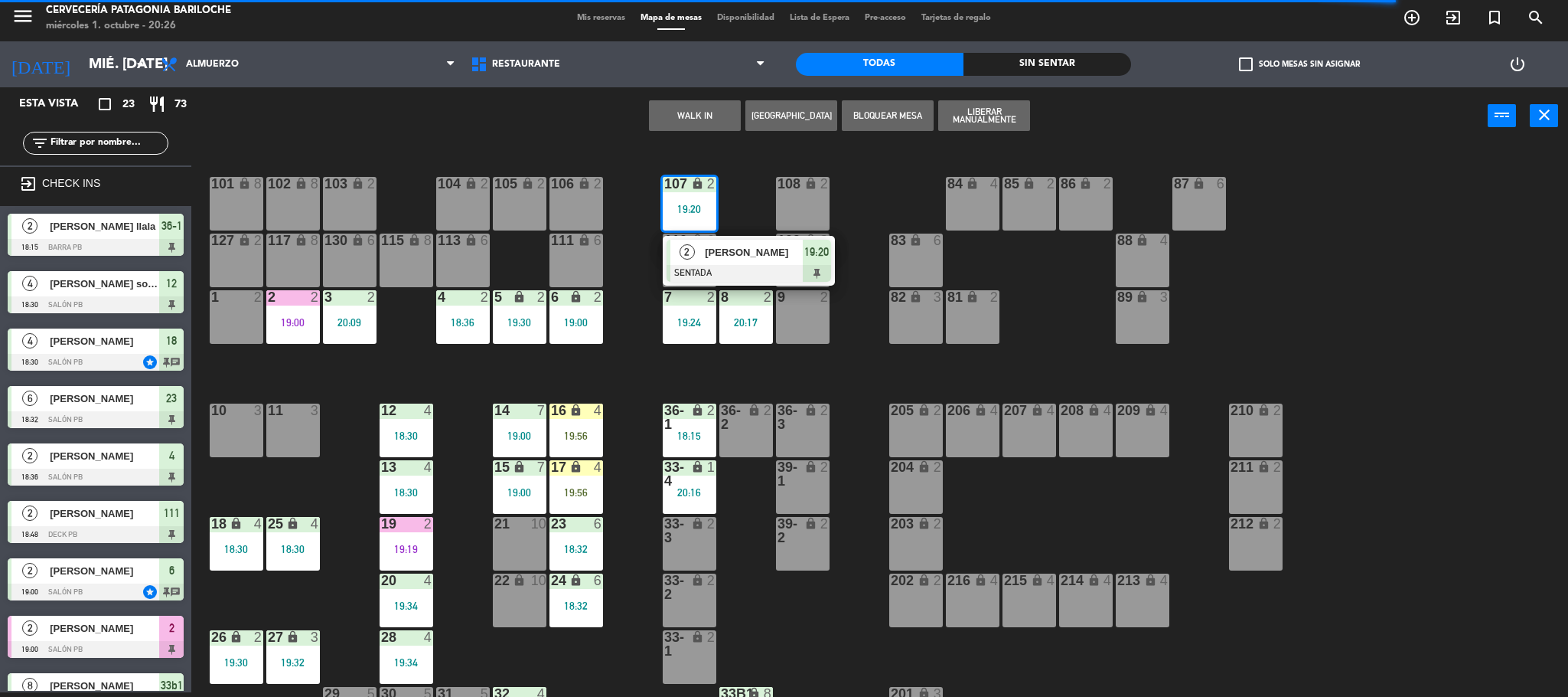
click at [747, 256] on span "[PERSON_NAME]" at bounding box center [754, 252] width 98 height 16
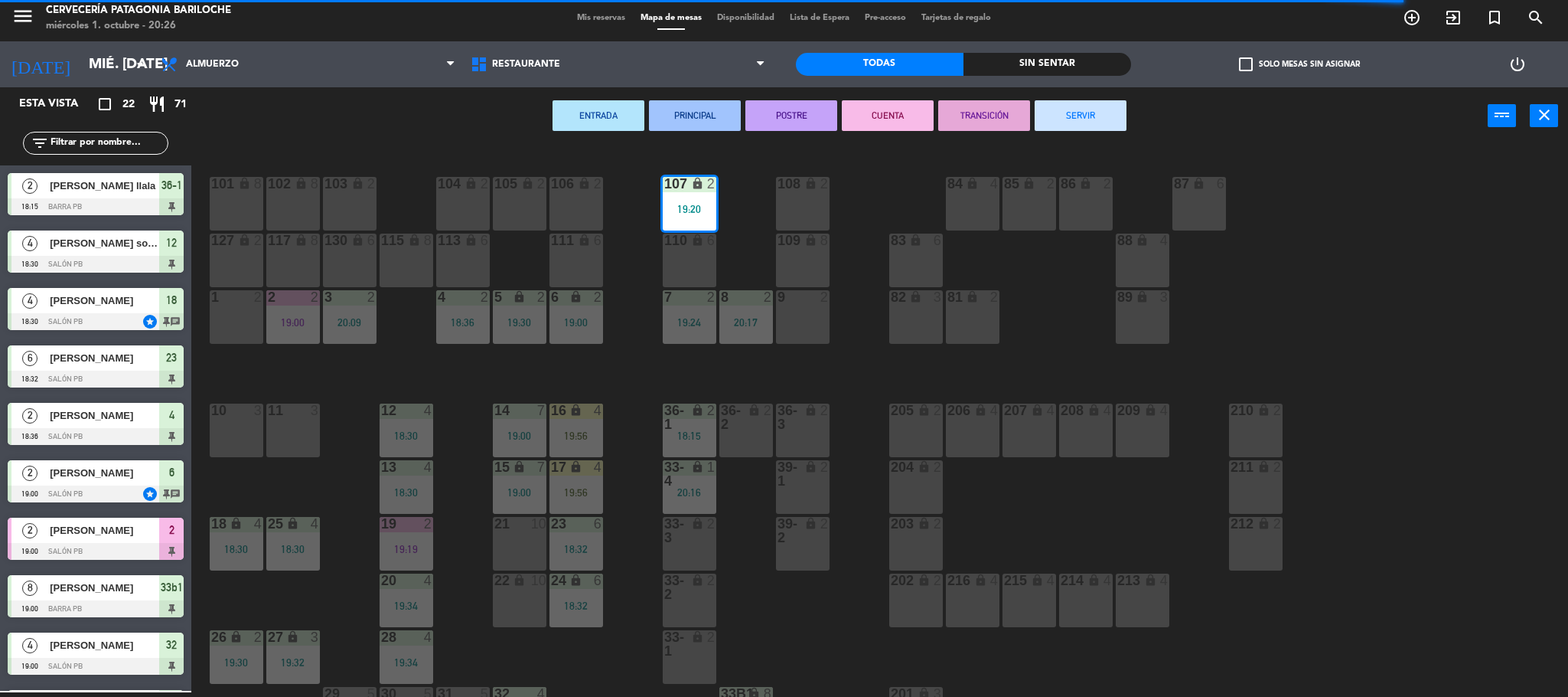
click at [1098, 123] on button "SERVIR" at bounding box center [1080, 116] width 92 height 31
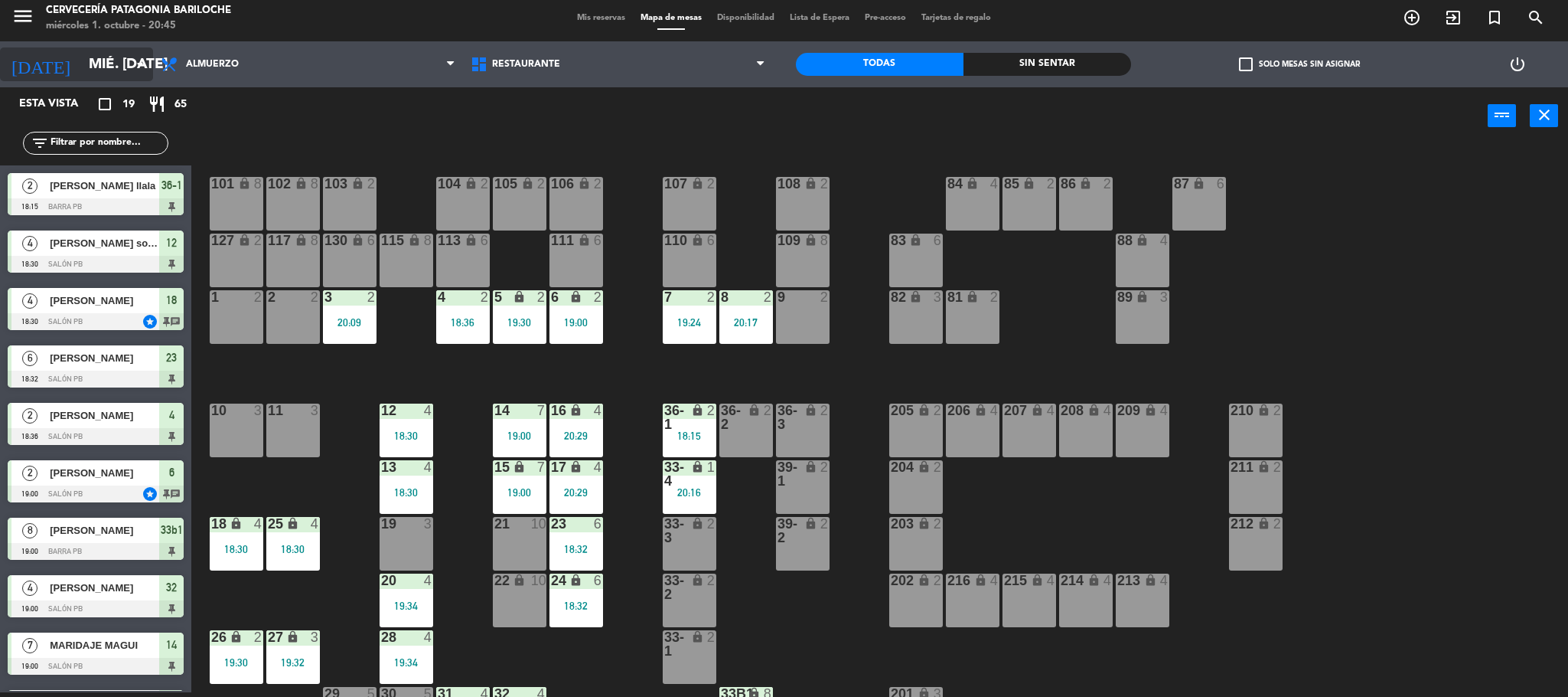
click at [111, 62] on input "mié. [DATE]" at bounding box center [173, 64] width 185 height 32
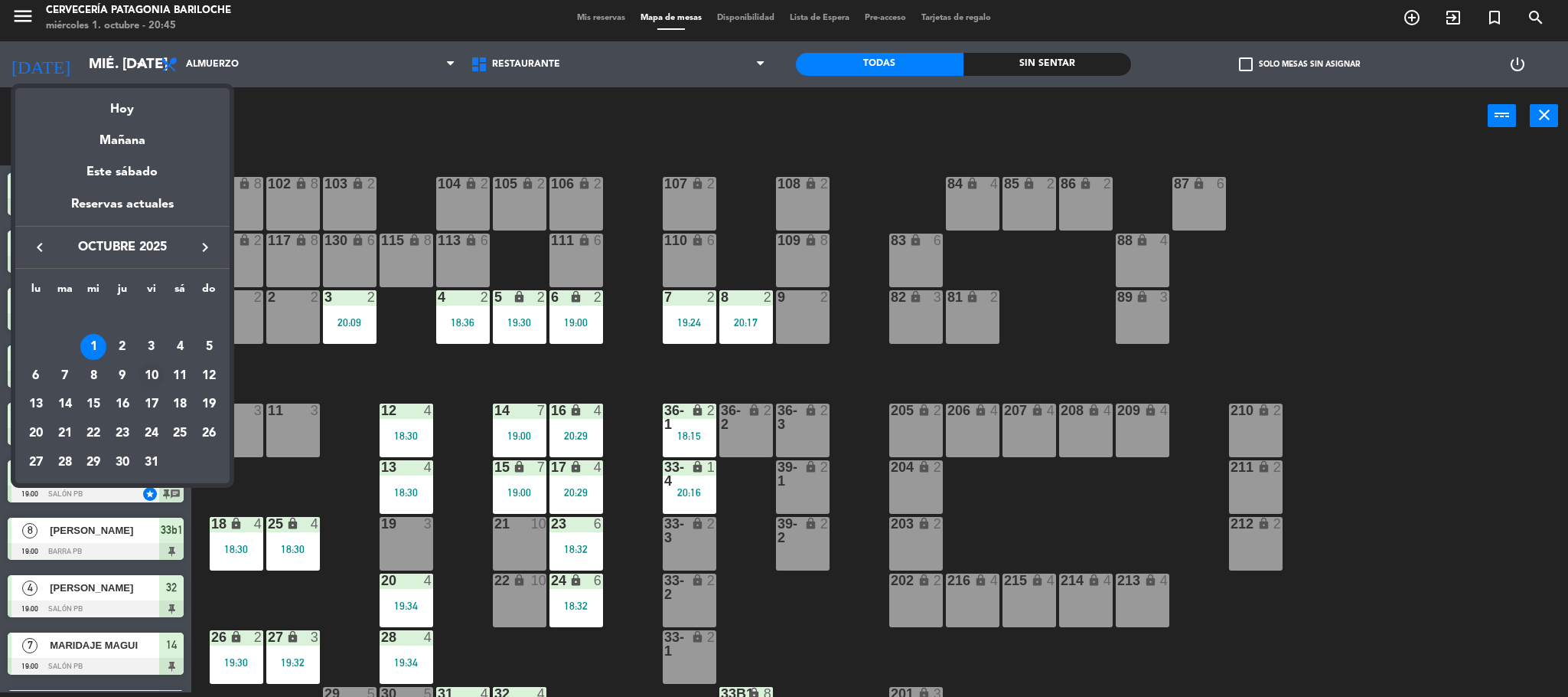
click at [150, 363] on div "10" at bounding box center [151, 375] width 26 height 26
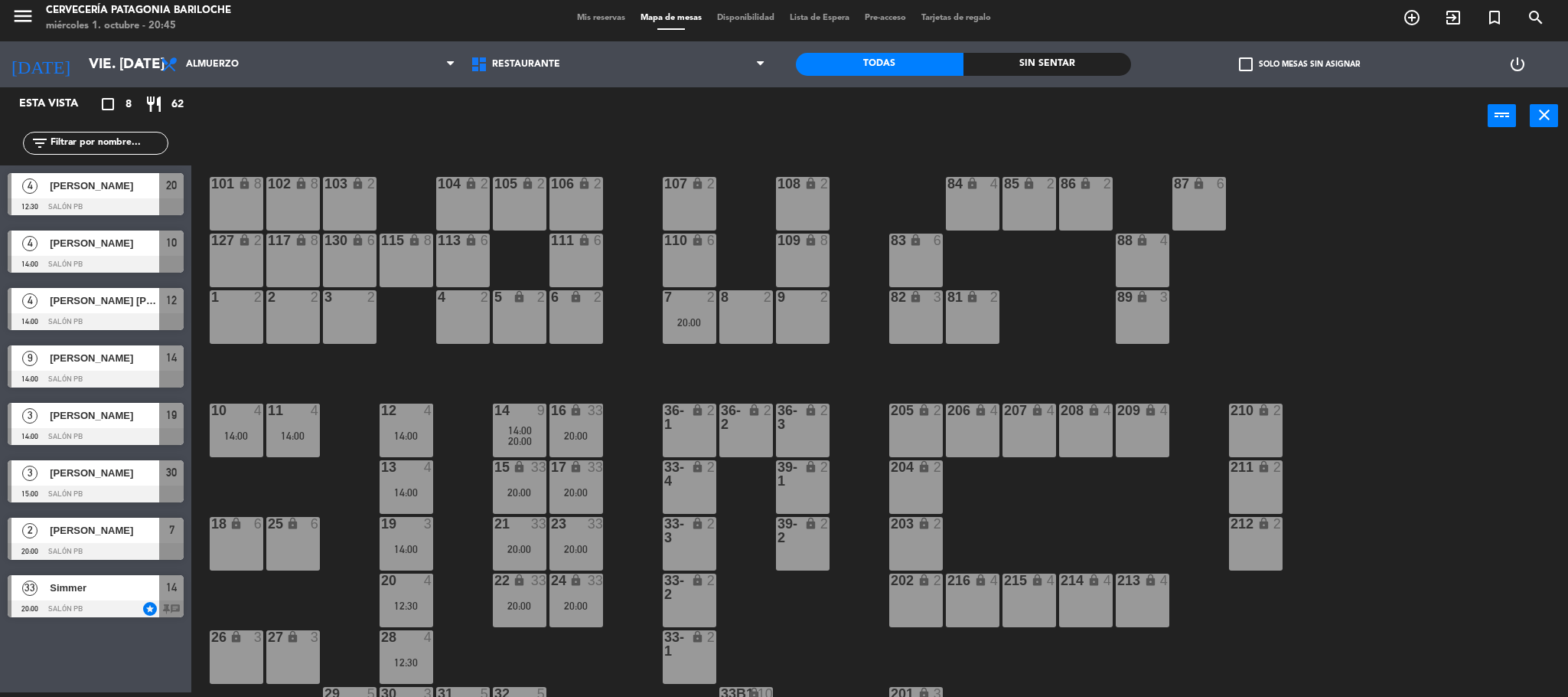
scroll to position [43, 0]
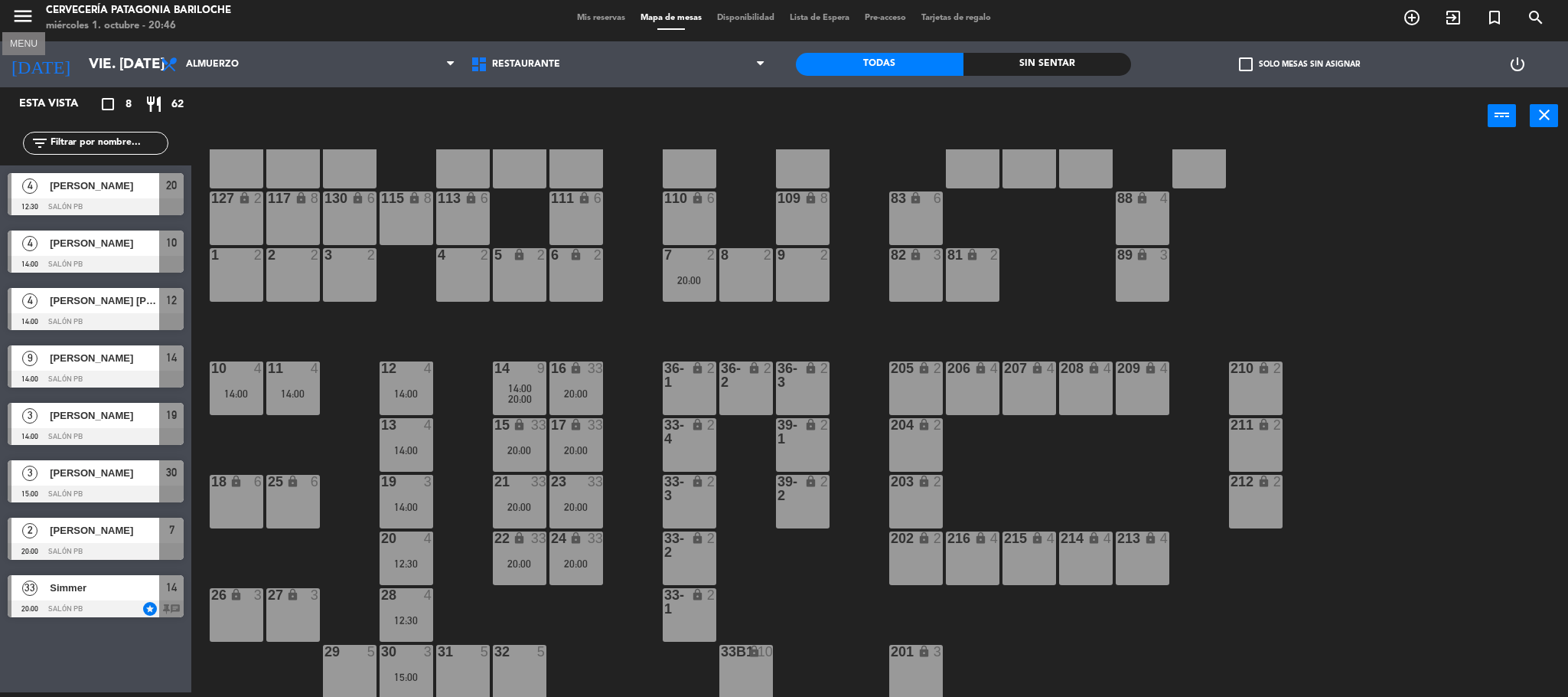
click at [21, 13] on icon "menu" at bounding box center [23, 16] width 23 height 23
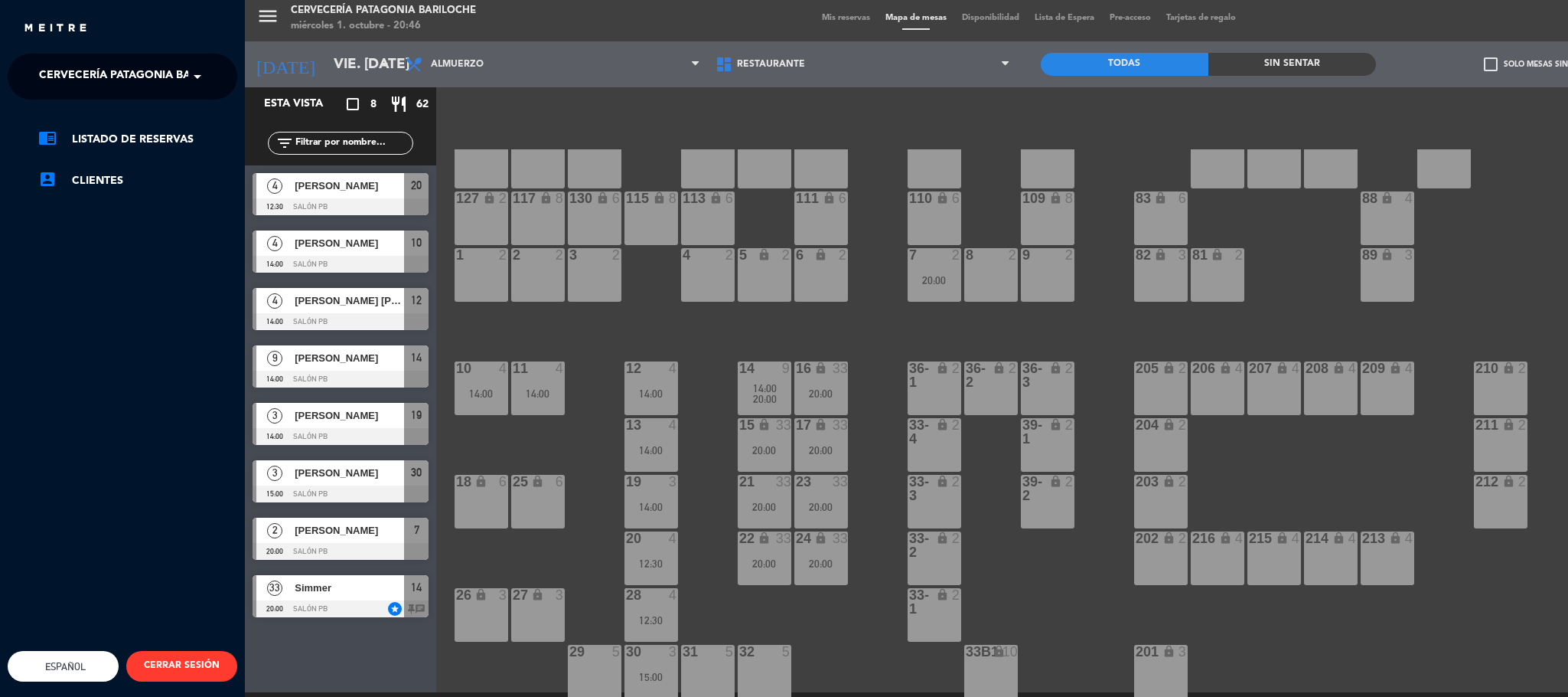
click at [103, 80] on span "Cervecería Patagonia Bariloche" at bounding box center [138, 76] width 200 height 32
click at [129, 146] on span "Experiencia Tour Cervecero" at bounding box center [103, 141] width 175 height 17
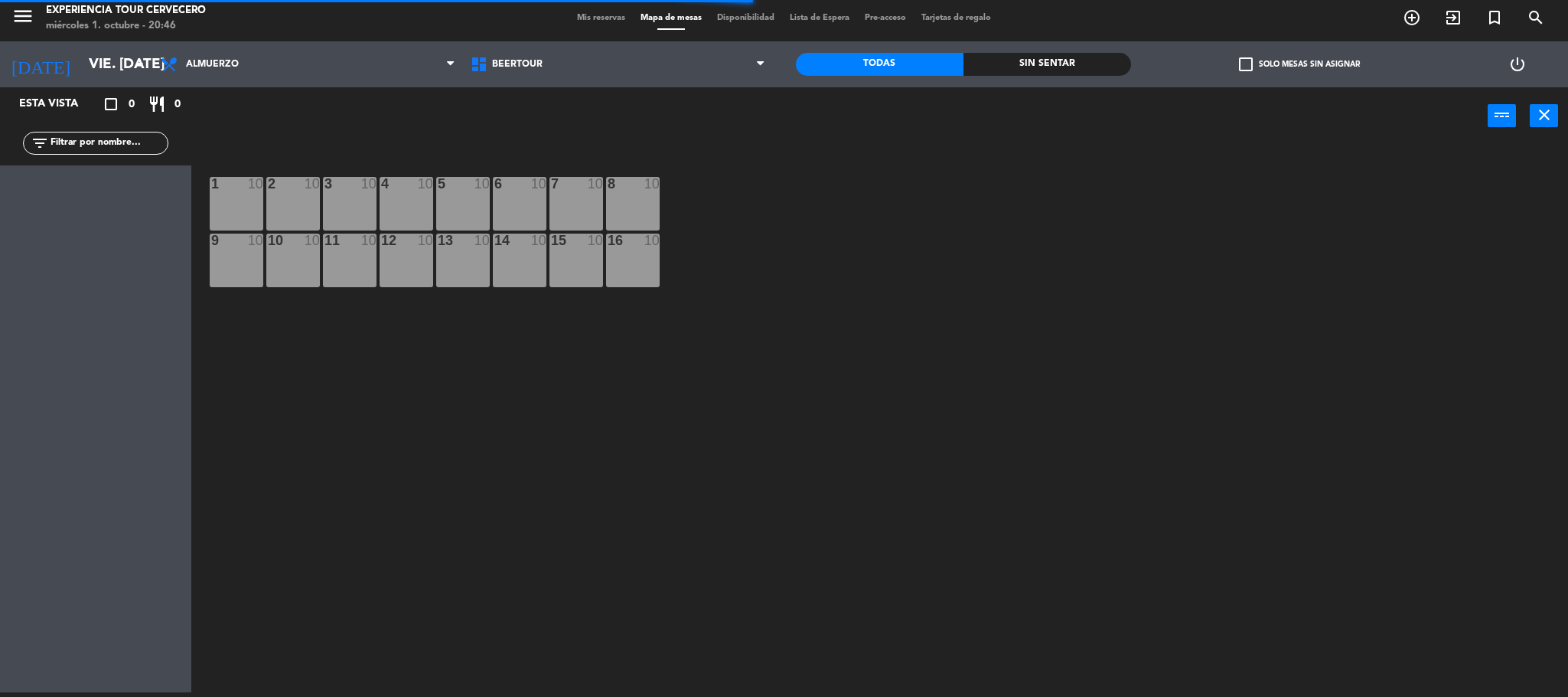
scroll to position [0, 0]
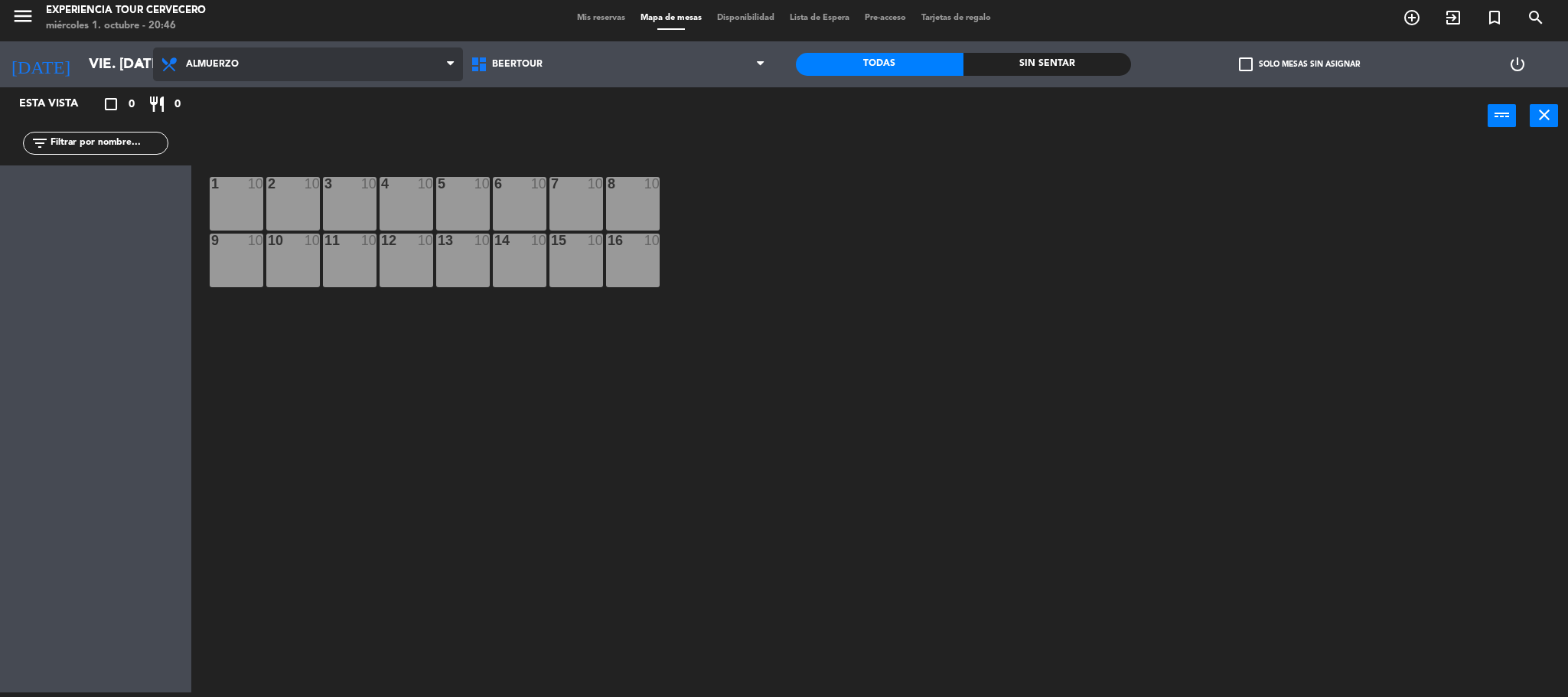
click at [437, 63] on span "Almuerzo" at bounding box center [307, 64] width 310 height 34
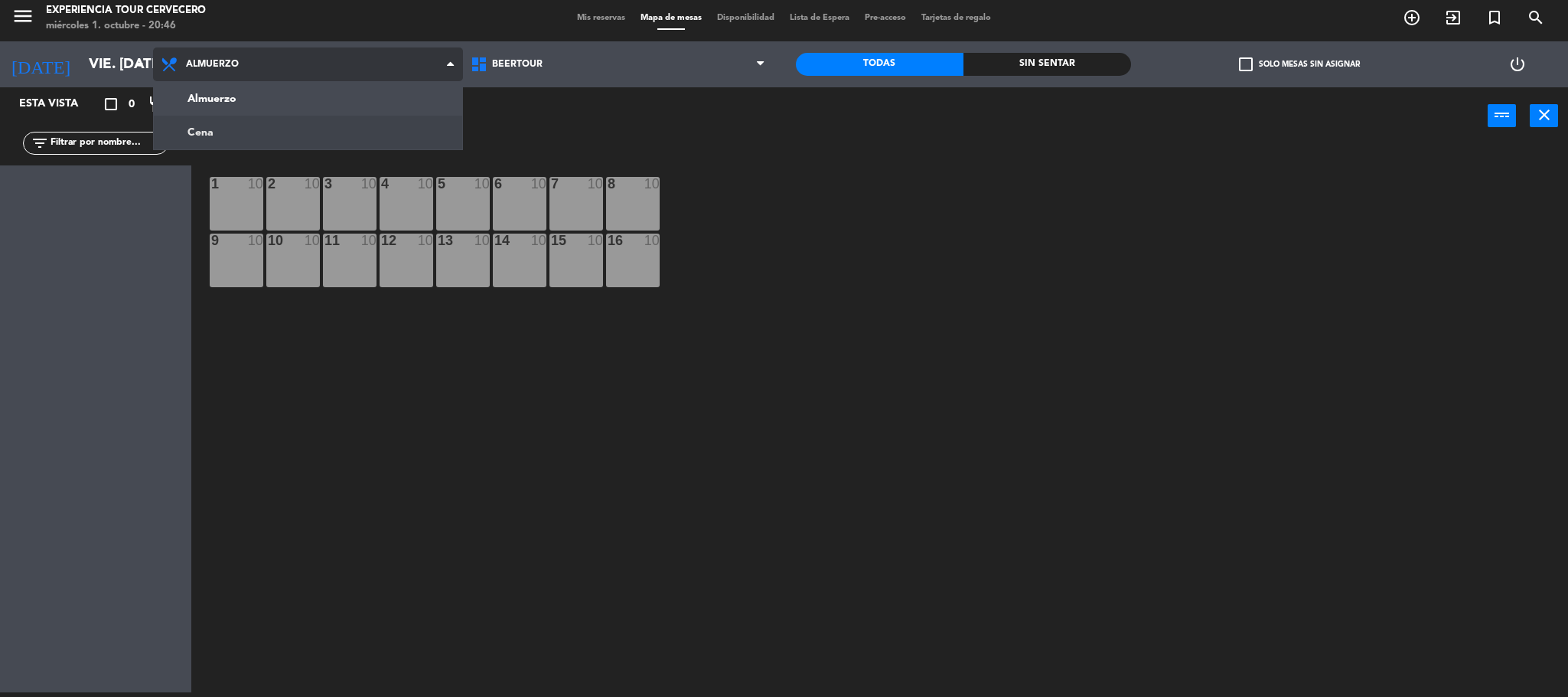
click at [293, 134] on ng-component "menu Experiencia Tour Cervecero miércoles 1. octubre - 20:46 Mis reservas Mapa …" at bounding box center [784, 346] width 1568 height 702
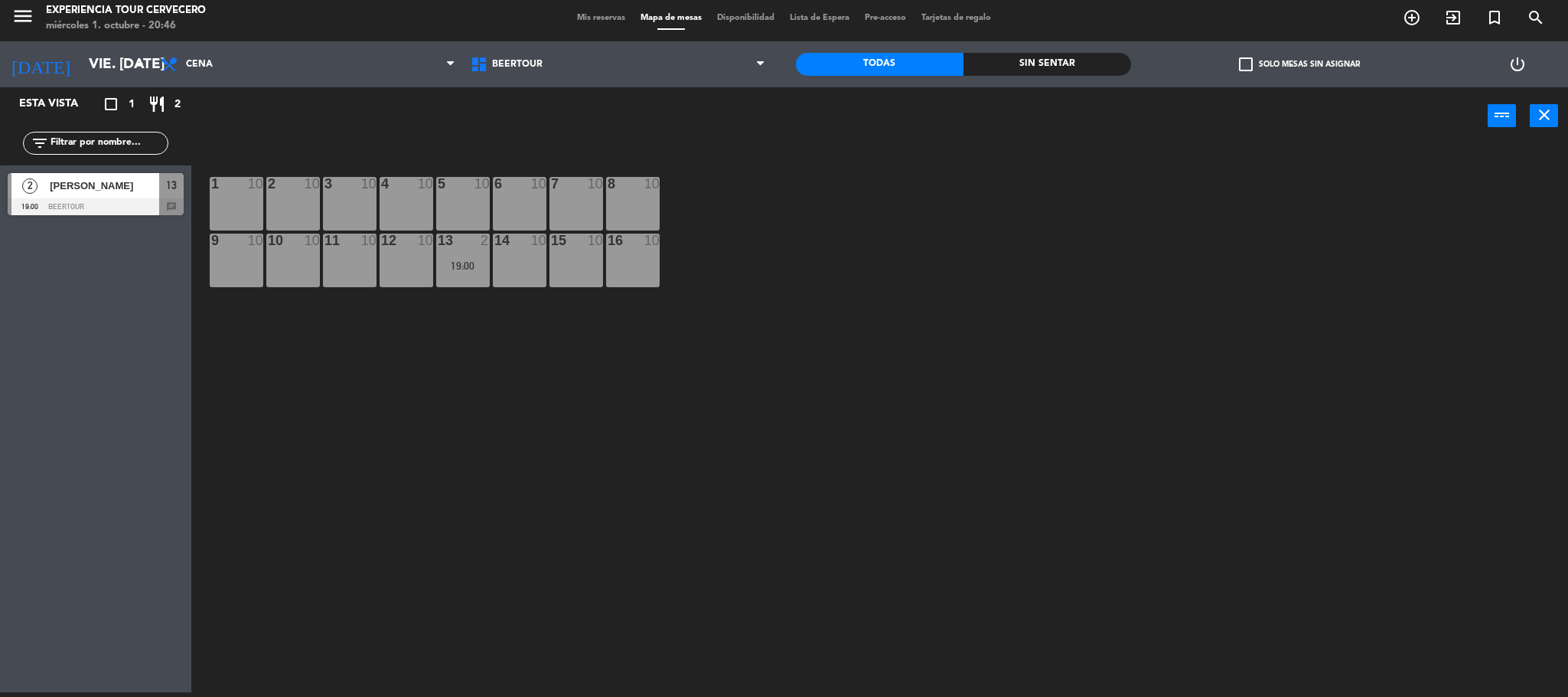
click at [6, 15] on div "menu Experiencia Tour Cervecero miércoles 1. octubre - 20:46" at bounding box center [196, 18] width 392 height 36
click at [23, 12] on icon "menu" at bounding box center [23, 16] width 23 height 23
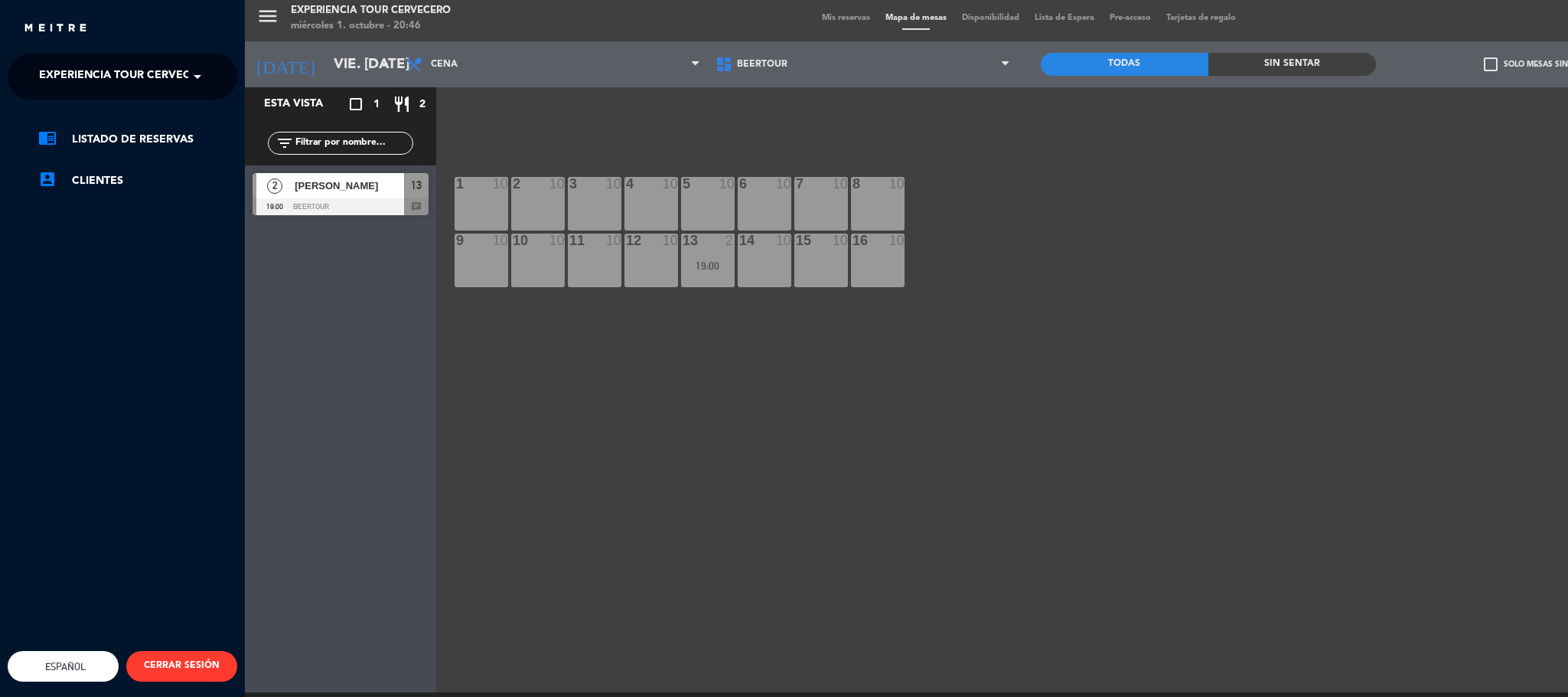
click at [95, 74] on span "Experiencia Tour Cervecero" at bounding box center [126, 76] width 175 height 32
click at [140, 111] on span "Cervecería Patagonia Bariloche" at bounding box center [116, 118] width 200 height 17
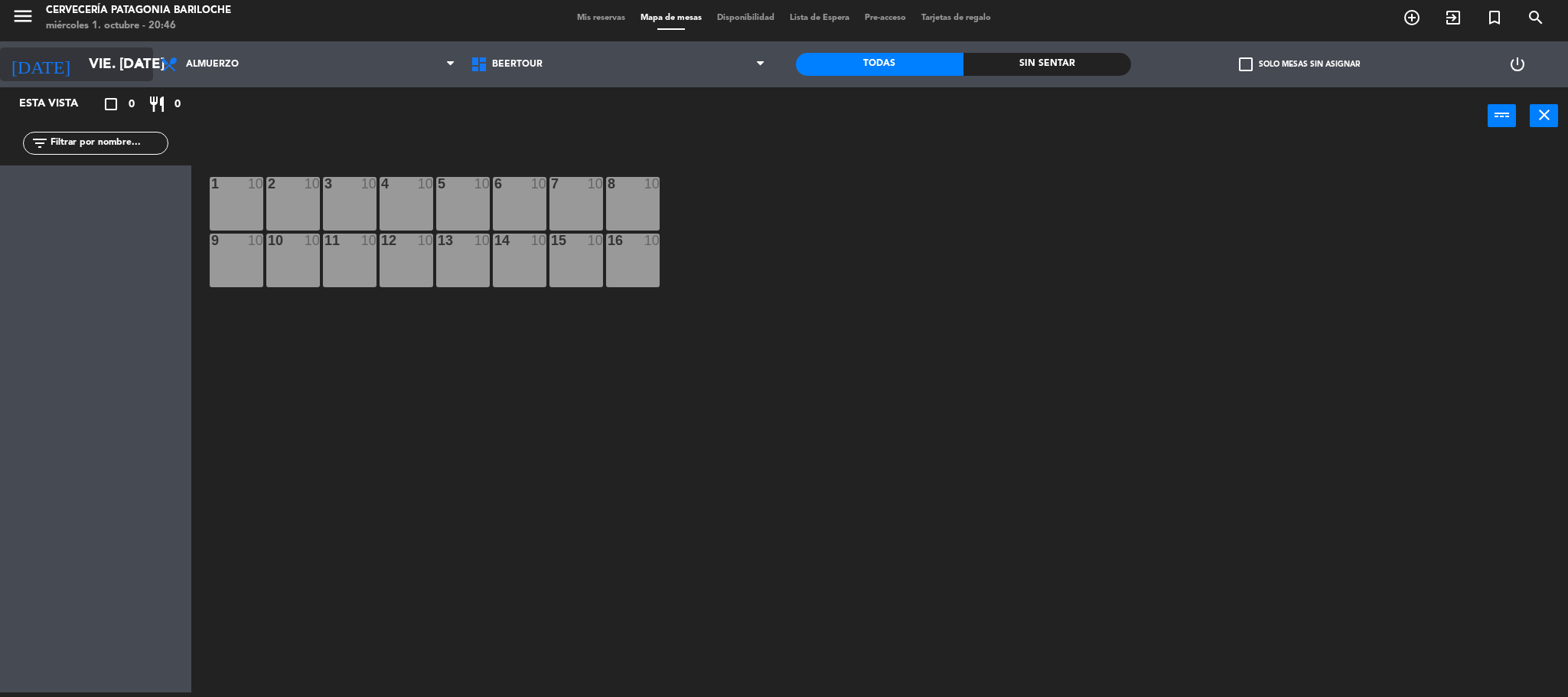
click at [129, 55] on input "vie. [DATE]" at bounding box center [173, 64] width 185 height 32
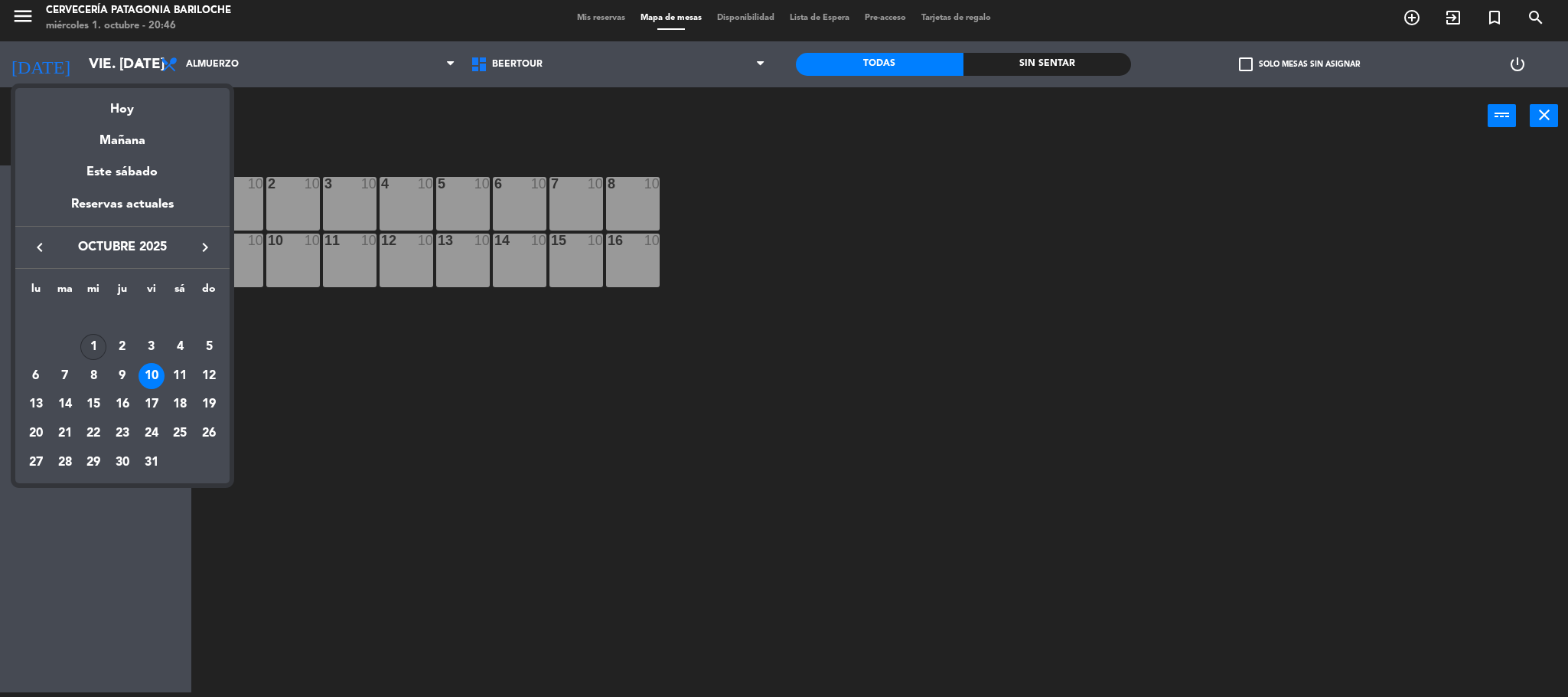
click at [95, 340] on div "1" at bounding box center [93, 346] width 26 height 26
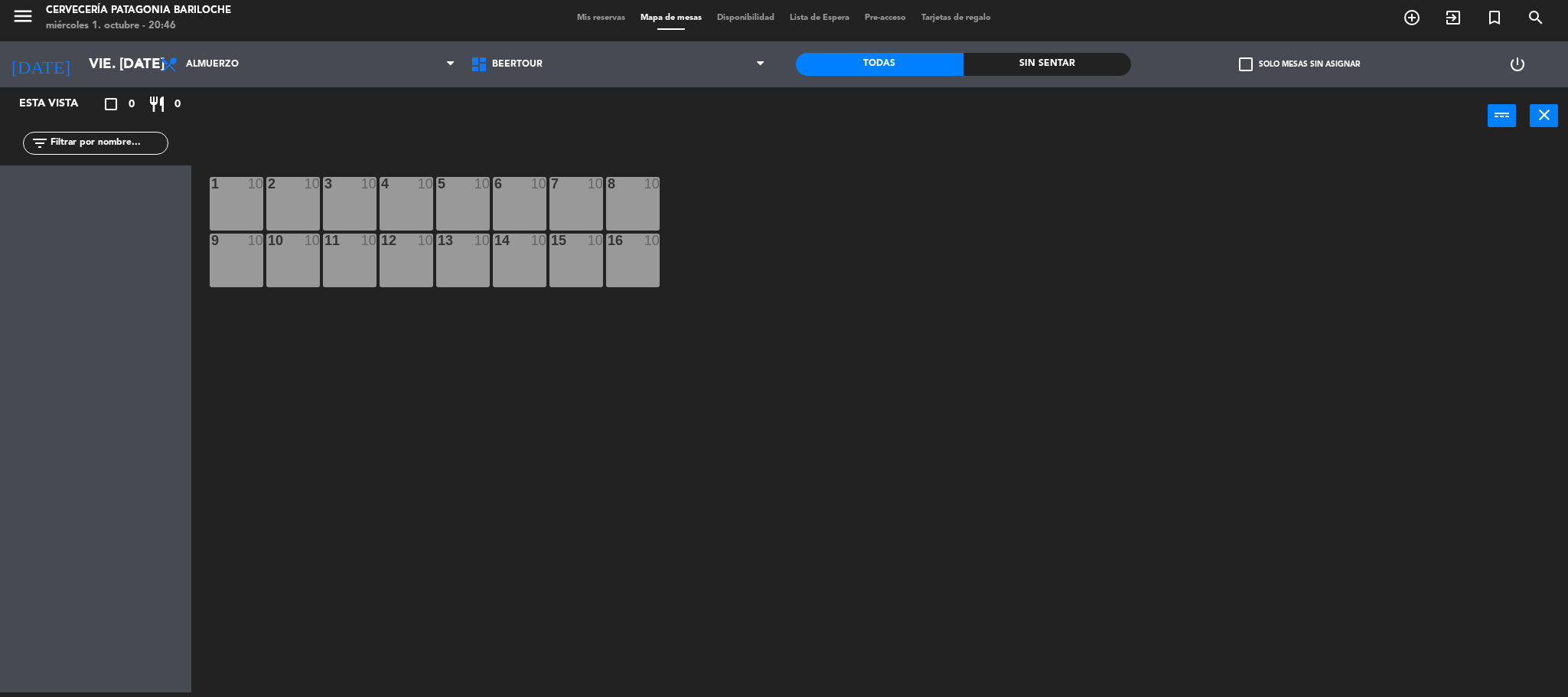
type input "mié. [DATE]"
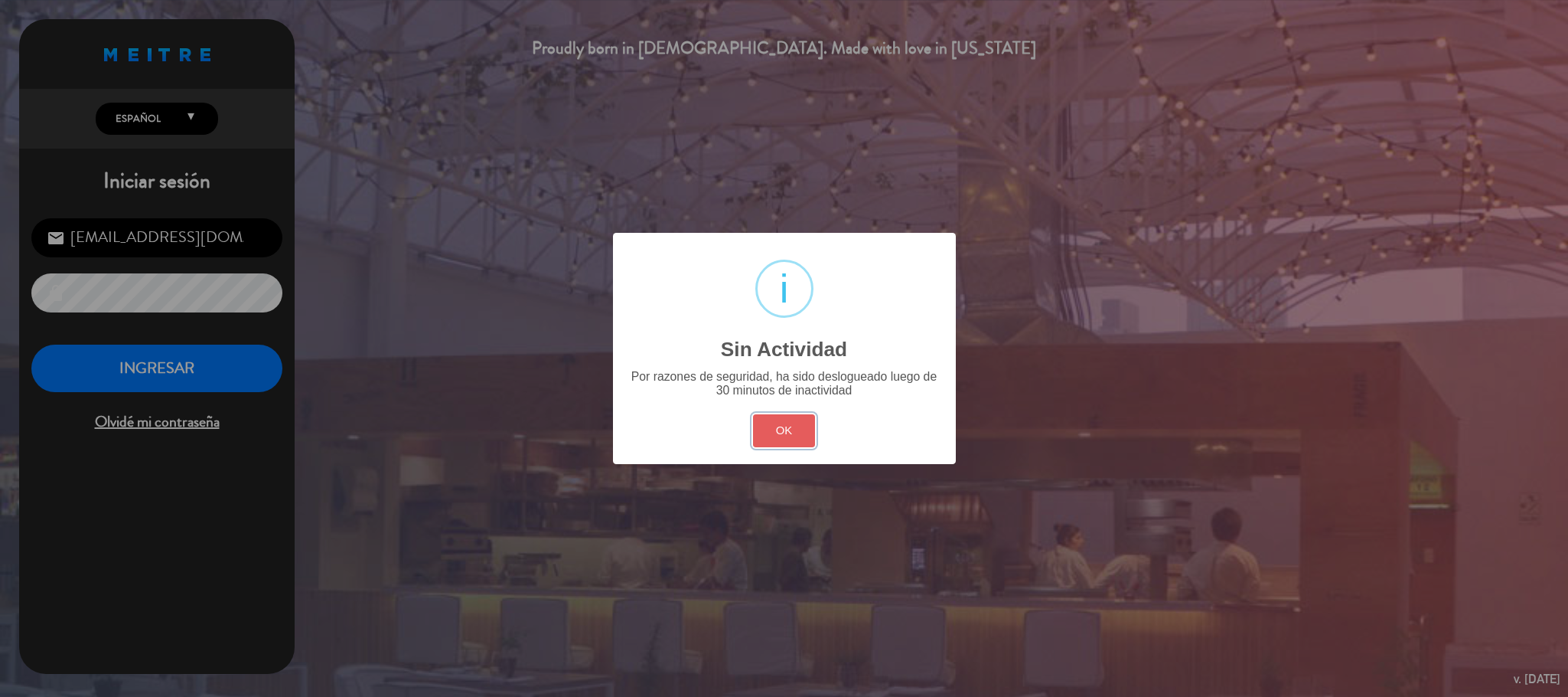
click at [797, 432] on button "OK" at bounding box center [784, 431] width 62 height 33
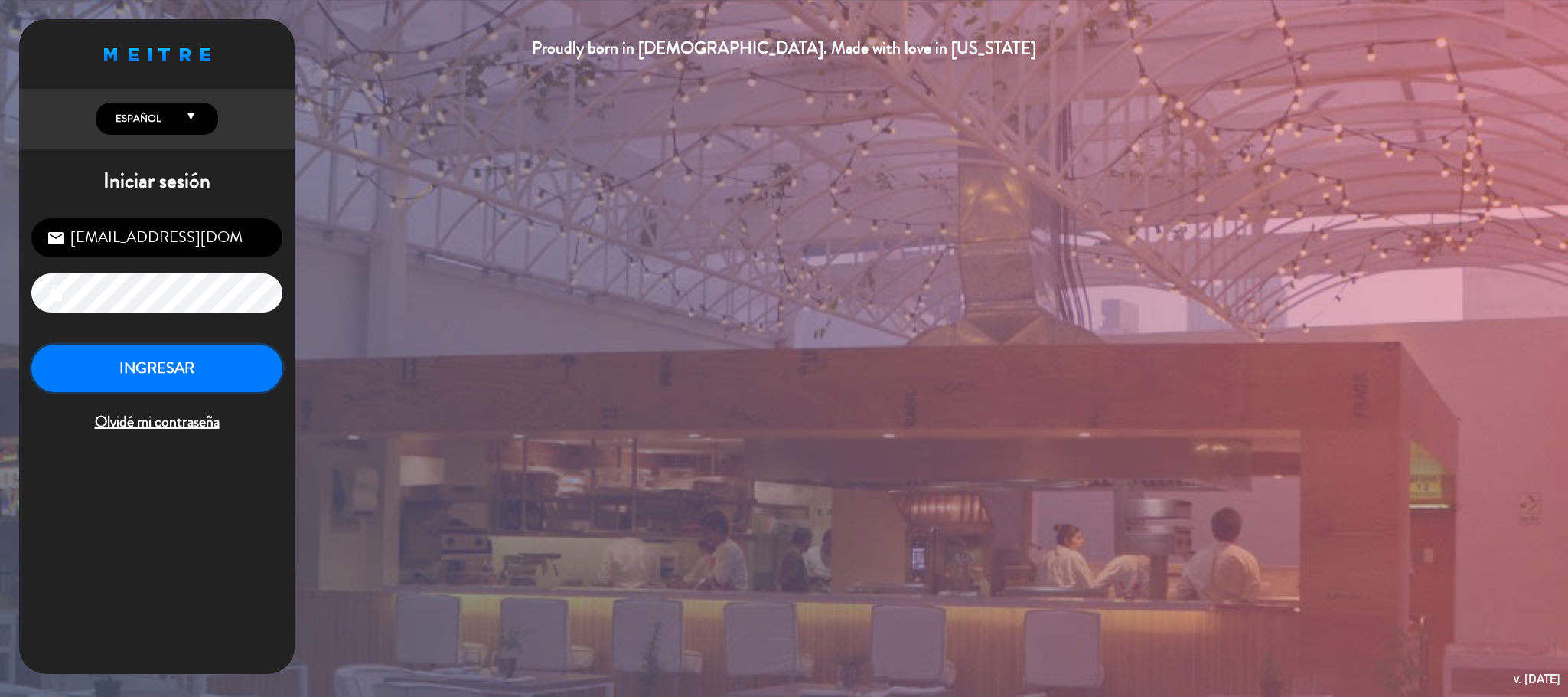
click at [218, 377] on button "INGRESAR" at bounding box center [157, 368] width 251 height 48
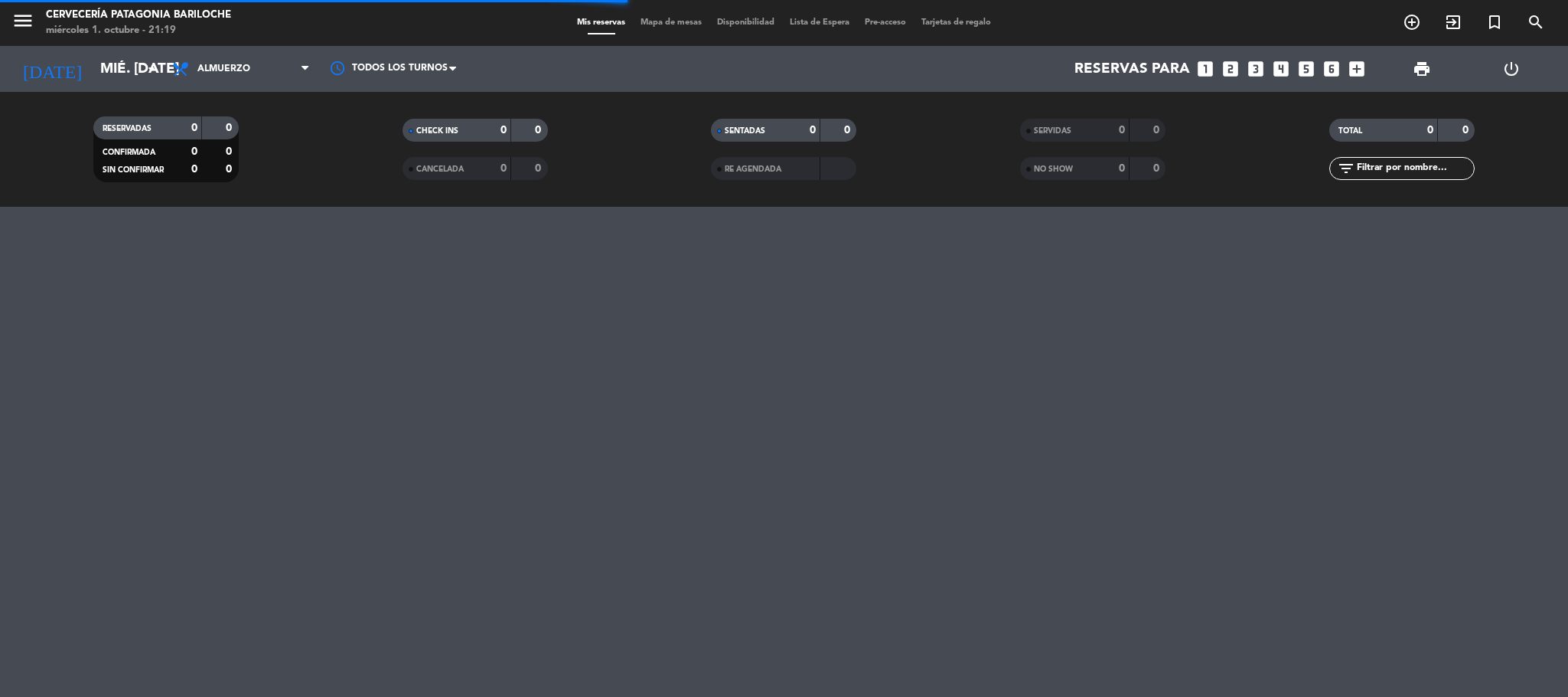
click at [683, 8] on div "menu Cervecería Patagonia Bariloche miércoles 1. octubre - 21:19 Mis reservas M…" at bounding box center [784, 23] width 1568 height 46
click at [683, 16] on div "Mis reservas Mapa de mesas Disponibilidad Lista de Espera Pre-acceso Tarjetas d…" at bounding box center [784, 23] width 429 height 14
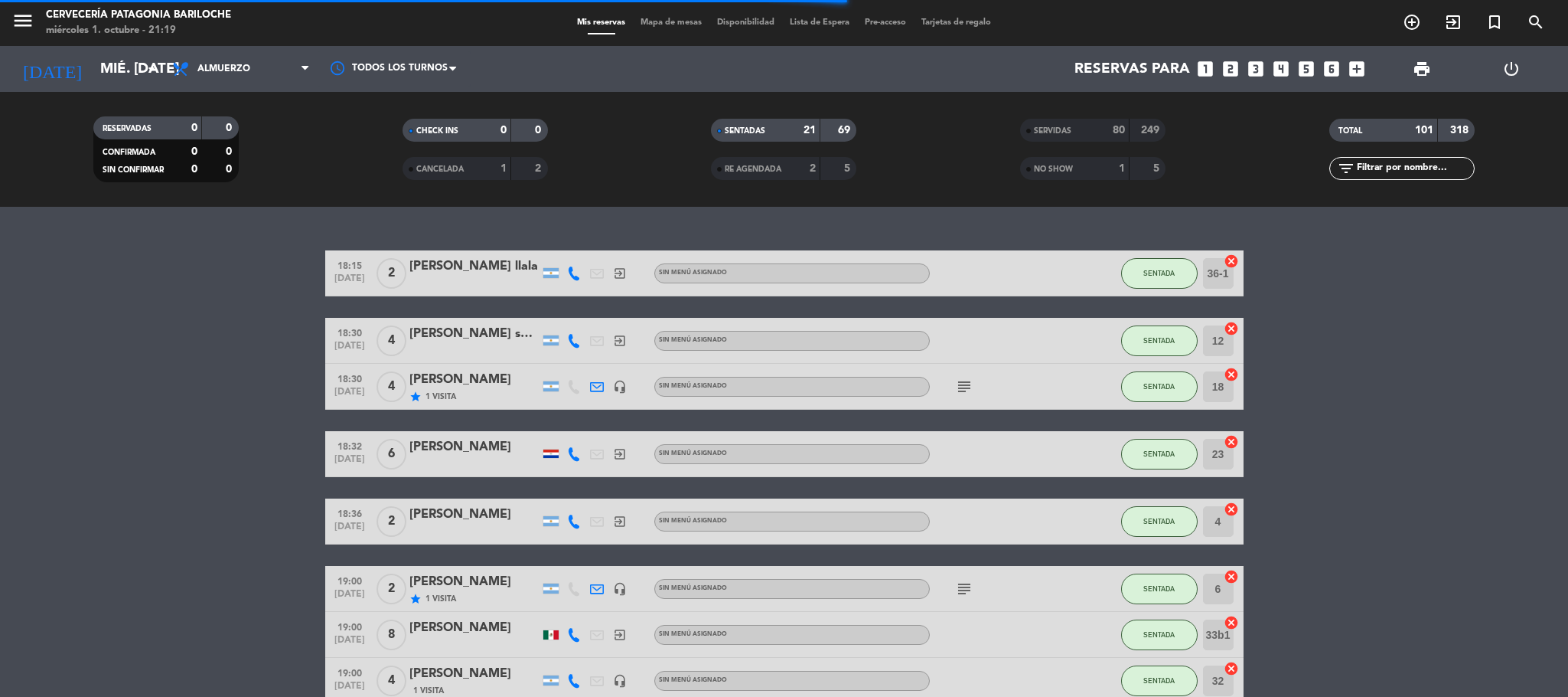
click at [683, 19] on span "Mapa de mesas" at bounding box center [670, 22] width 76 height 9
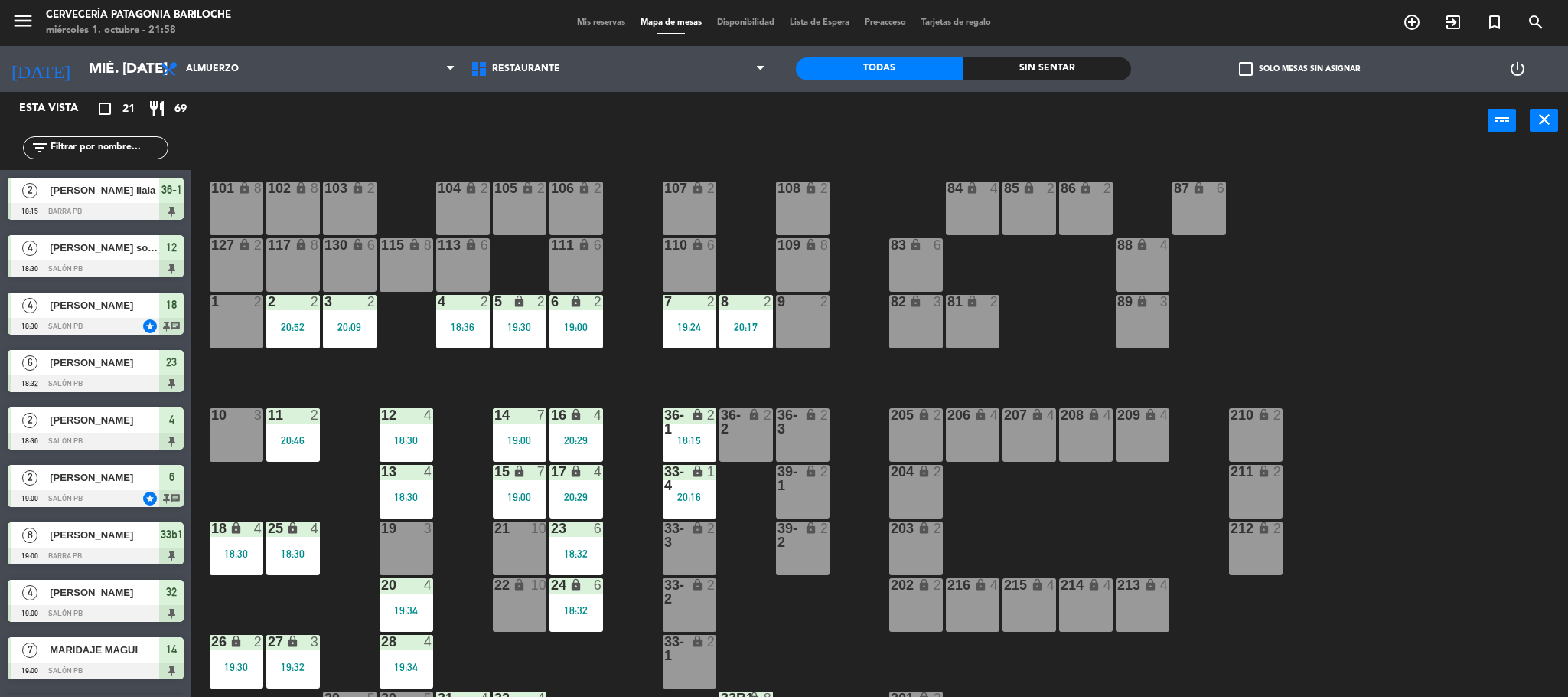
click at [414, 547] on div "19 3" at bounding box center [406, 547] width 53 height 53
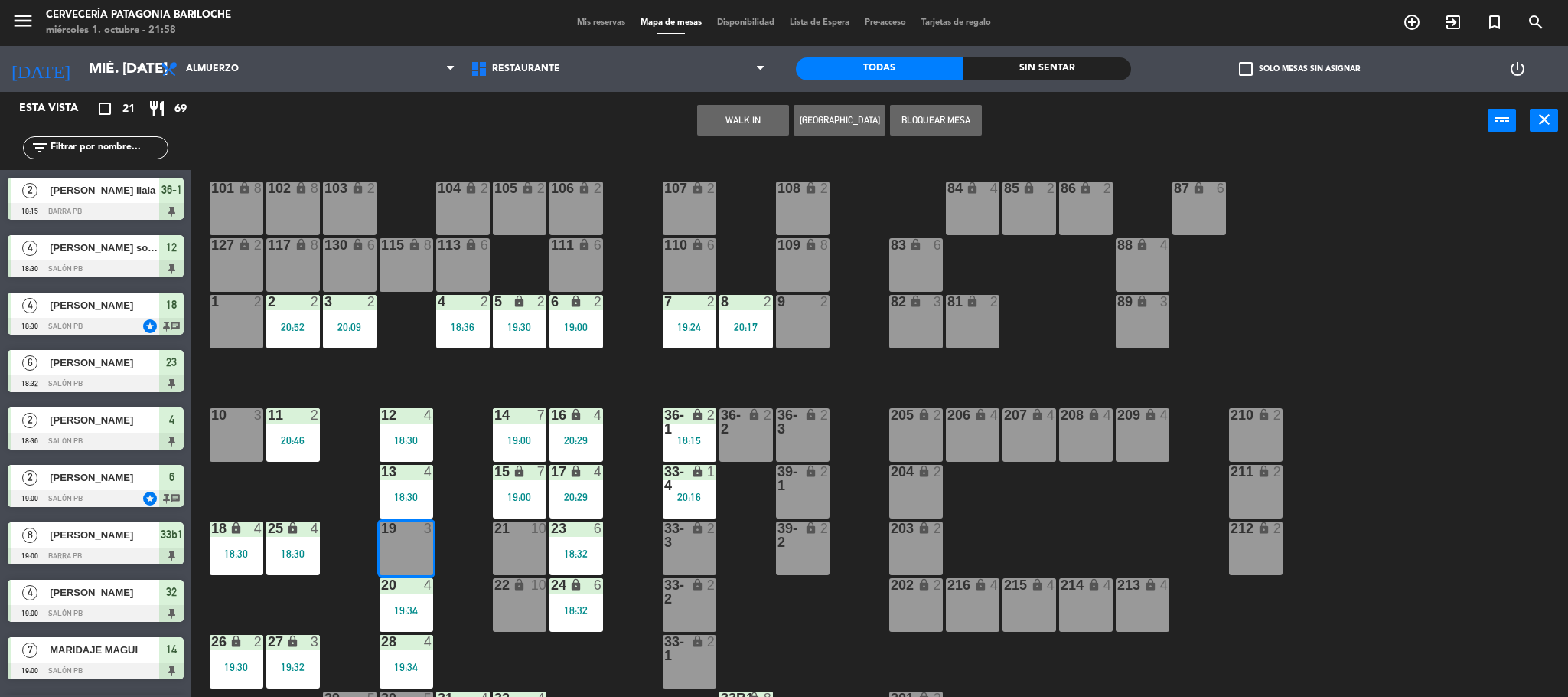
click at [448, 495] on div "101 lock 8 102 lock 8 104 lock 2 105 lock 2 106 lock 2 103 lock 2 107 lock 2 10…" at bounding box center [887, 427] width 1361 height 547
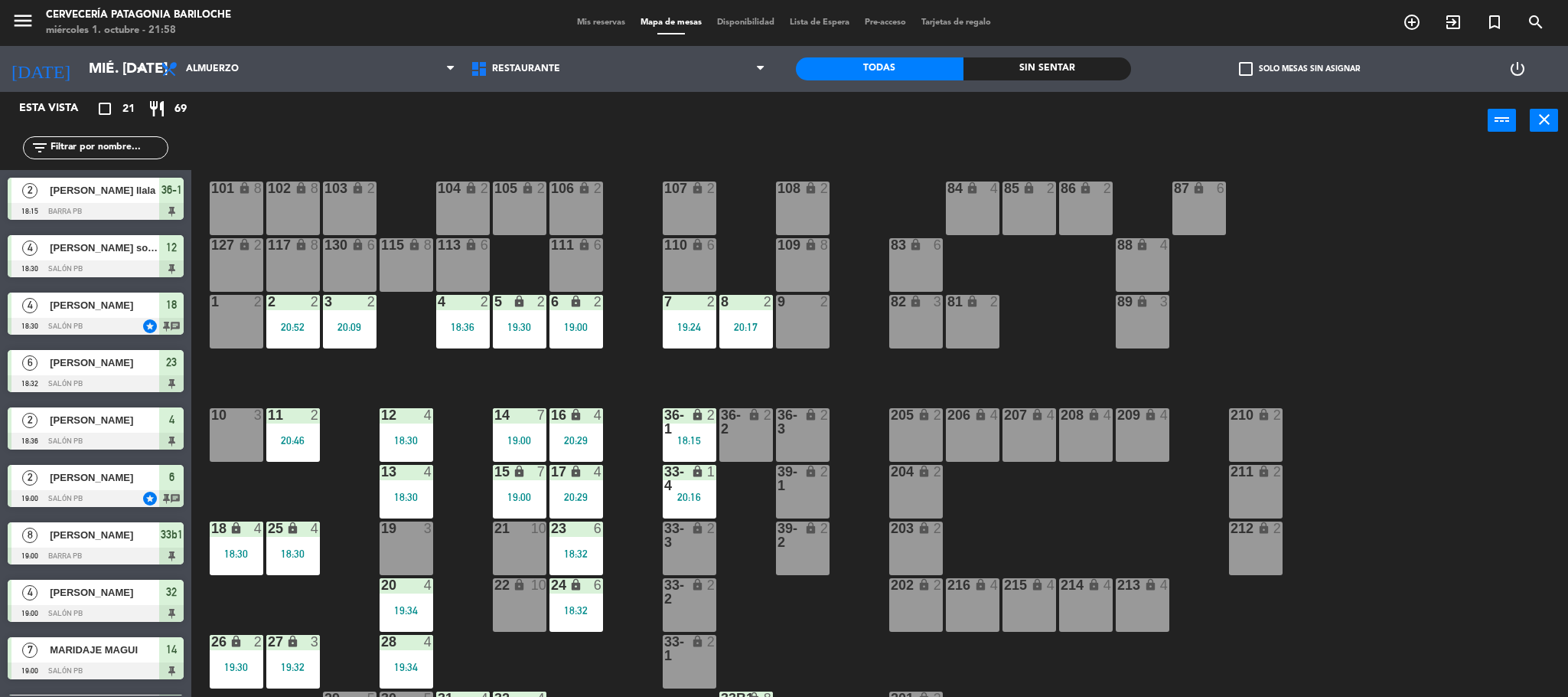
scroll to position [43, 0]
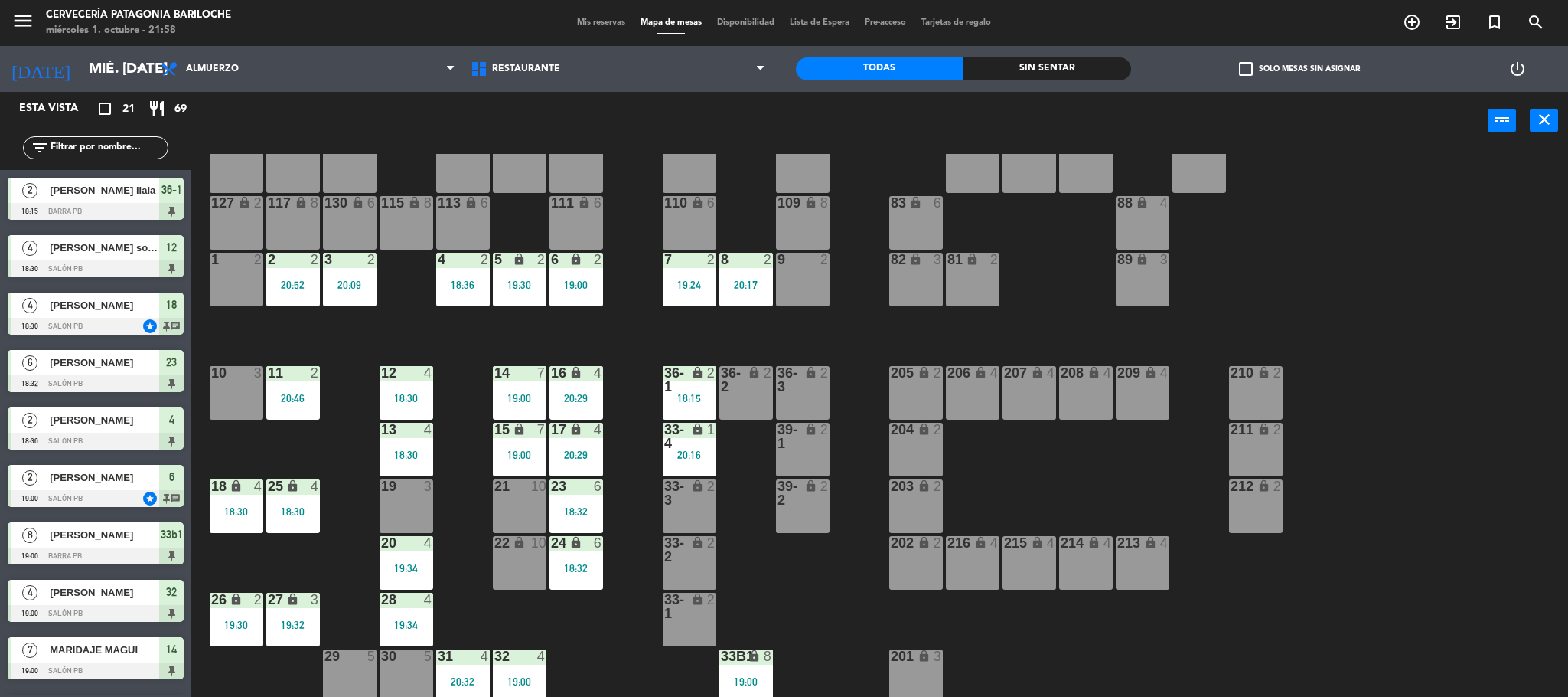
click at [278, 507] on div "18:30" at bounding box center [293, 511] width 53 height 11
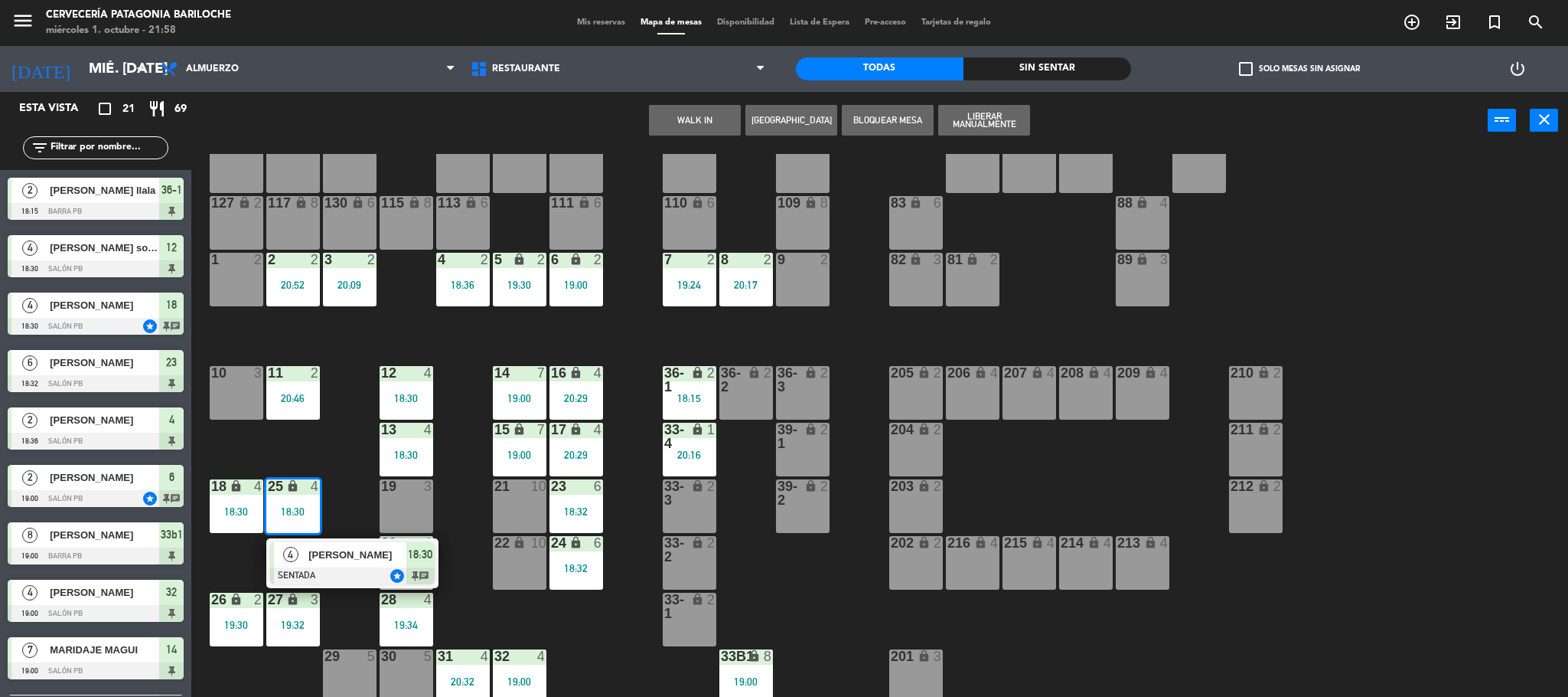
click at [322, 547] on span "[PERSON_NAME]" at bounding box center [356, 555] width 98 height 16
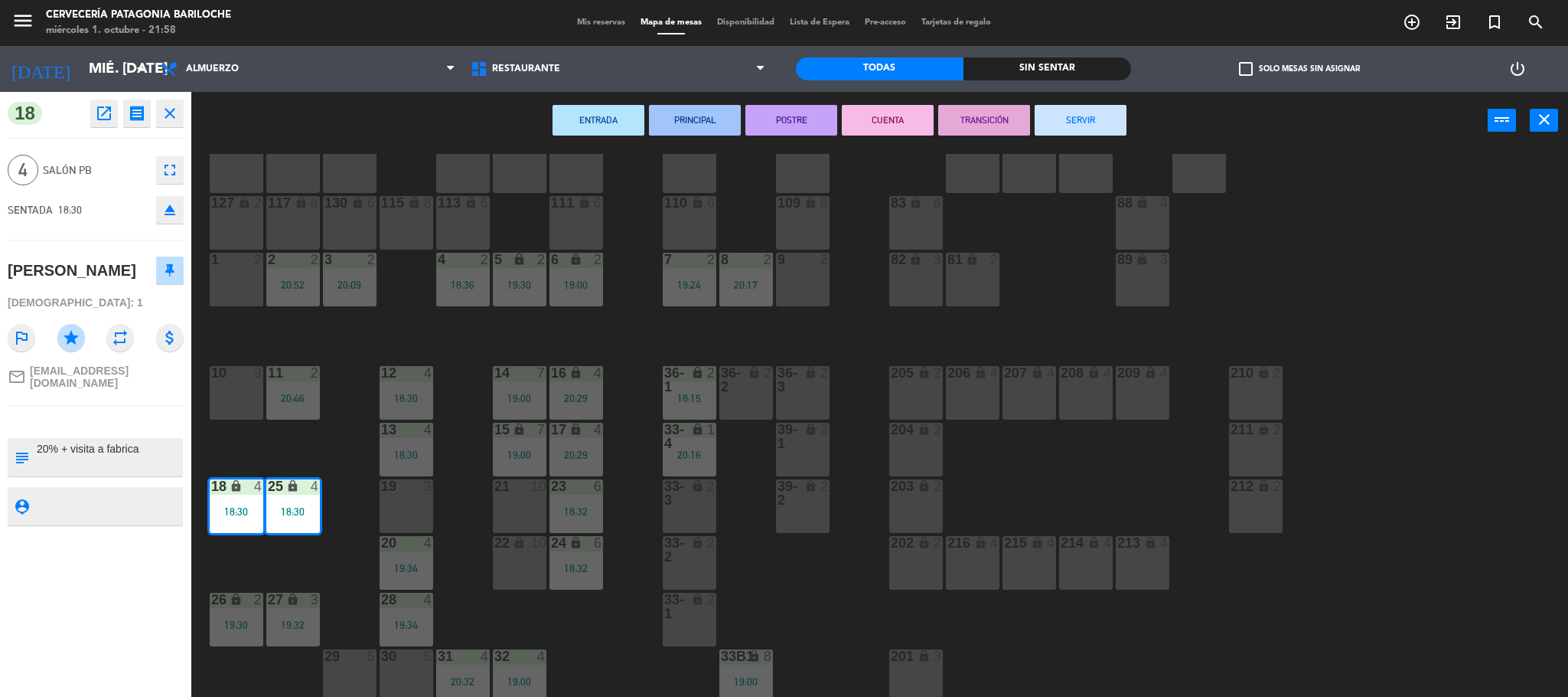
drag, startPoint x: 1077, startPoint y: 122, endPoint x: 318, endPoint y: 508, distance: 851.5
click at [1077, 122] on button "SERVIR" at bounding box center [1080, 121] width 92 height 31
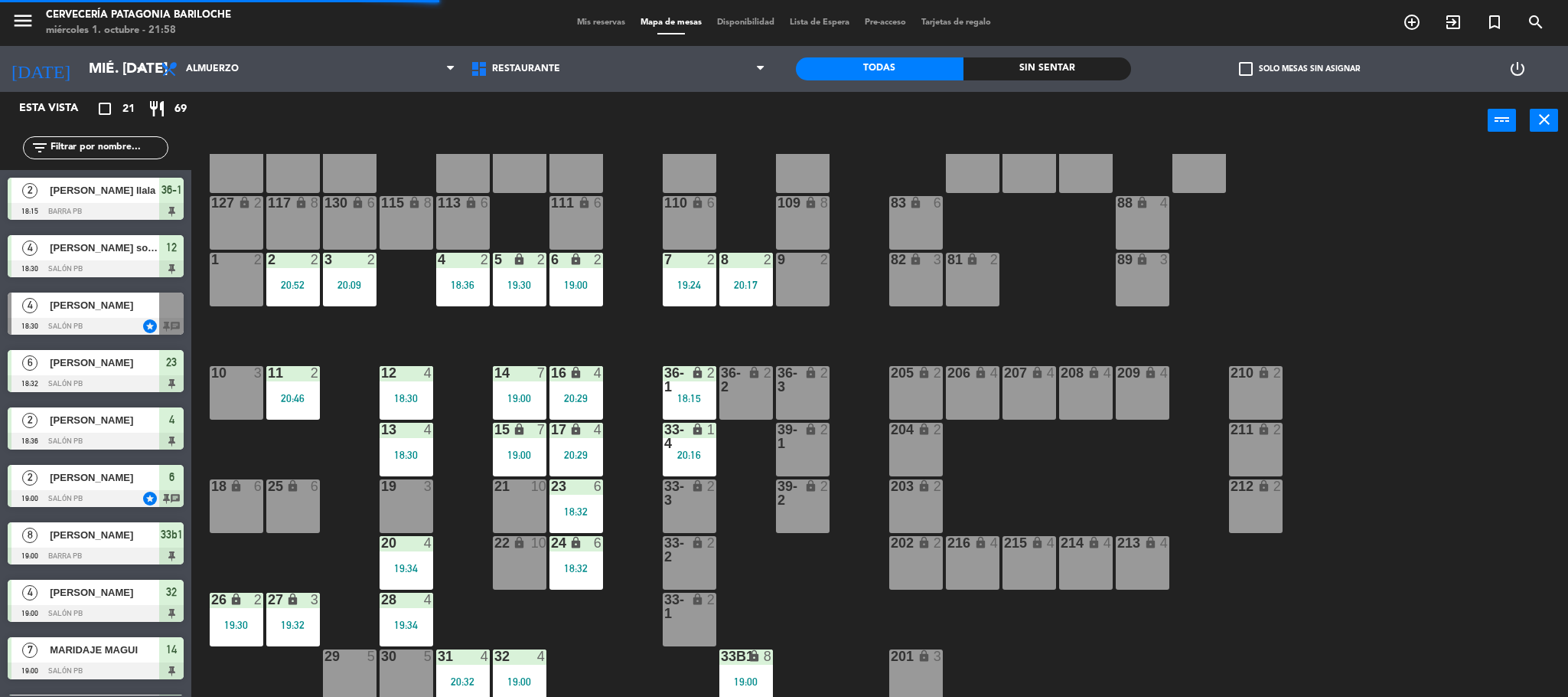
click at [297, 602] on icon "lock" at bounding box center [292, 598] width 13 height 13
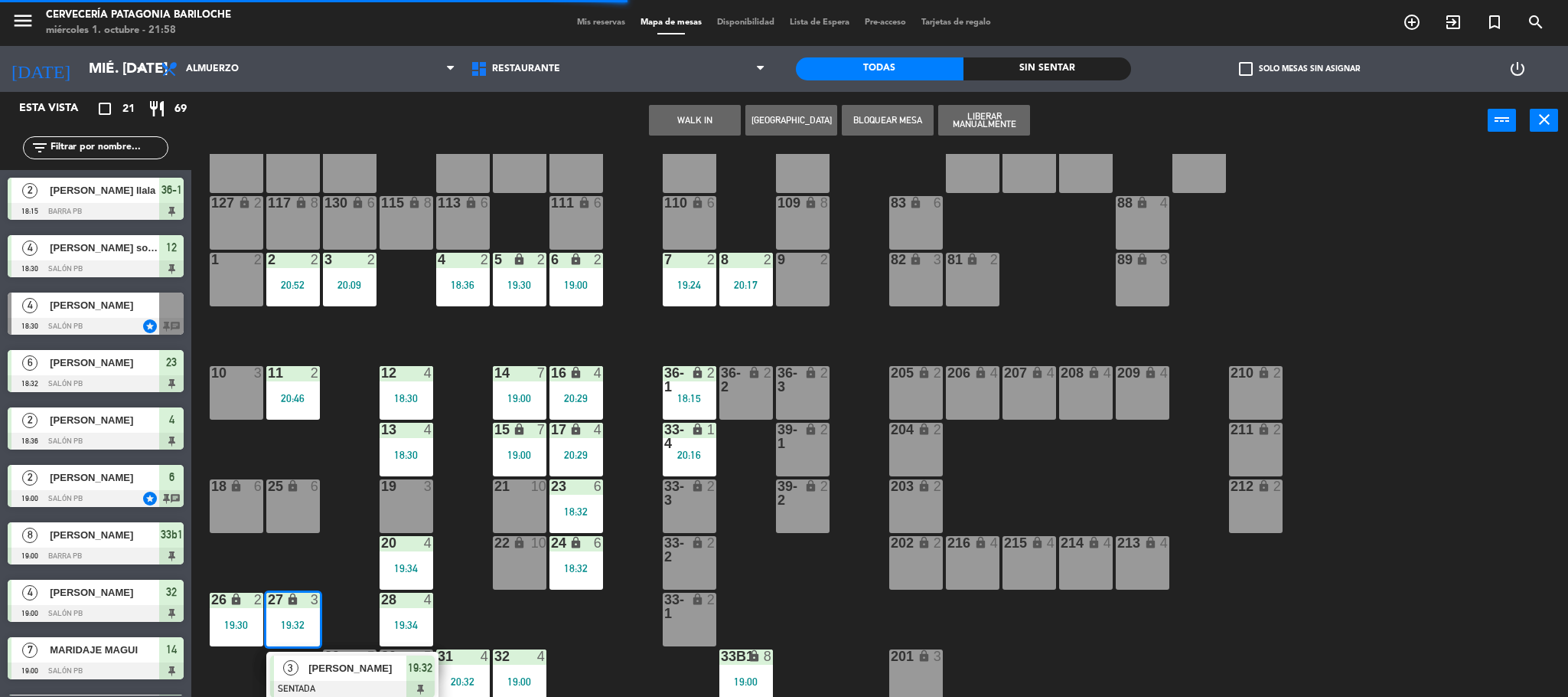
click at [368, 669] on span "[PERSON_NAME]" at bounding box center [356, 668] width 98 height 16
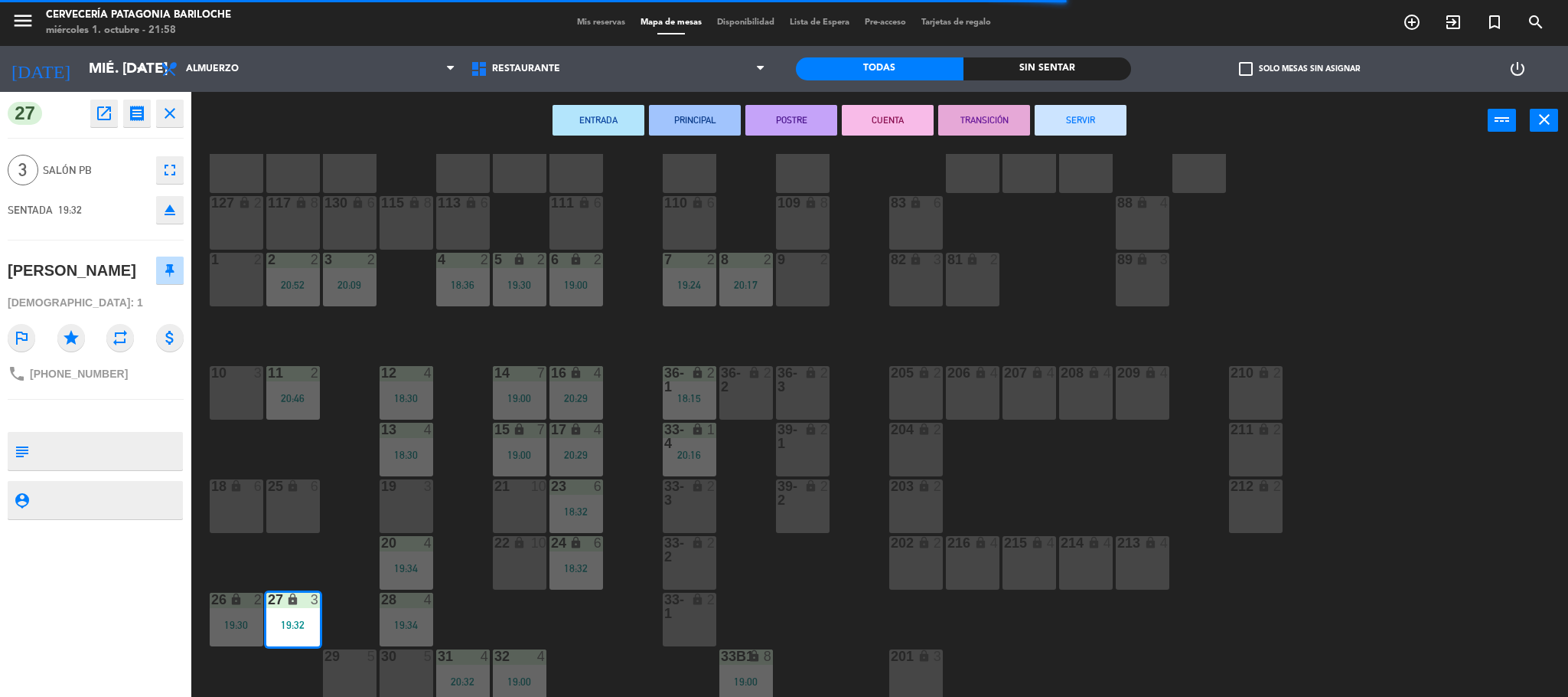
click at [1093, 124] on button "SERVIR" at bounding box center [1080, 121] width 92 height 31
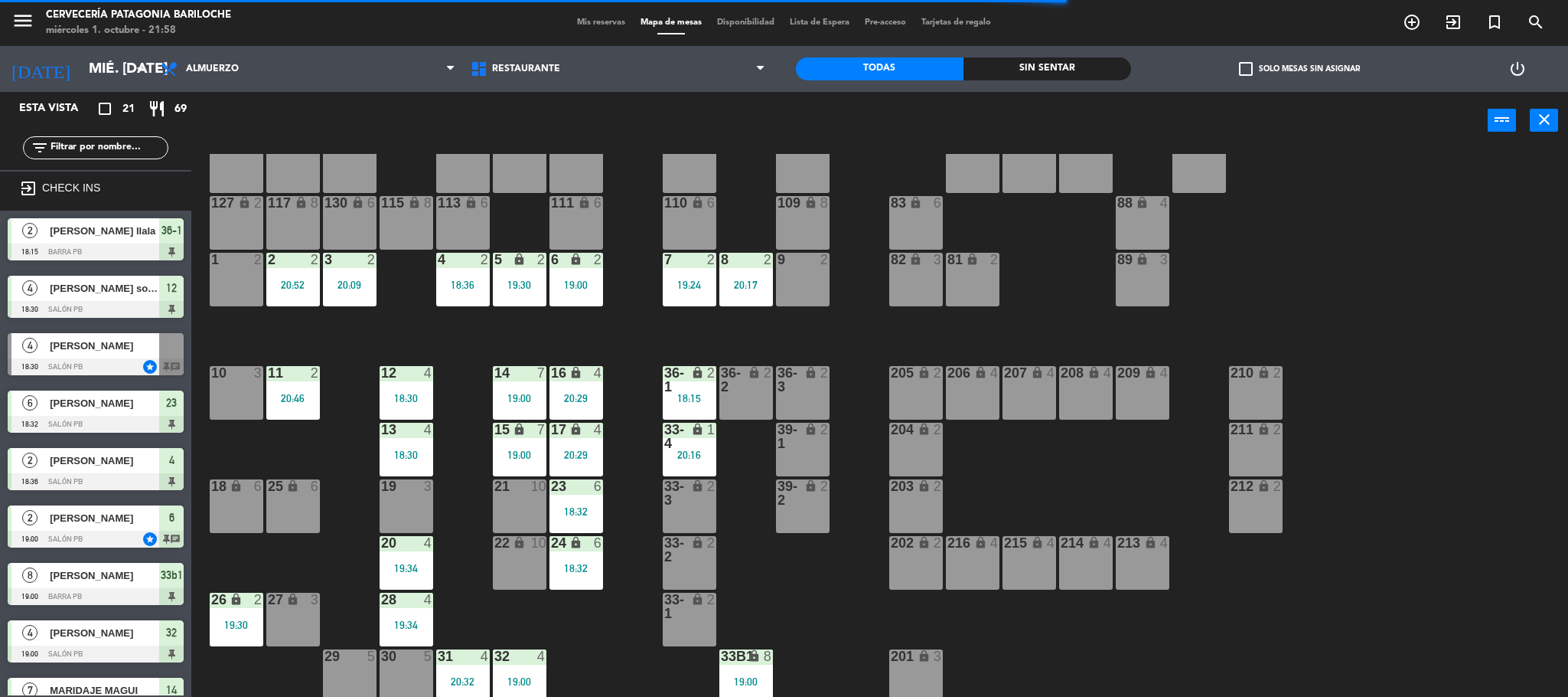
scroll to position [5, 0]
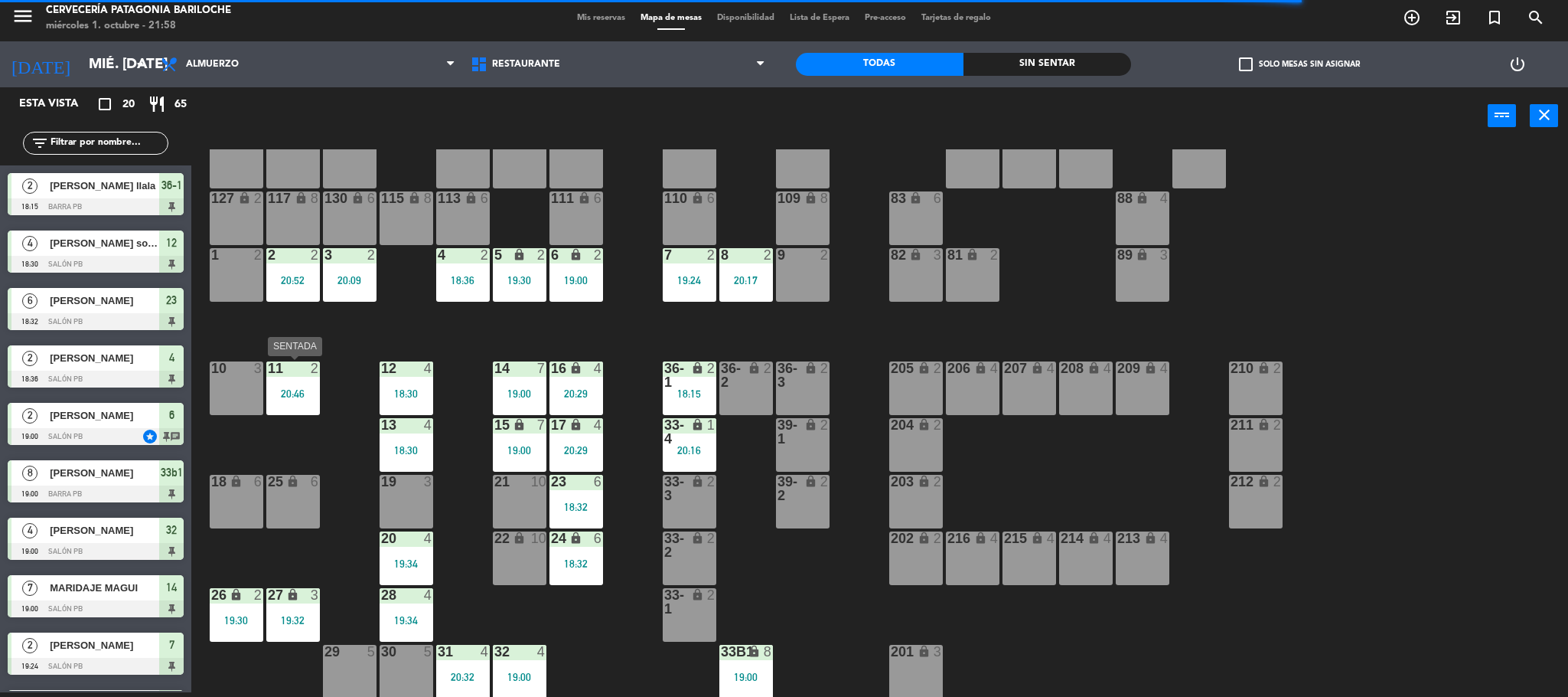
click at [303, 392] on div "20:46" at bounding box center [293, 393] width 53 height 11
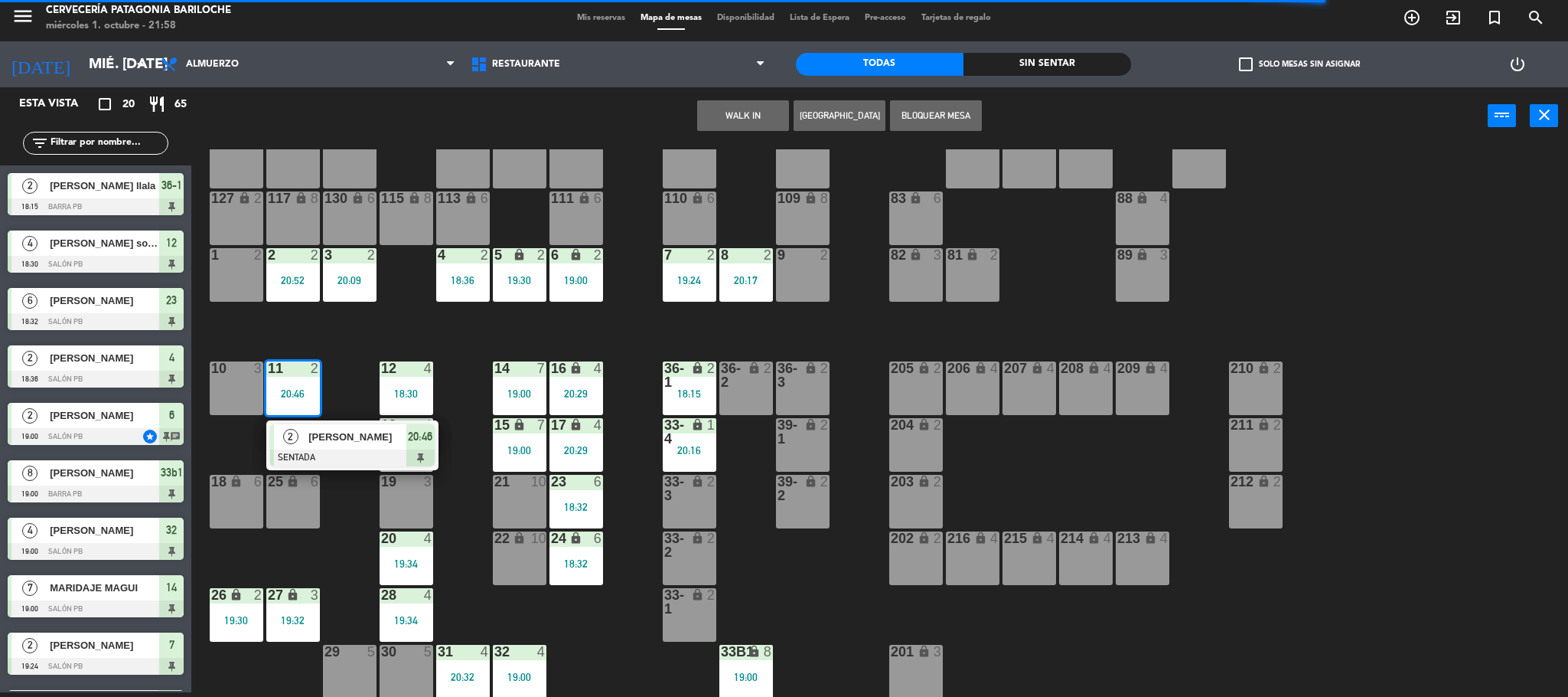
click at [327, 432] on span "[PERSON_NAME]" at bounding box center [356, 437] width 98 height 16
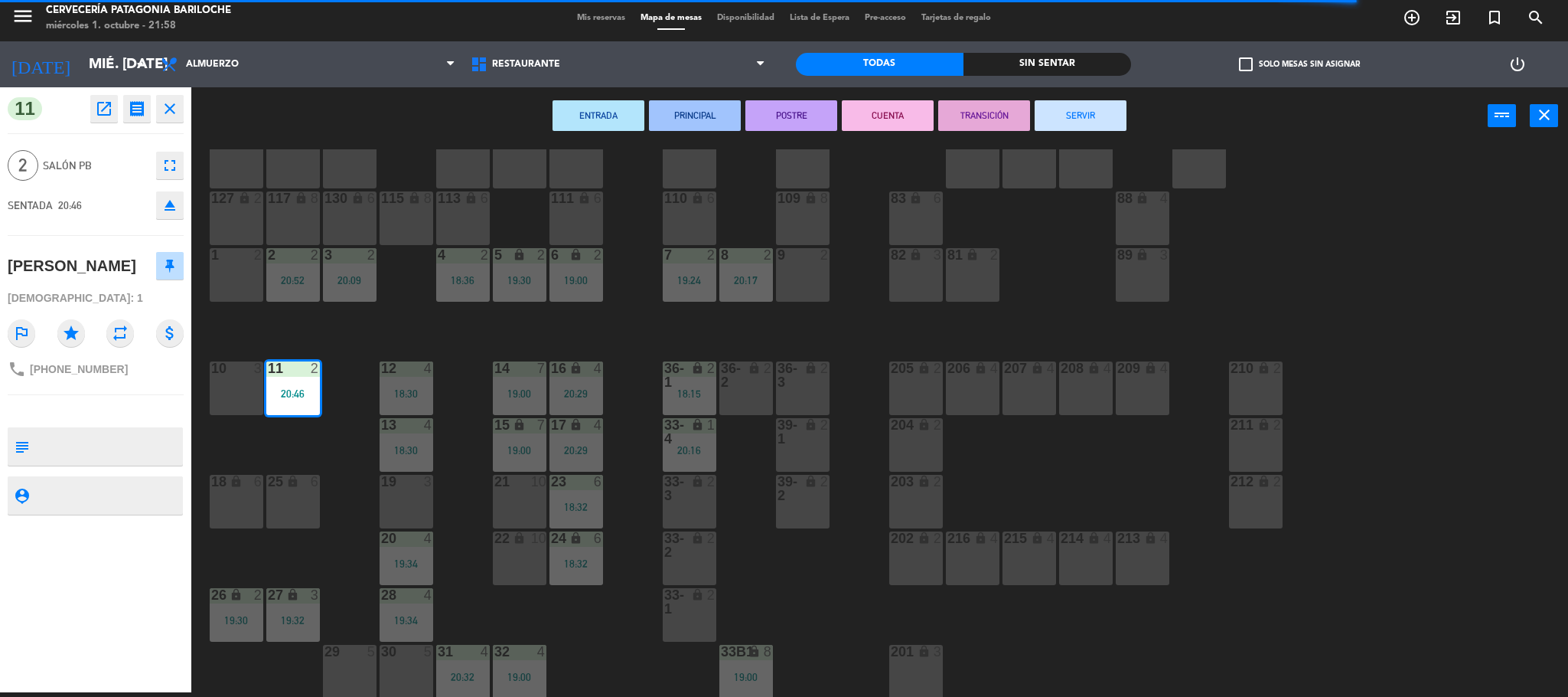
click at [1081, 111] on button "SERVIR" at bounding box center [1080, 116] width 92 height 31
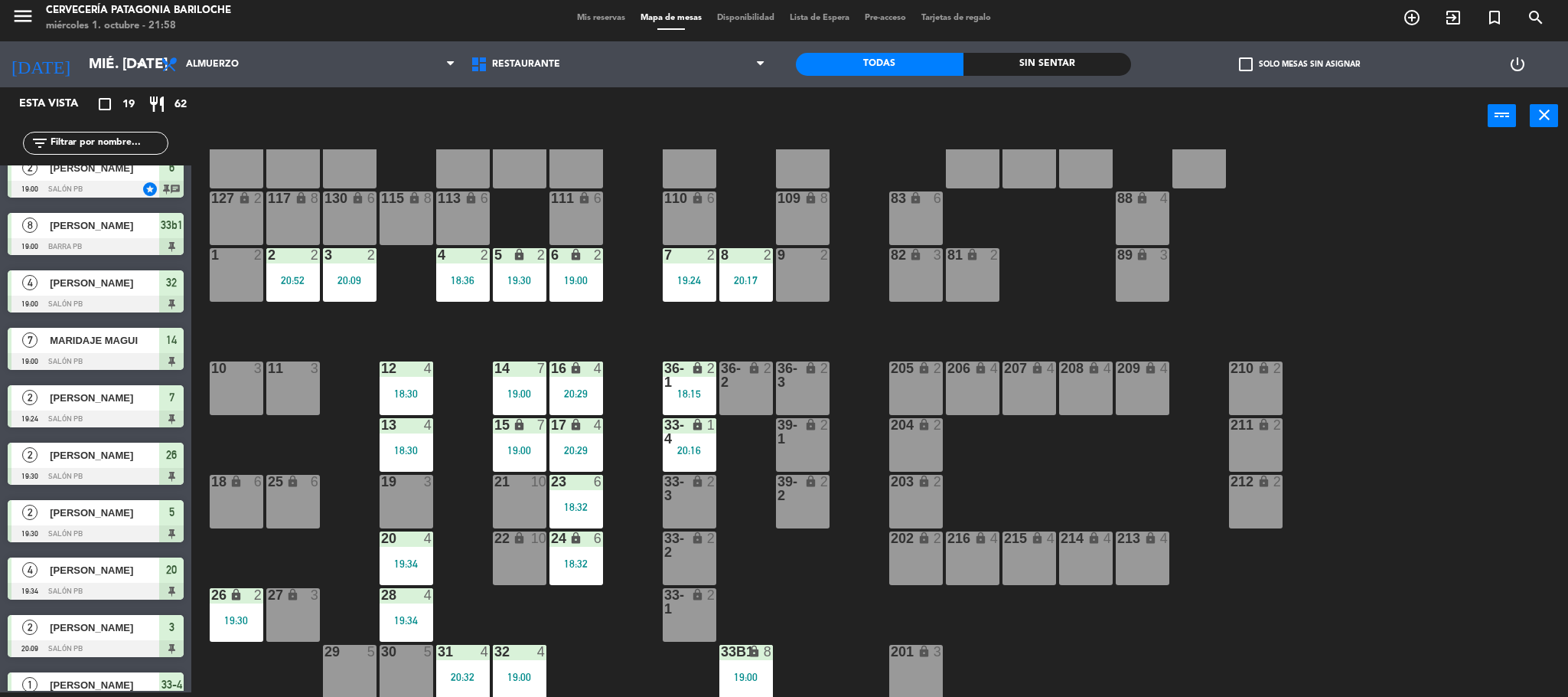
click at [289, 272] on div "2 2 20:52" at bounding box center [293, 275] width 53 height 53
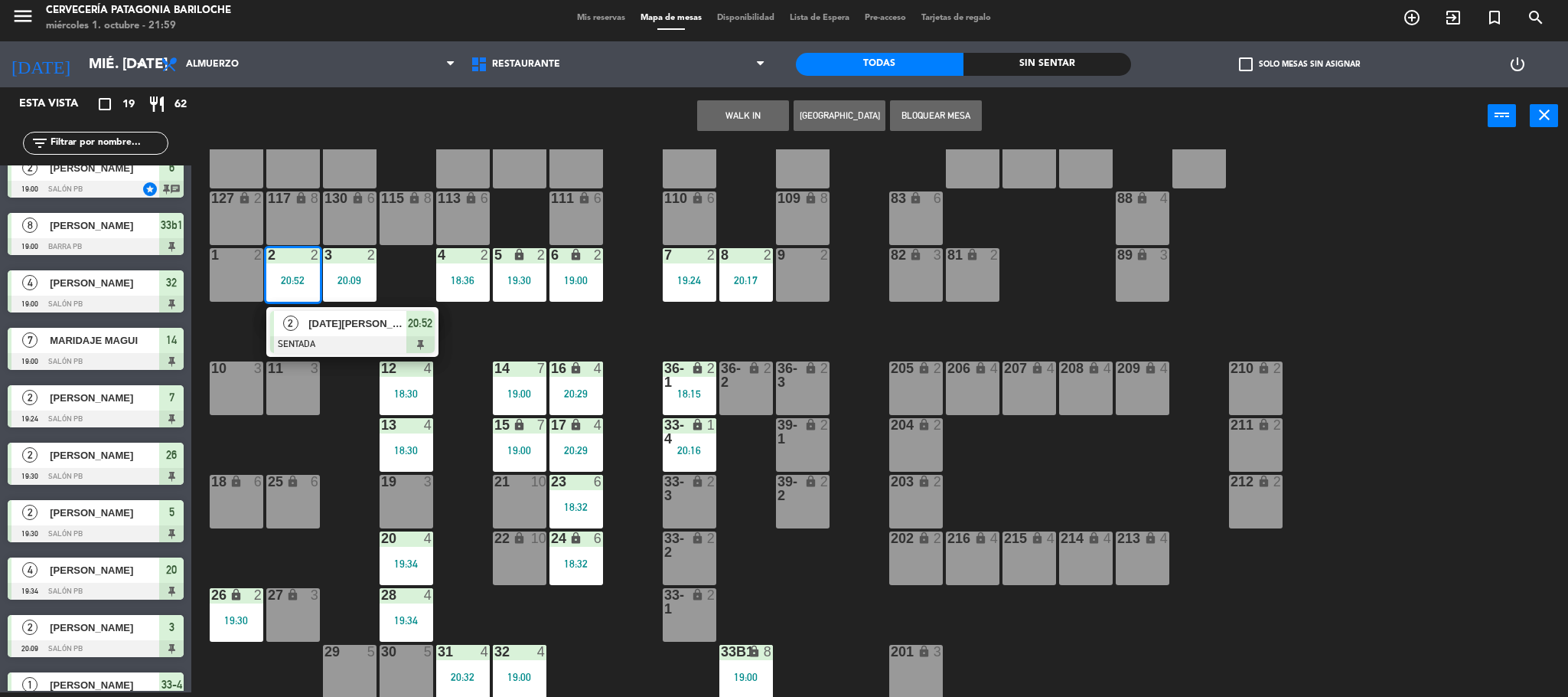
click at [347, 322] on span "[DATE][PERSON_NAME]" at bounding box center [356, 323] width 98 height 16
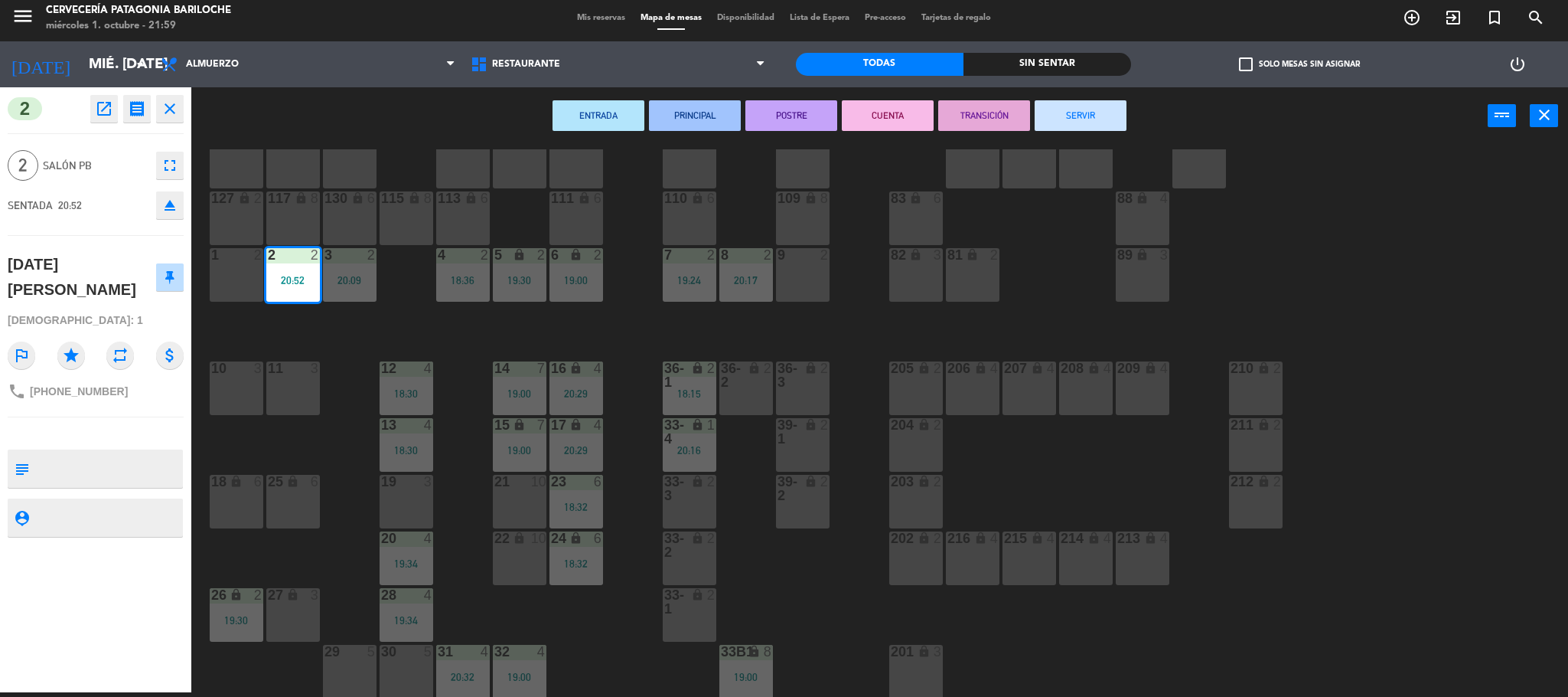
click at [1066, 112] on button "SERVIR" at bounding box center [1080, 116] width 92 height 31
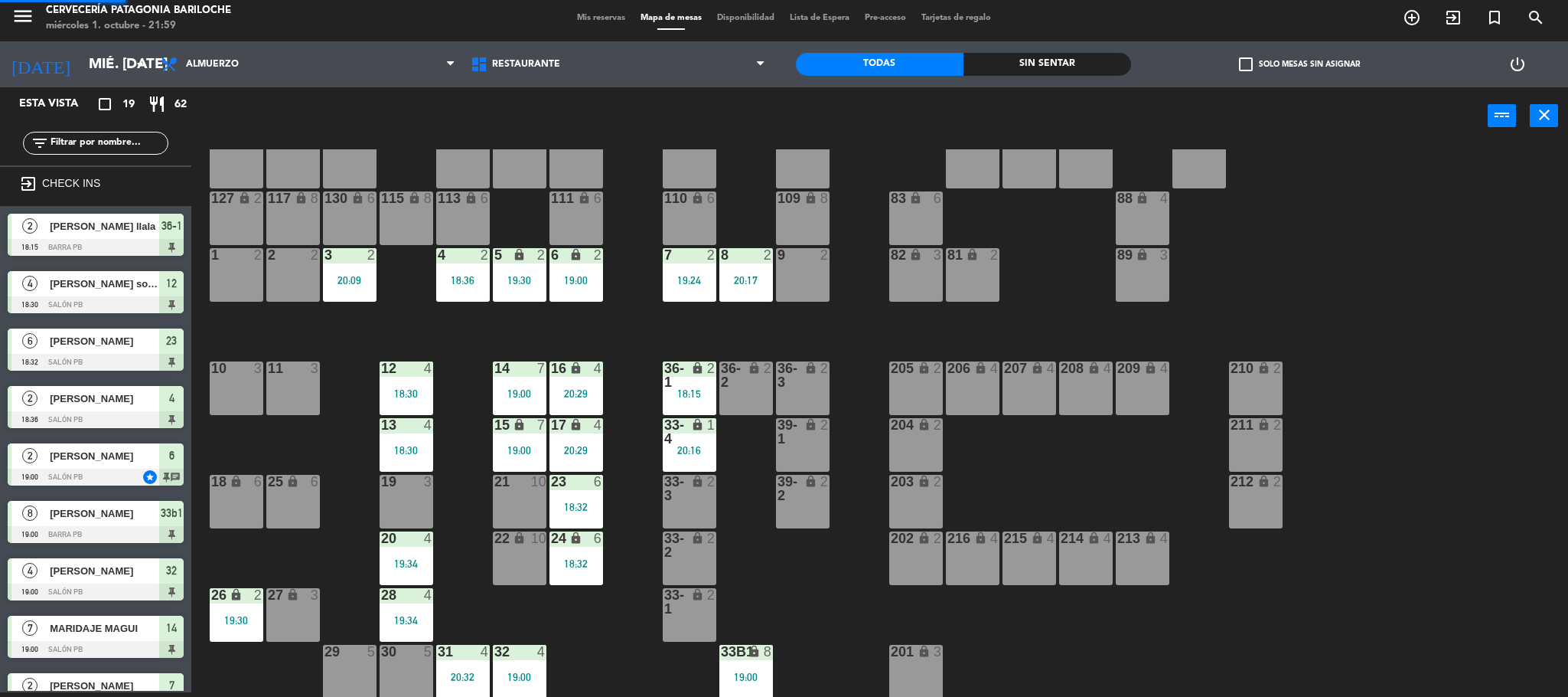
scroll to position [345, 0]
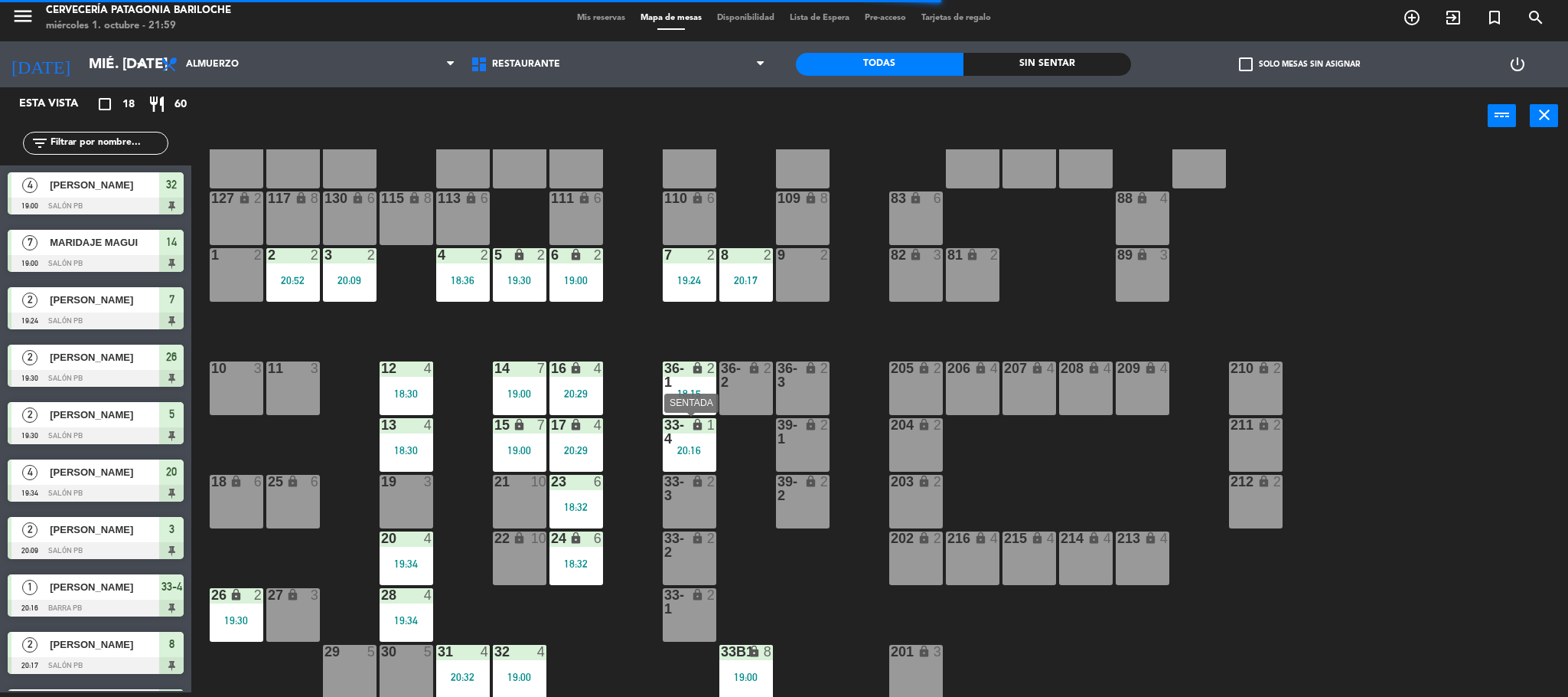
click at [692, 445] on div "20:16" at bounding box center [689, 450] width 53 height 11
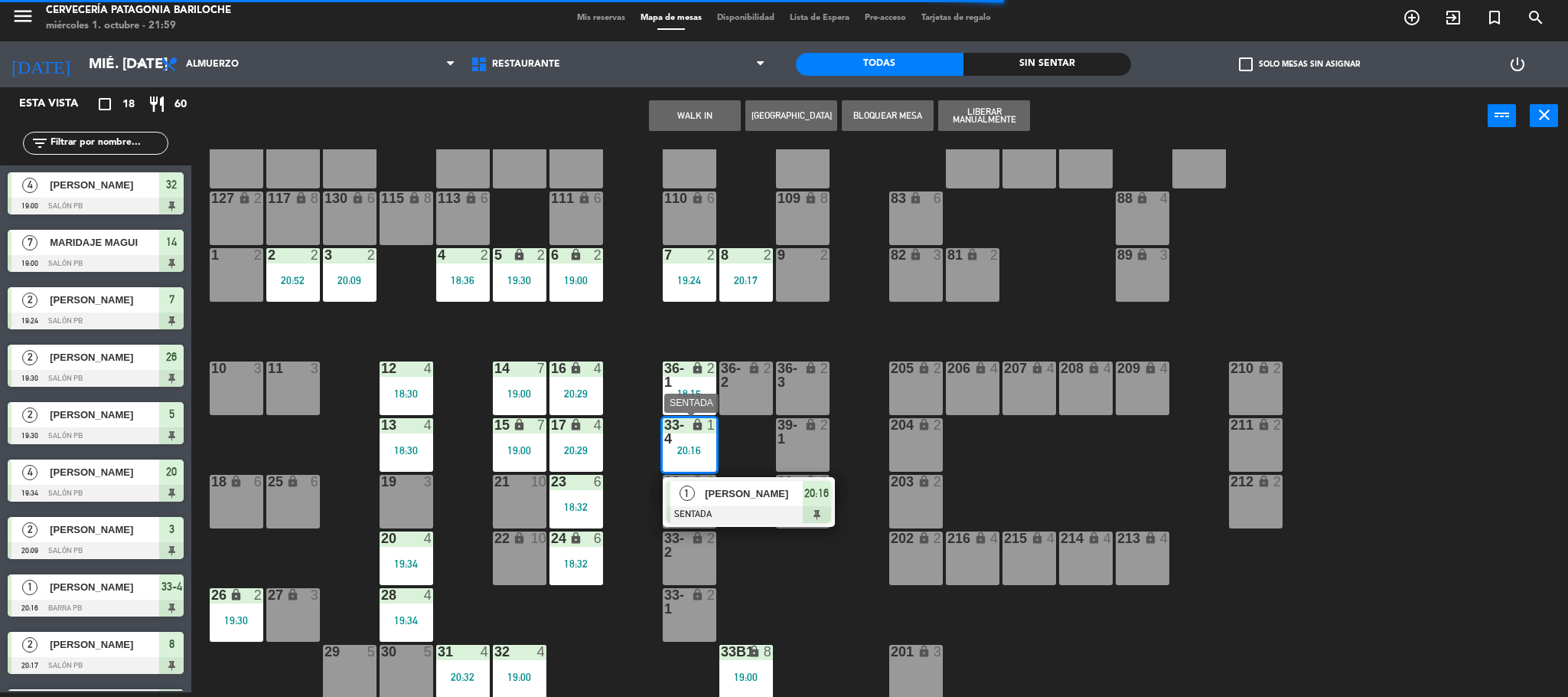
click at [734, 489] on span "[PERSON_NAME]" at bounding box center [754, 493] width 98 height 16
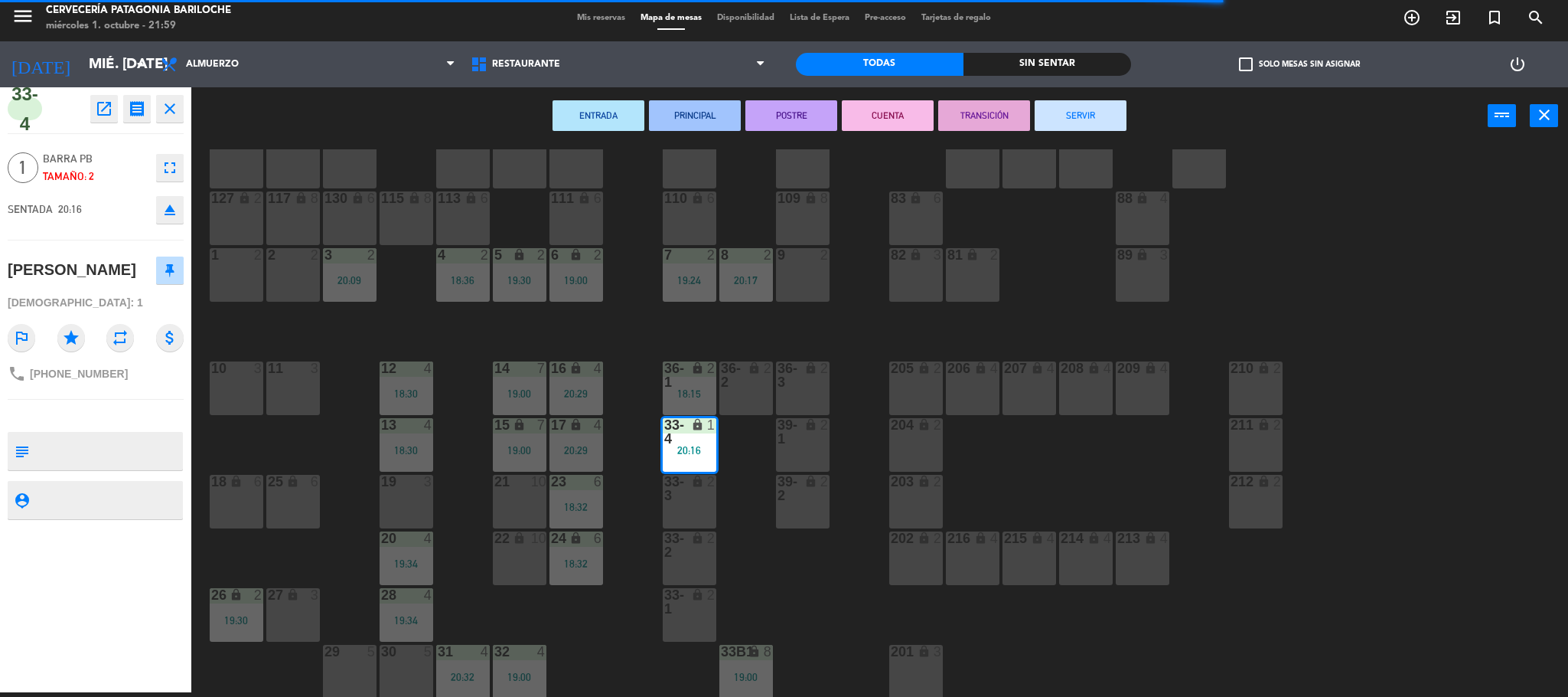
click at [1098, 118] on button "SERVIR" at bounding box center [1080, 116] width 92 height 31
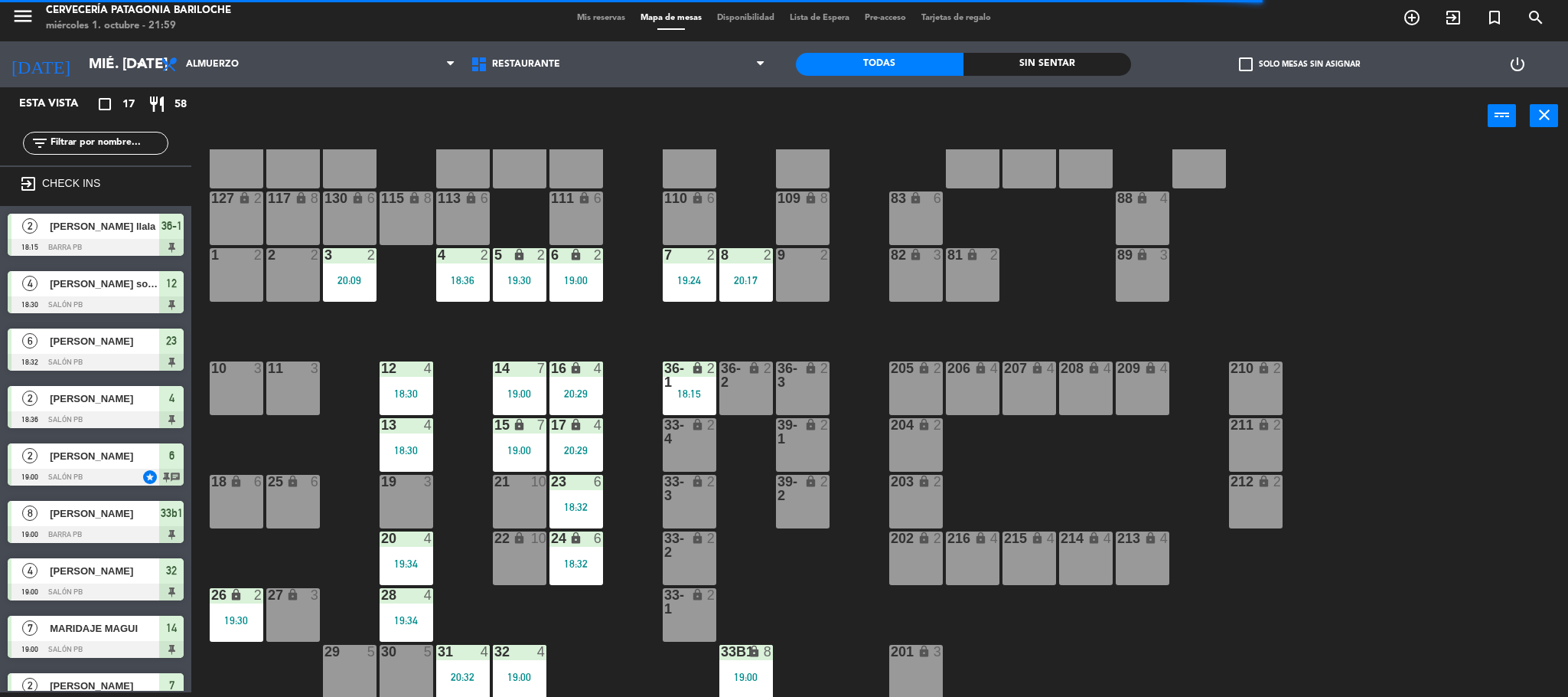
scroll to position [133, 0]
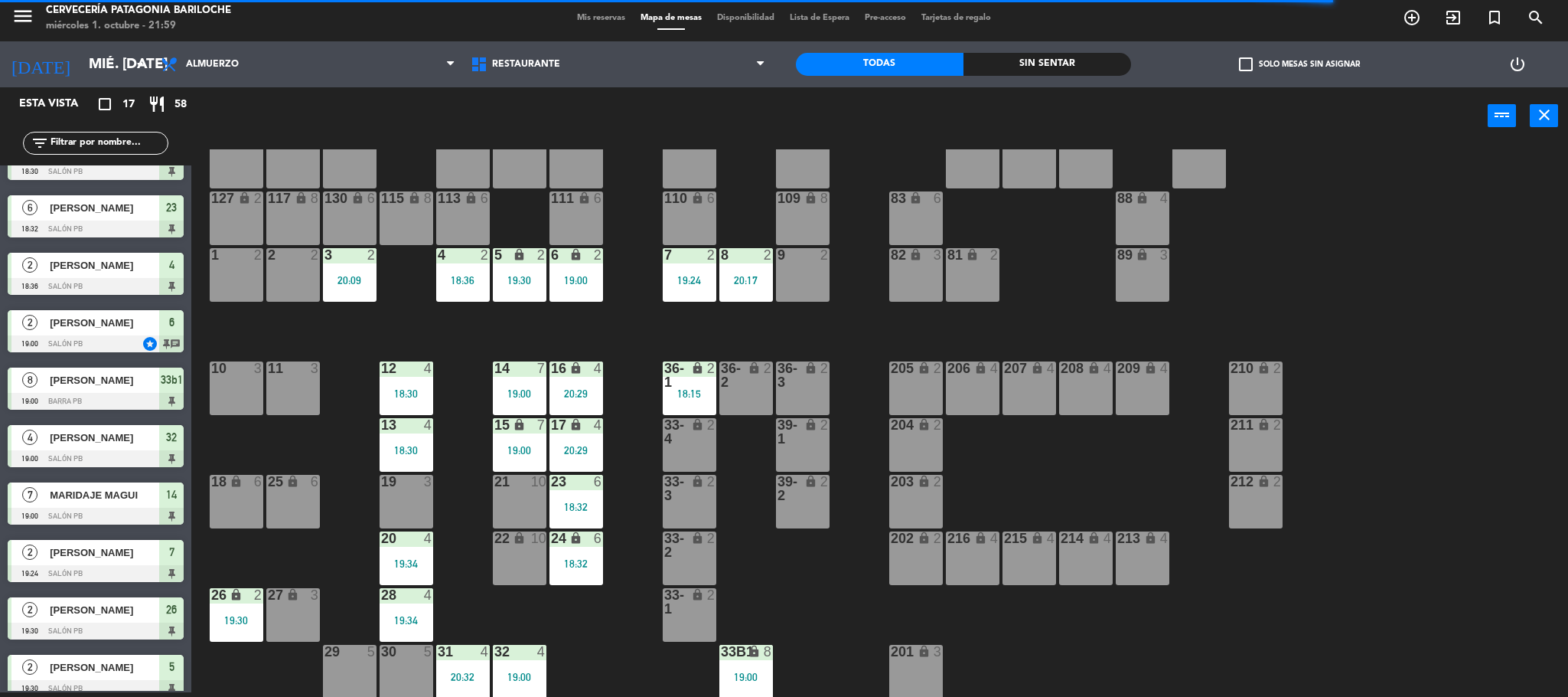
click at [604, 14] on span "Mis reservas" at bounding box center [601, 17] width 64 height 9
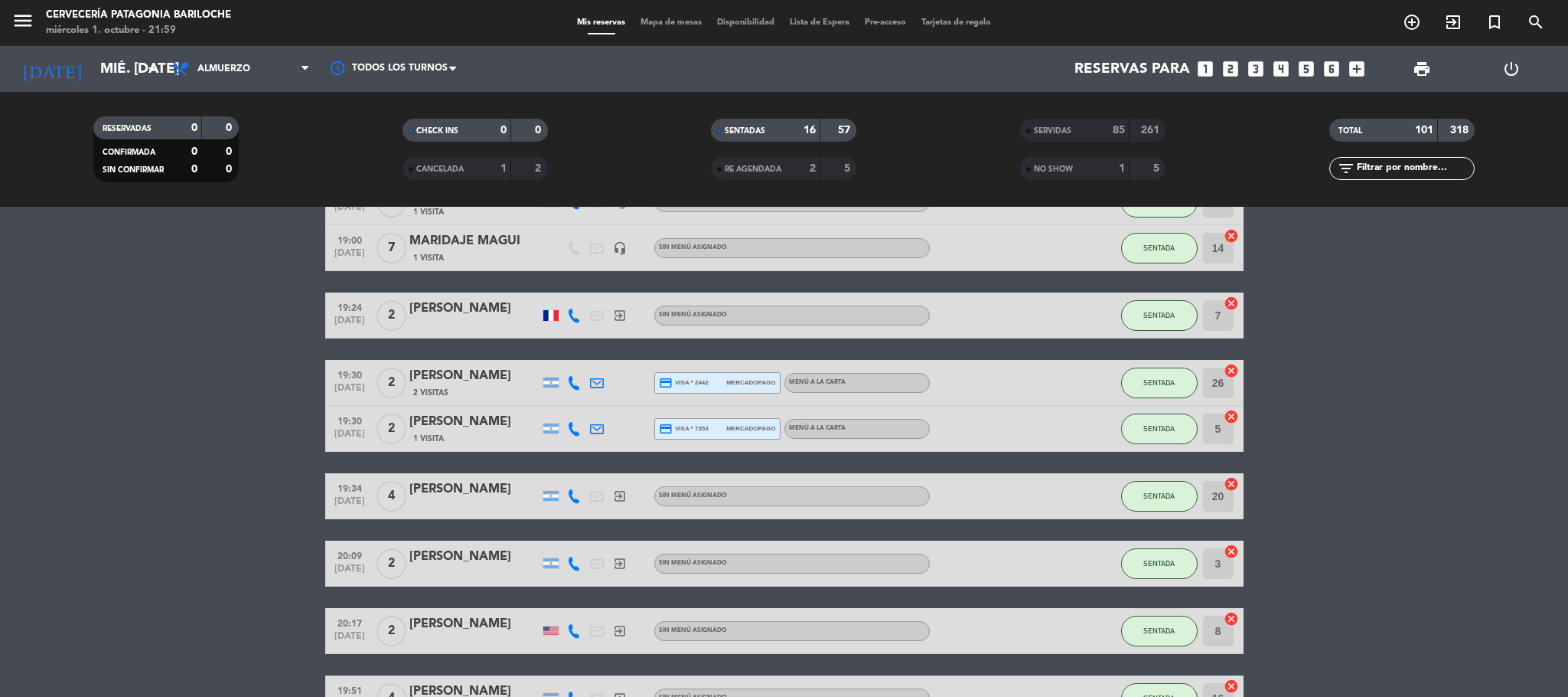
scroll to position [627, 0]
